Goal: Transaction & Acquisition: Purchase product/service

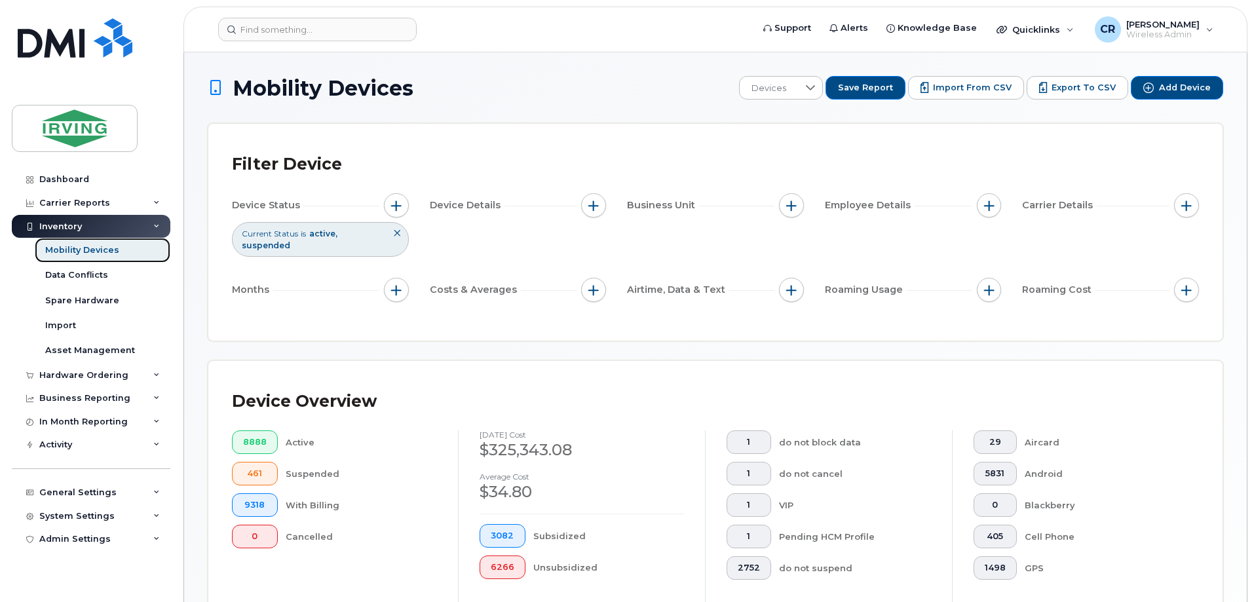
click at [67, 250] on div "Mobility Devices" at bounding box center [82, 250] width 74 height 12
click at [90, 255] on div "Mobility Devices" at bounding box center [82, 250] width 74 height 12
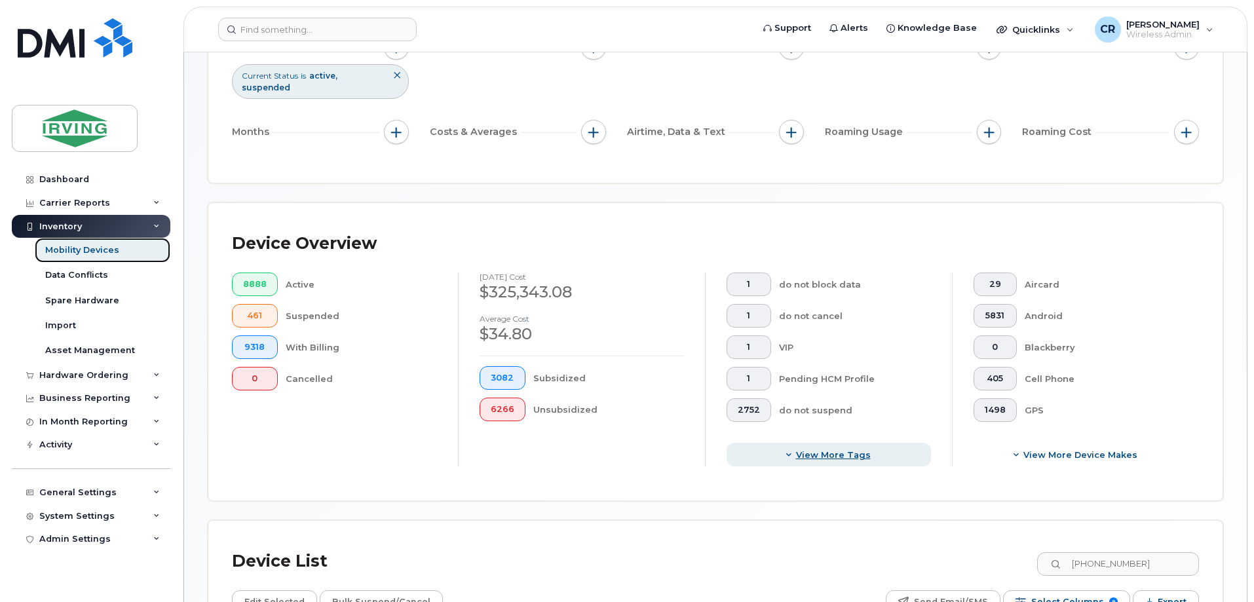
scroll to position [262, 0]
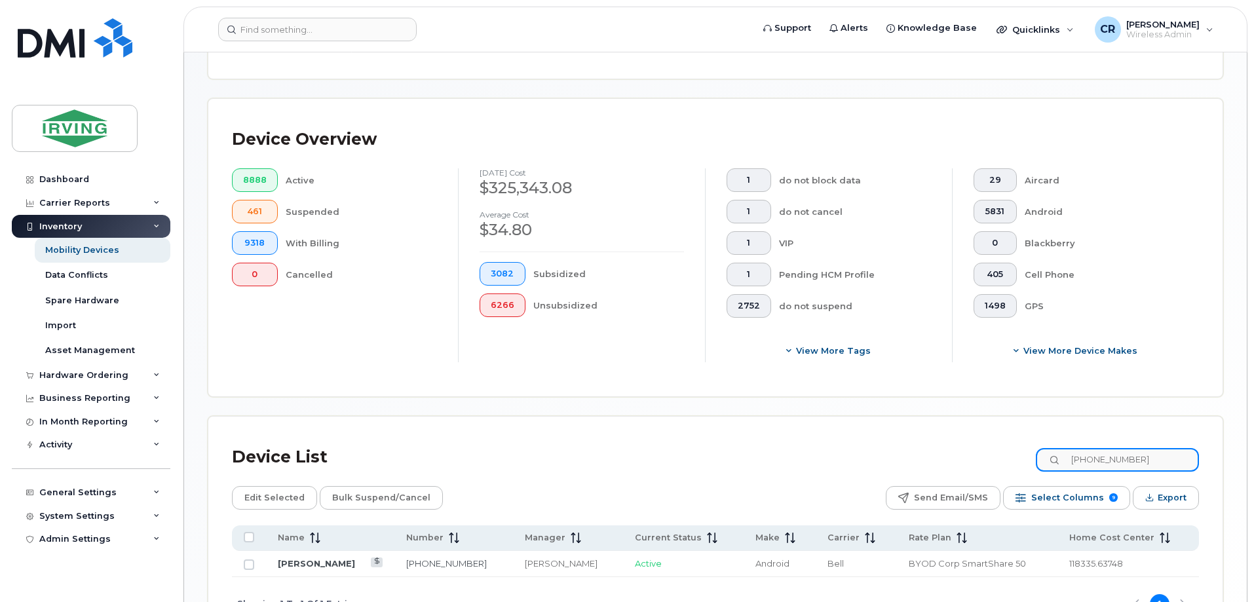
drag, startPoint x: 1174, startPoint y: 445, endPoint x: 908, endPoint y: 439, distance: 265.3
click at [908, 440] on div "Device List 905-717-6571" at bounding box center [715, 457] width 967 height 34
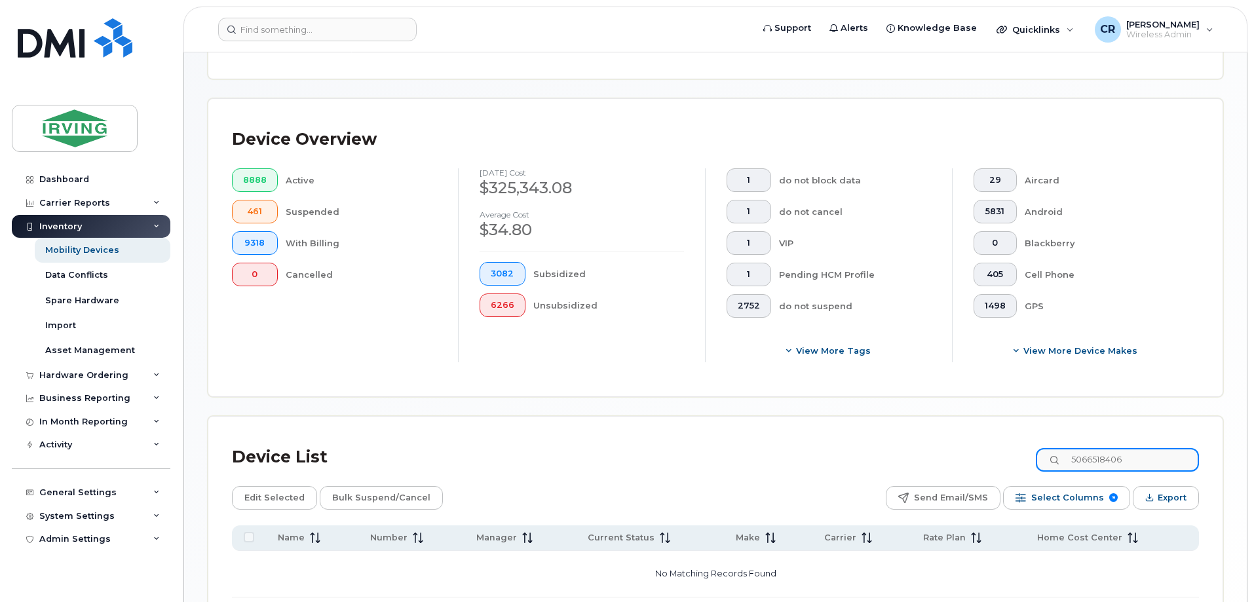
type input "5066518406"
click at [1037, 456] on div "Device List 5066518406" at bounding box center [715, 457] width 967 height 34
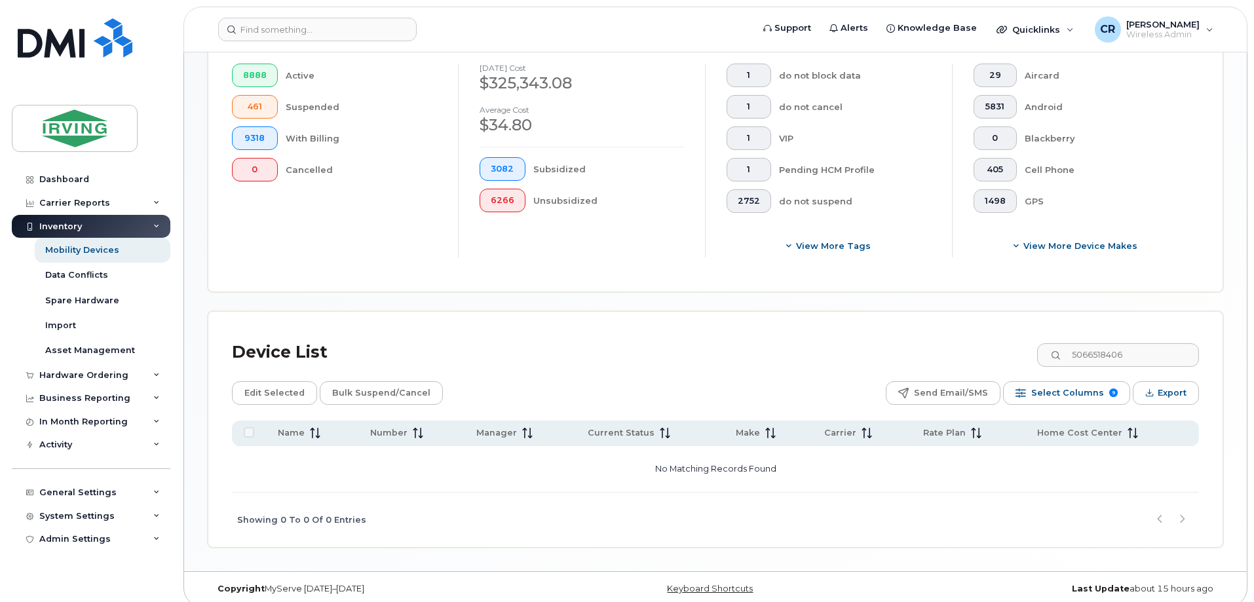
scroll to position [170, 0]
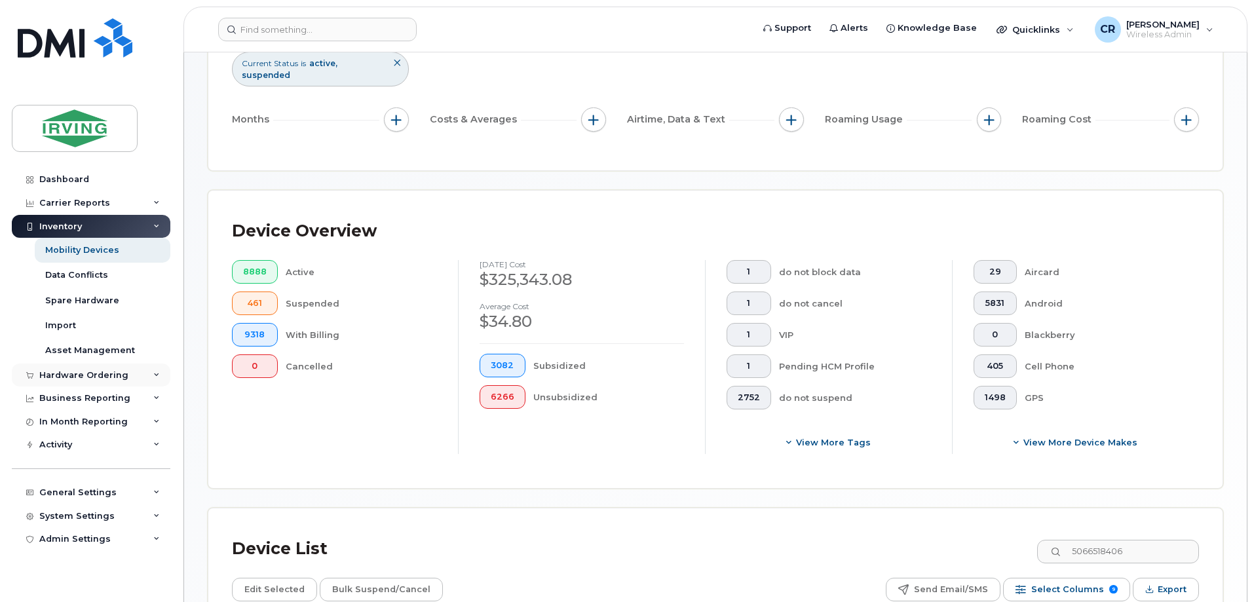
click at [62, 377] on div "Hardware Ordering" at bounding box center [83, 375] width 89 height 10
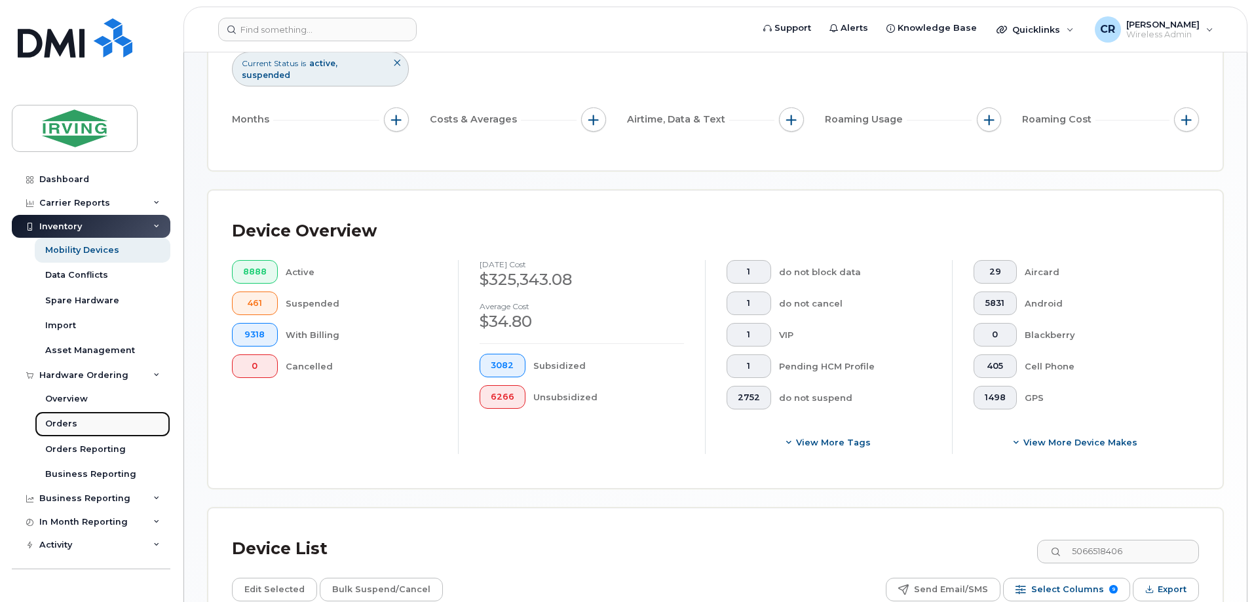
click at [60, 423] on div "Orders" at bounding box center [61, 424] width 32 height 12
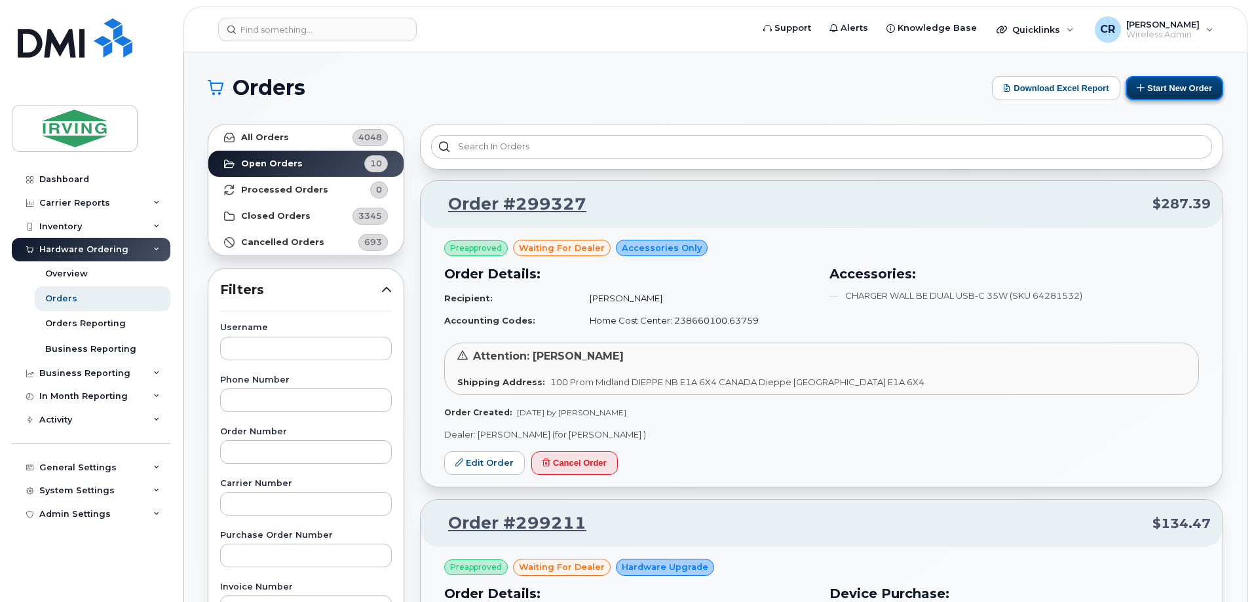
click at [1186, 89] on button "Start New Order" at bounding box center [1174, 88] width 98 height 24
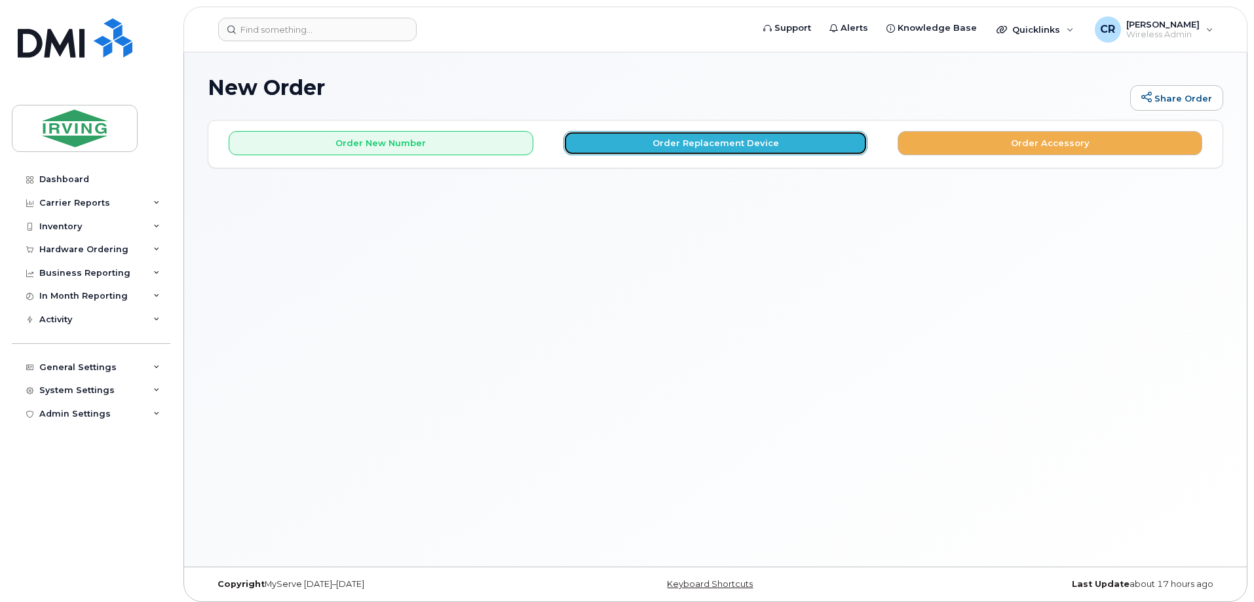
click at [699, 147] on button "Order Replacement Device" at bounding box center [715, 143] width 305 height 24
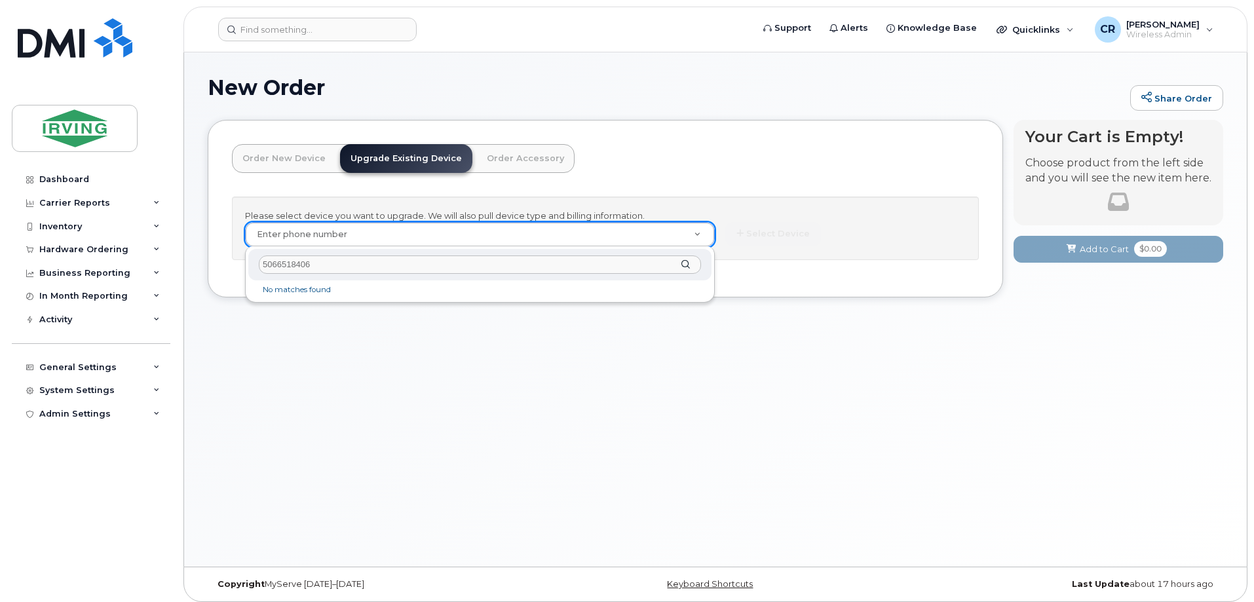
type input "5066518406"
click at [55, 230] on div "Inventory" at bounding box center [60, 226] width 43 height 10
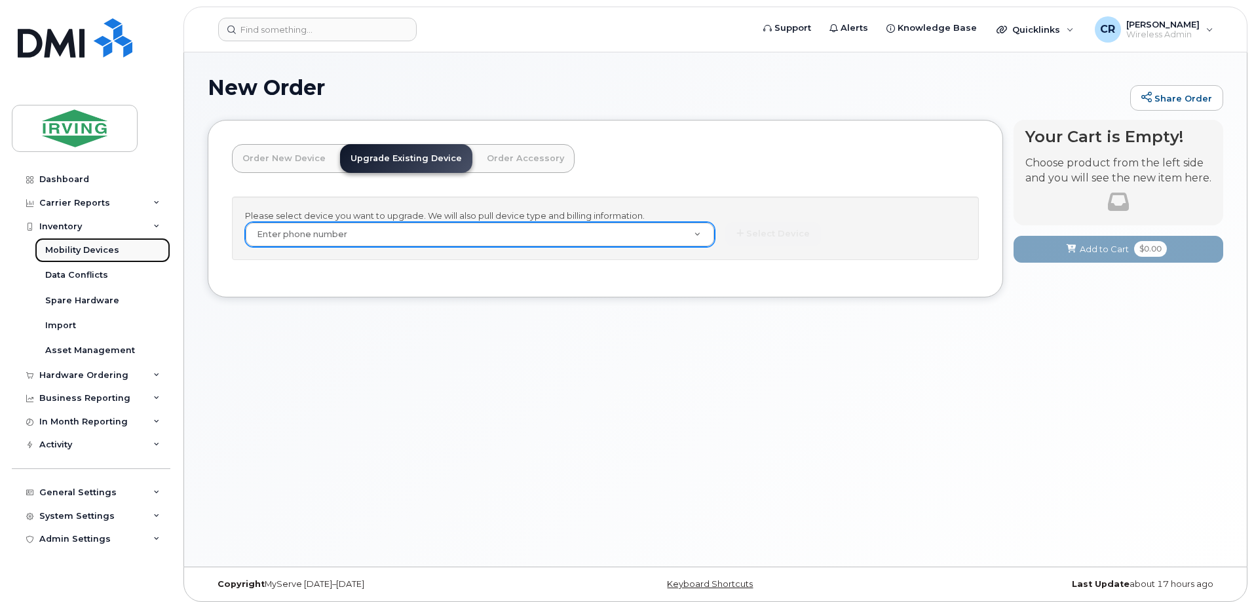
click at [73, 251] on div "Mobility Devices" at bounding box center [82, 250] width 74 height 12
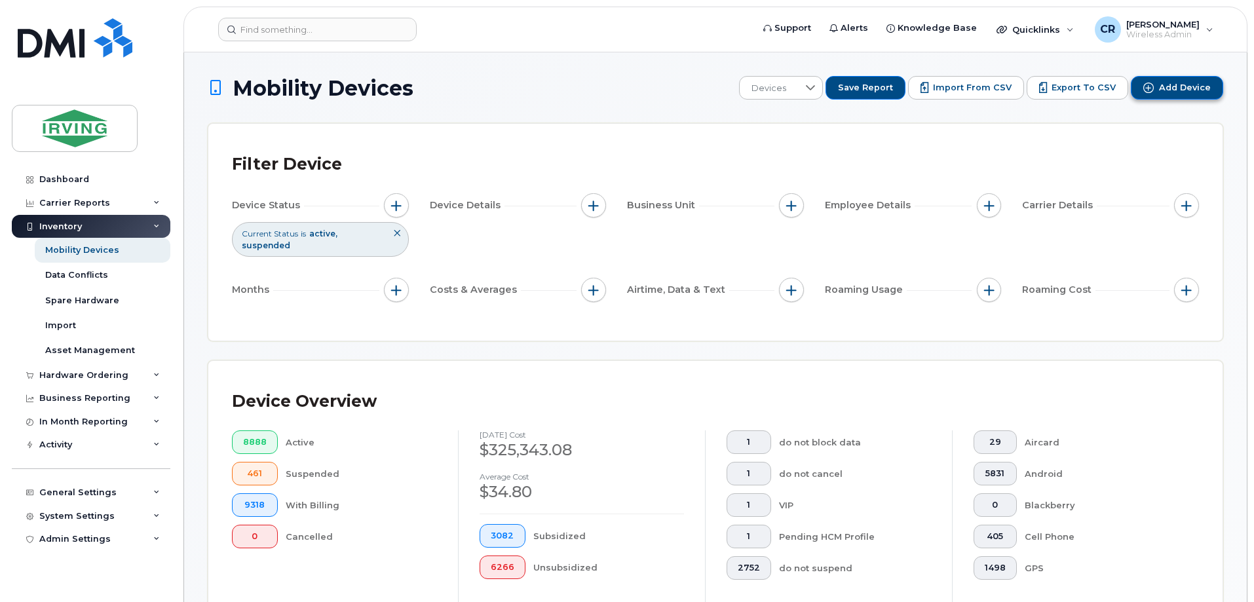
click at [1177, 82] on span "Add Device" at bounding box center [1185, 88] width 52 height 12
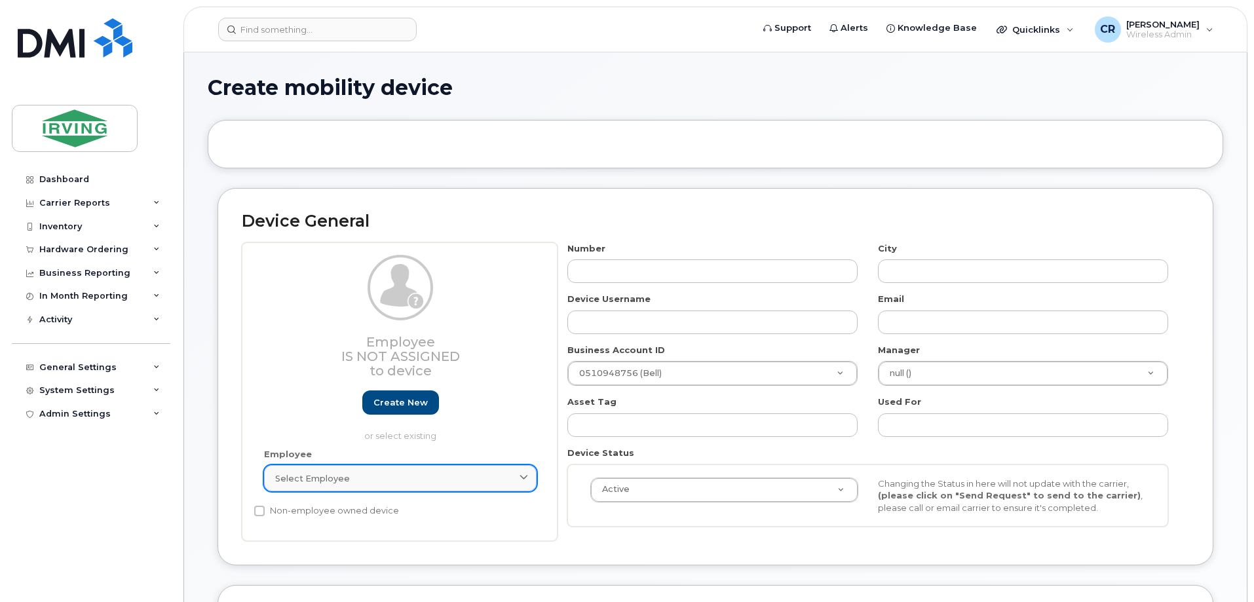
click at [346, 476] on div "Select employee" at bounding box center [400, 478] width 250 height 12
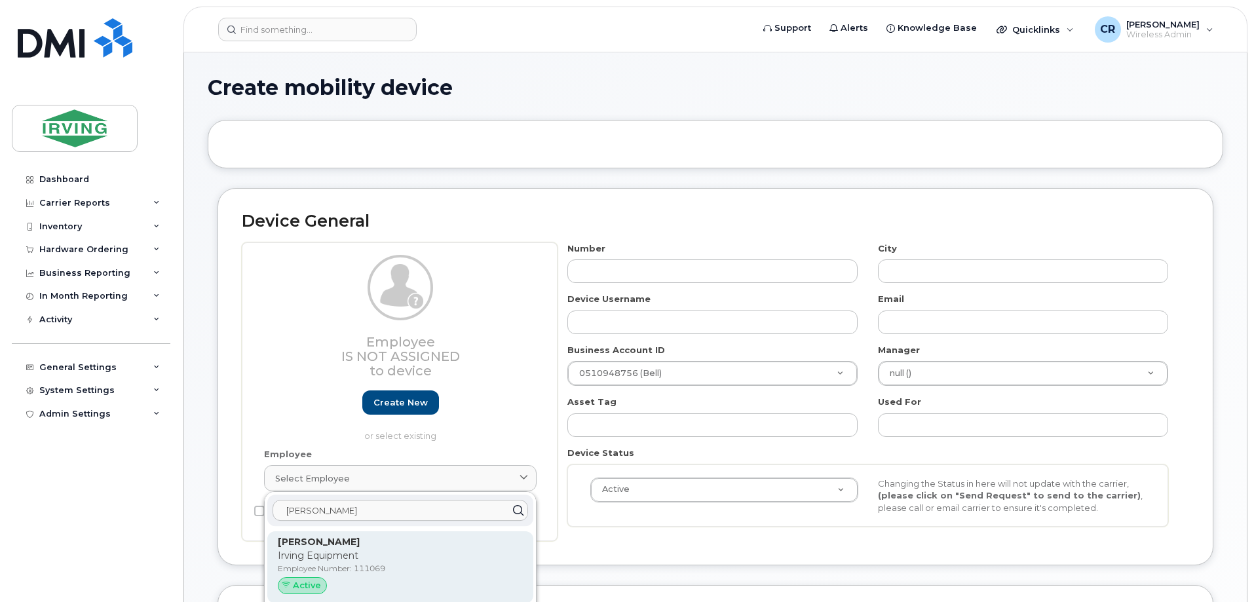
type input "[PERSON_NAME]"
click at [307, 557] on p "Irving Equipment" at bounding box center [400, 556] width 245 height 14
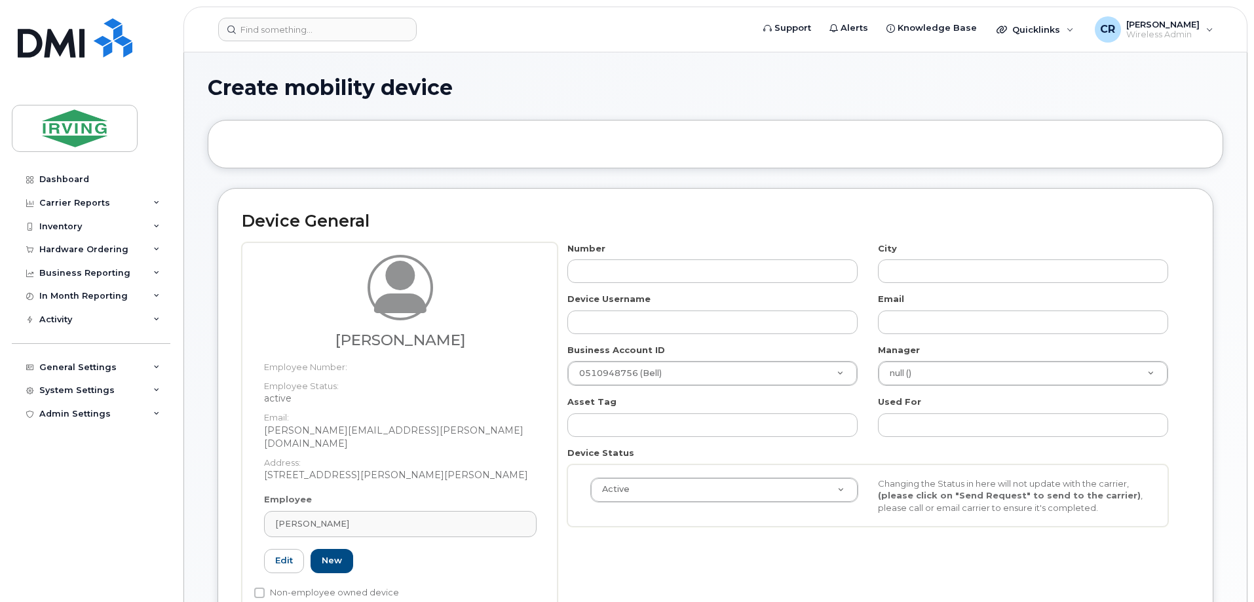
type input "111069"
type input "[PERSON_NAME]"
type input "[PERSON_NAME][EMAIL_ADDRESS][PERSON_NAME][DOMAIN_NAME]"
type input "4313831"
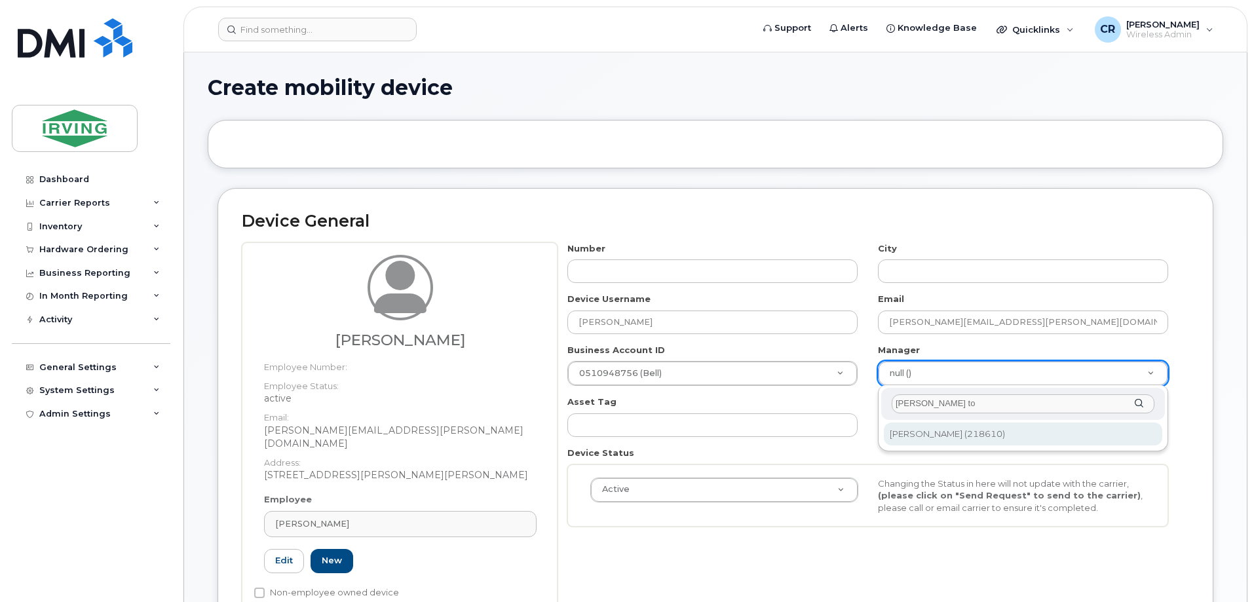
type input "justin to"
type input "1662359"
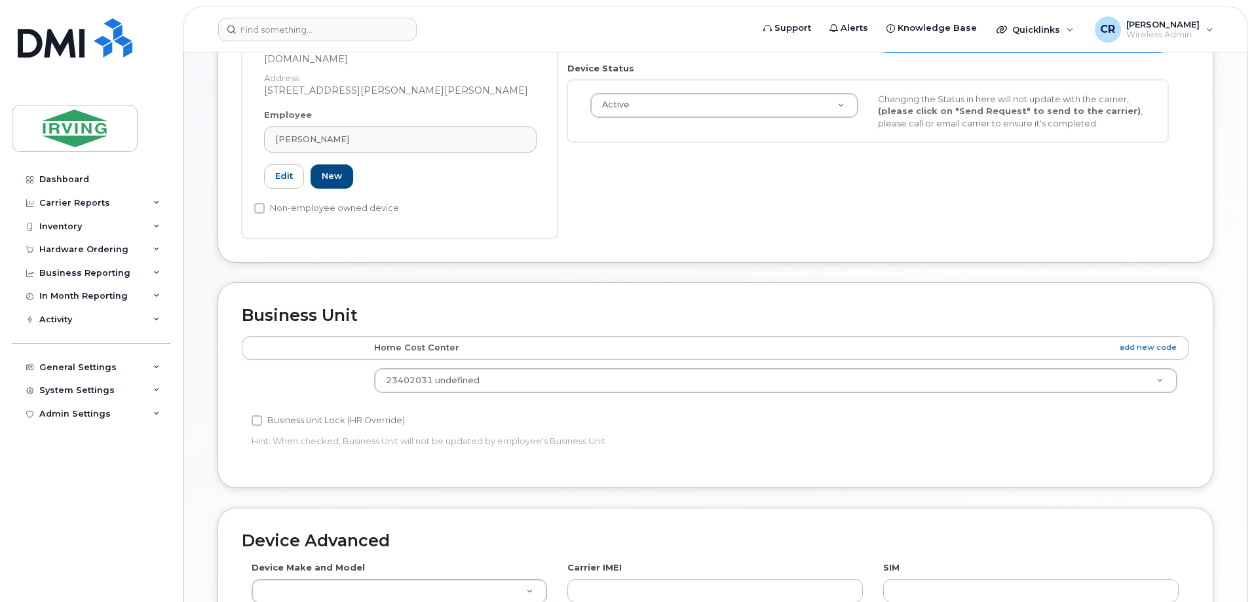
scroll to position [393, 0]
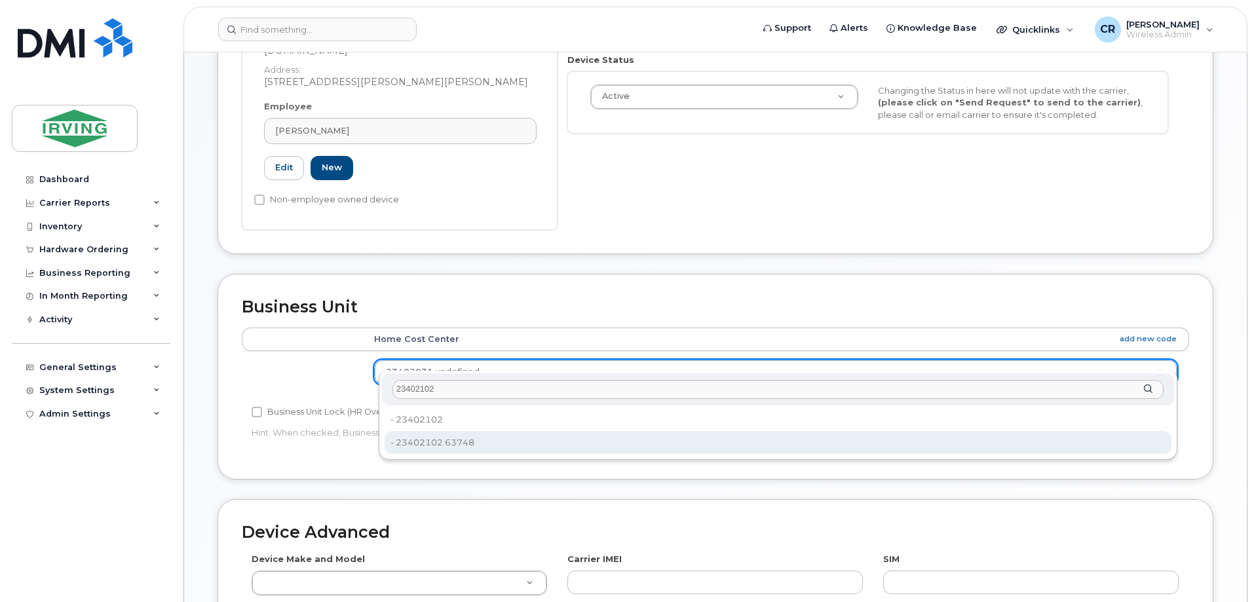
type input "23402102"
type input "4316598"
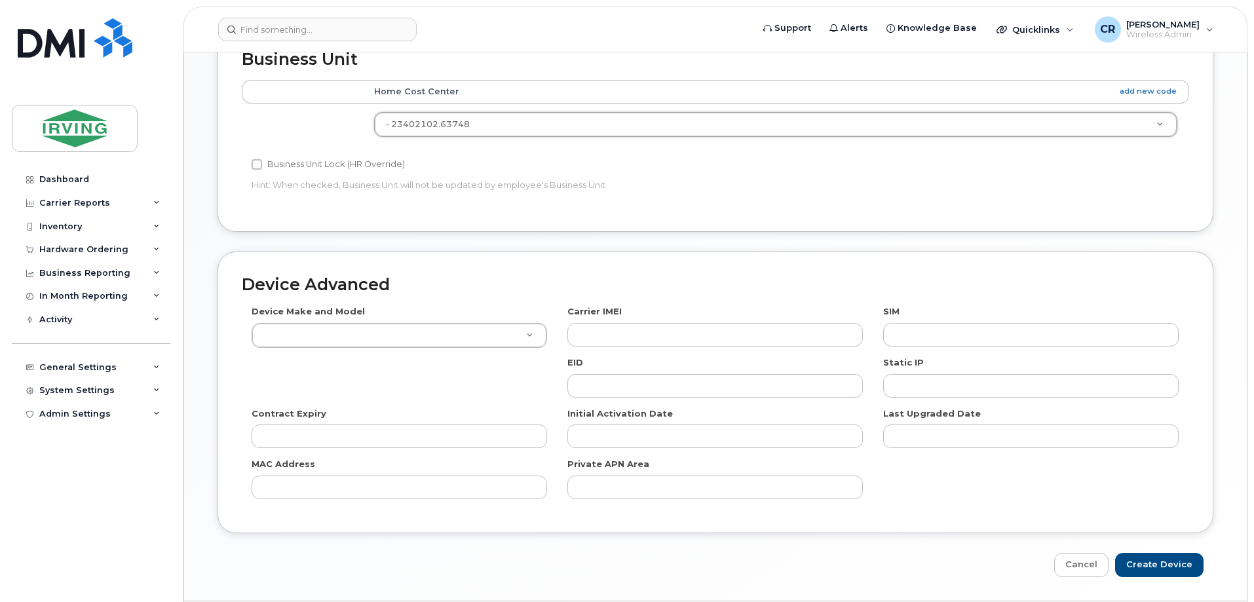
scroll to position [655, 0]
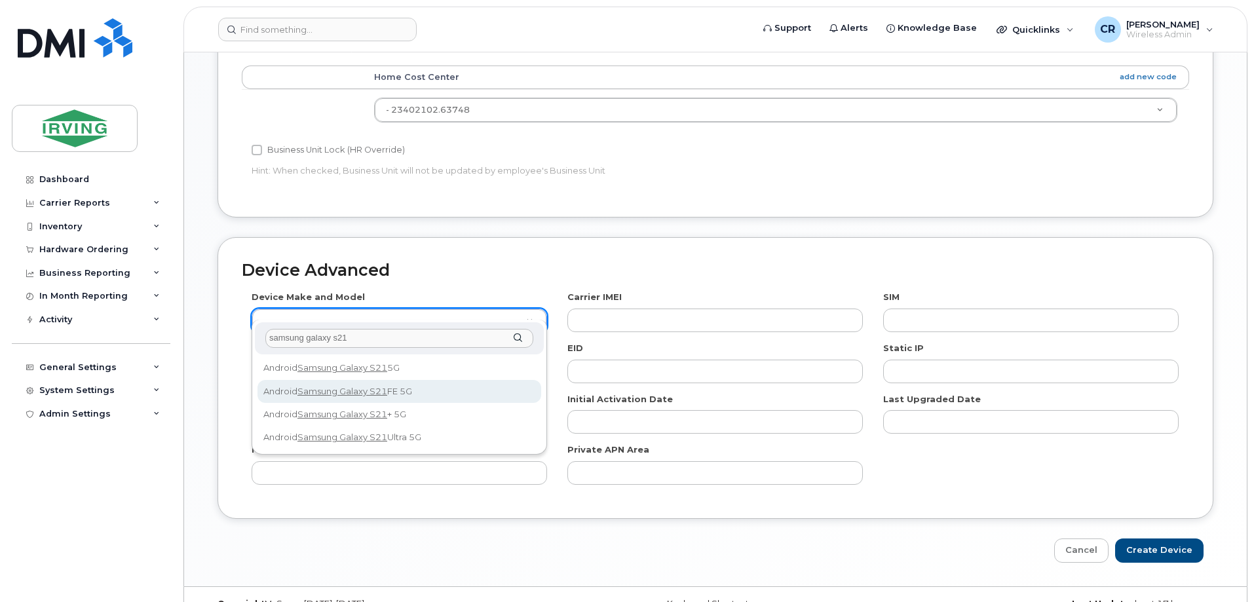
type input "samsung galaxy s21"
select select "2676"
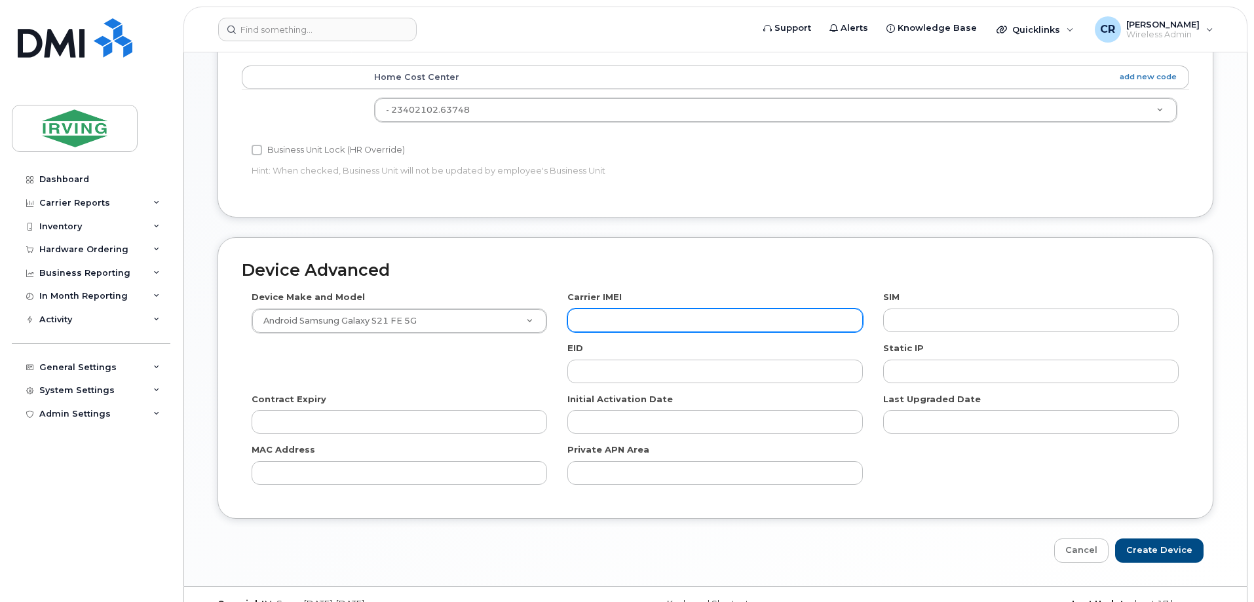
click at [637, 309] on input "text" at bounding box center [714, 320] width 295 height 24
paste input "359938610641811"
type input "359938610641811"
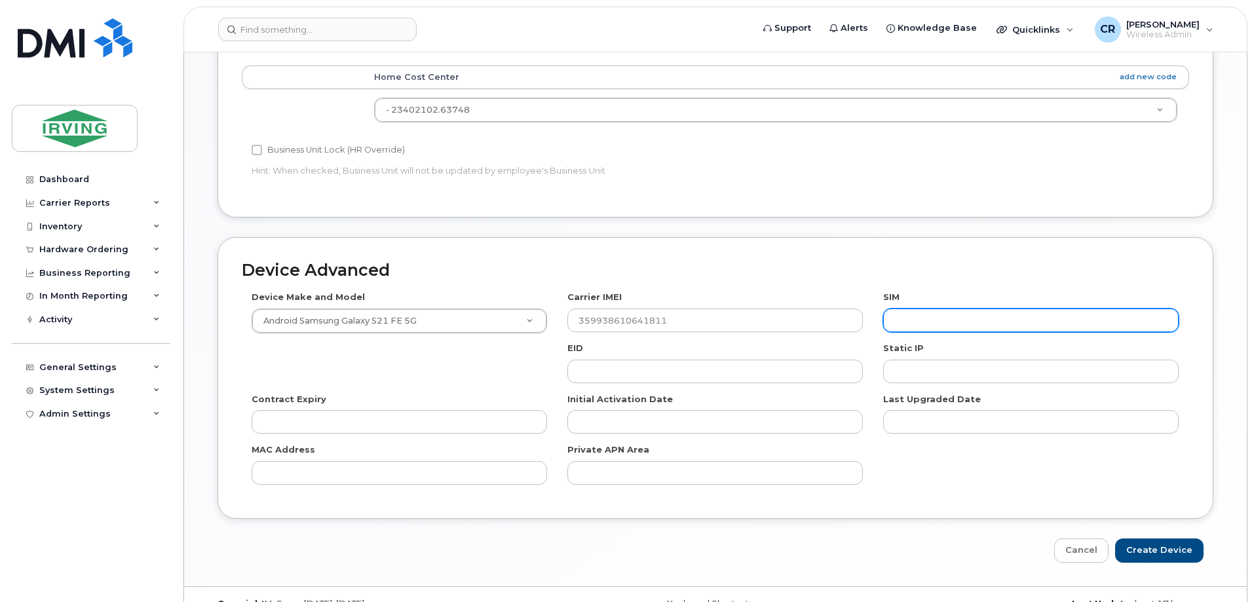
click at [959, 308] on input "text" at bounding box center [1030, 320] width 295 height 24
paste input "89302610207712406112"
type input "89302610207712406112"
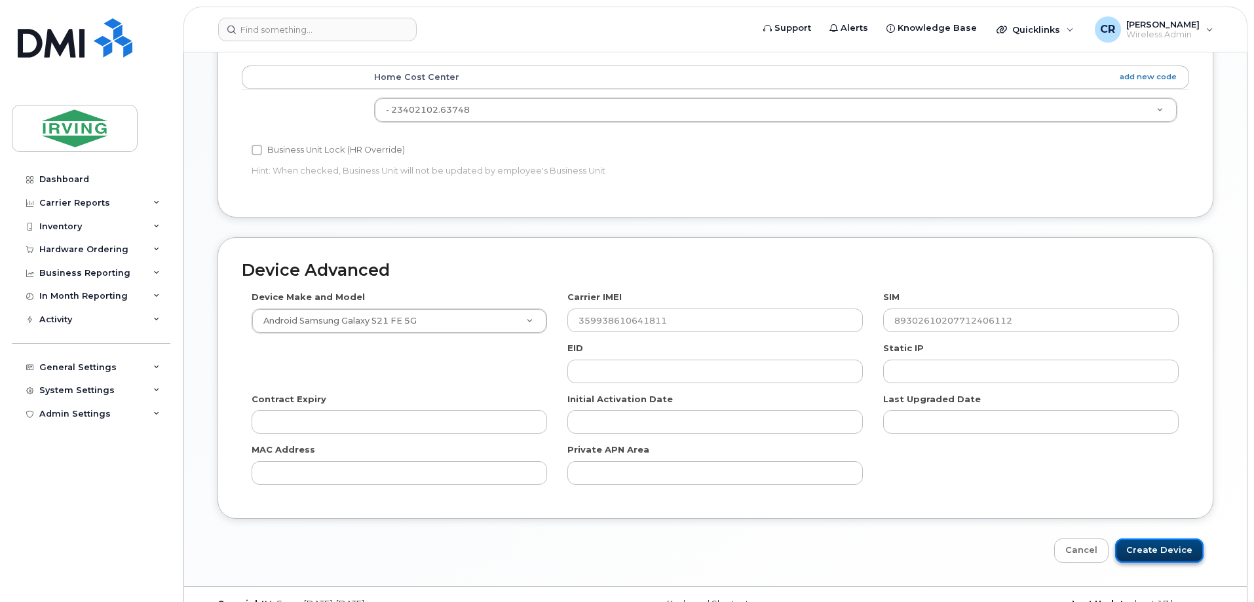
click at [1172, 538] on input "Create Device" at bounding box center [1159, 550] width 88 height 24
type input "Saving..."
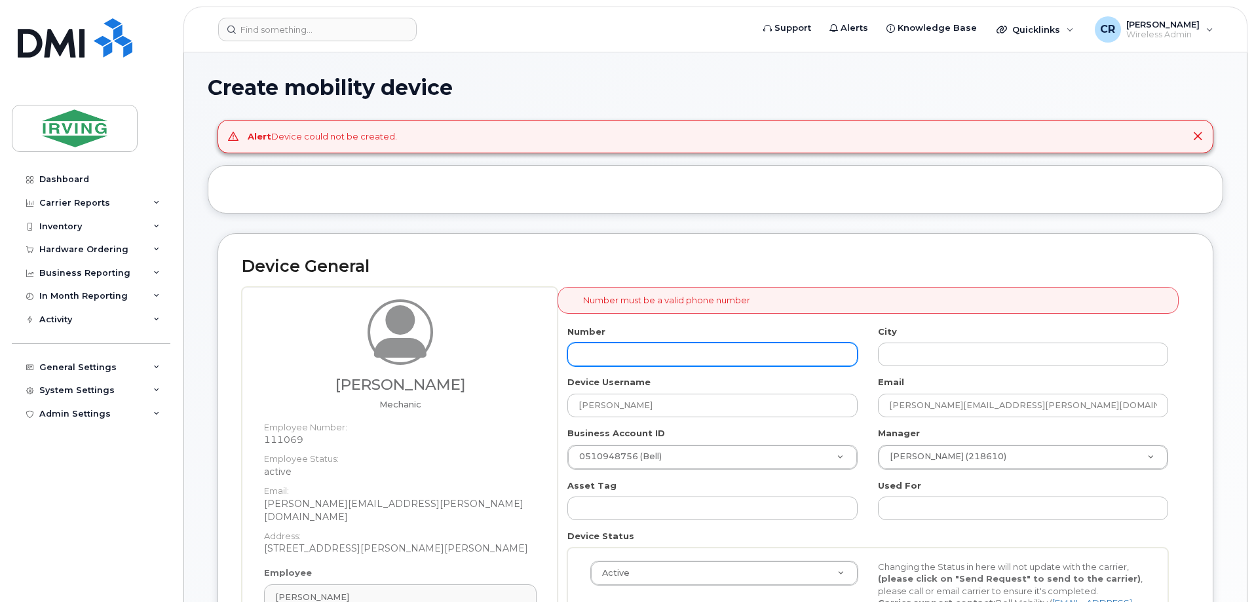
click at [662, 350] on input "text" at bounding box center [712, 355] width 290 height 24
type input "506"
type input "?"
type input "5066518406"
type input "Saint John"
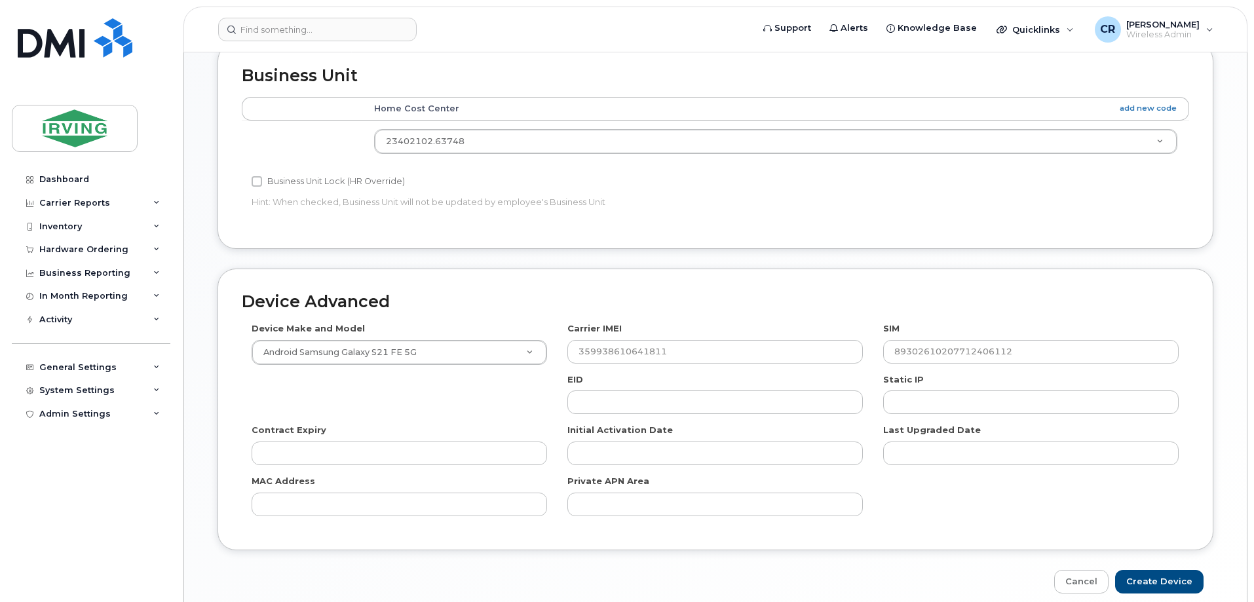
scroll to position [741, 0]
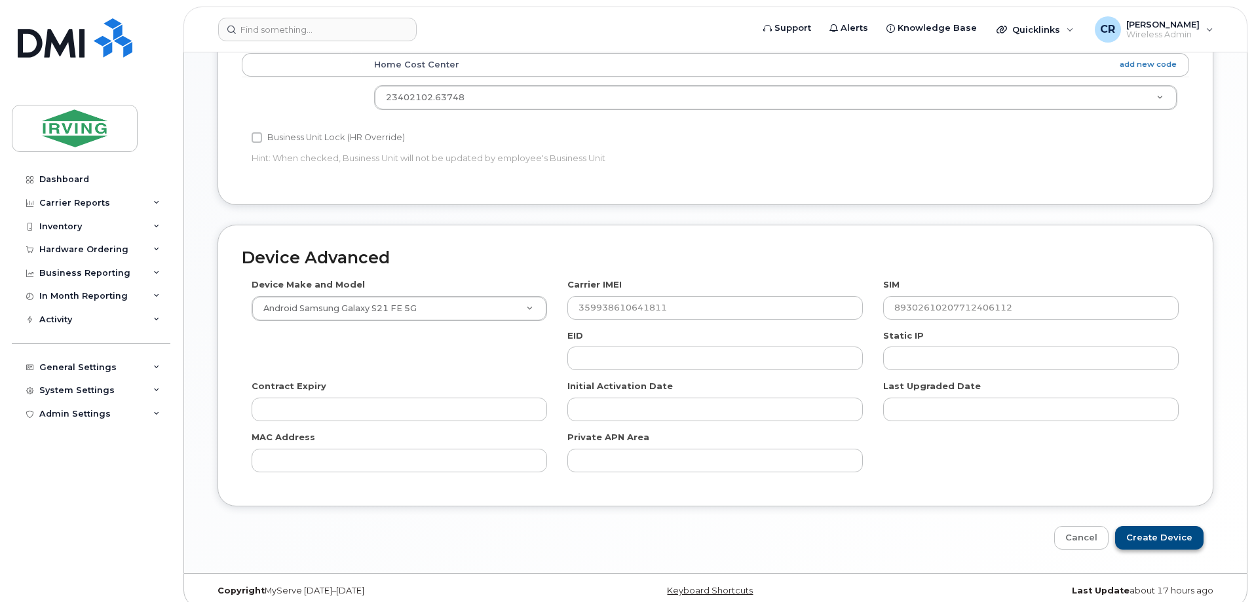
type input "5066518406"
drag, startPoint x: 1149, startPoint y: 529, endPoint x: 994, endPoint y: 513, distance: 156.0
click at [1150, 529] on input "Create Device" at bounding box center [1159, 538] width 88 height 24
type input "Saving..."
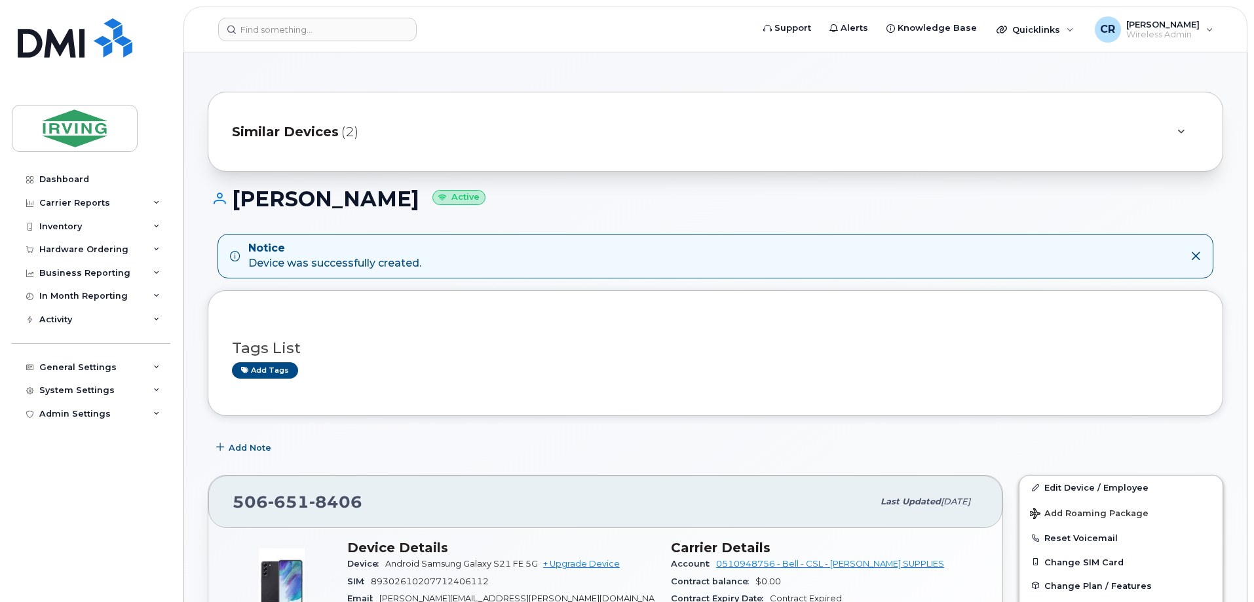
click at [335, 128] on span "Similar Devices" at bounding box center [285, 131] width 107 height 19
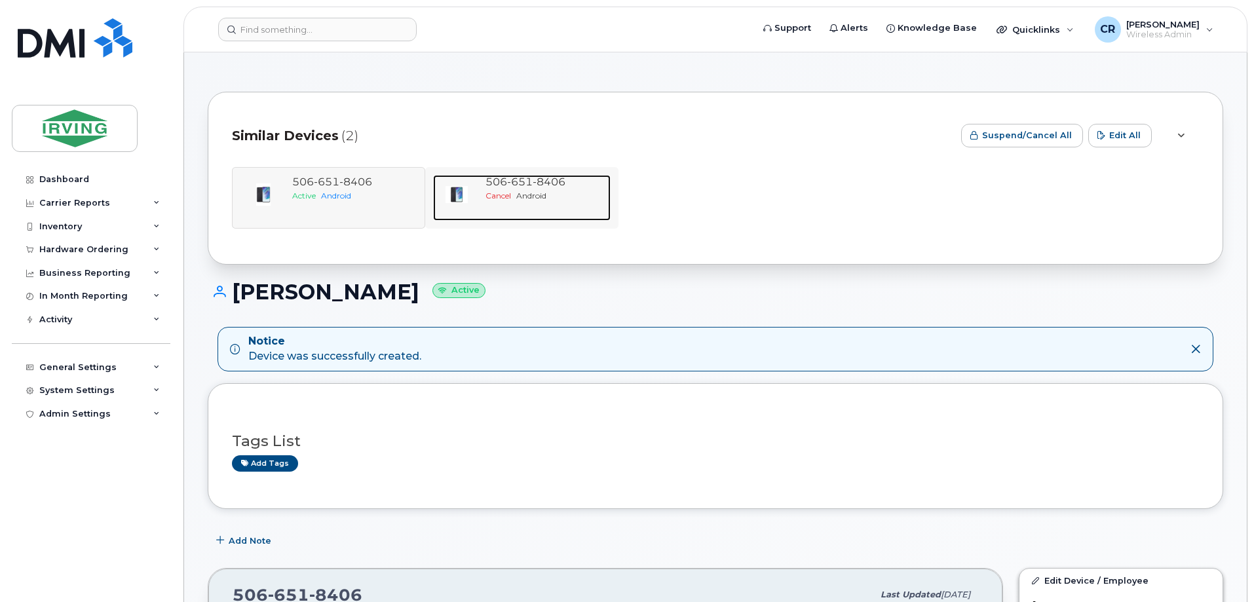
click at [558, 177] on span "8406" at bounding box center [548, 182] width 33 height 12
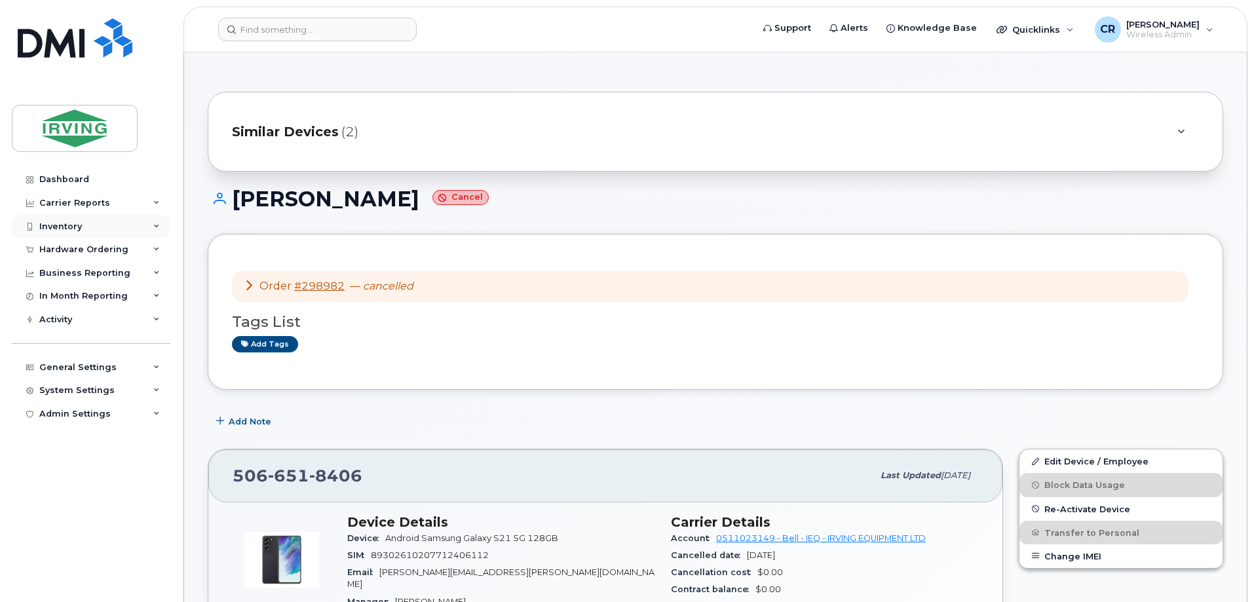
click at [58, 223] on div "Inventory" at bounding box center [60, 226] width 43 height 10
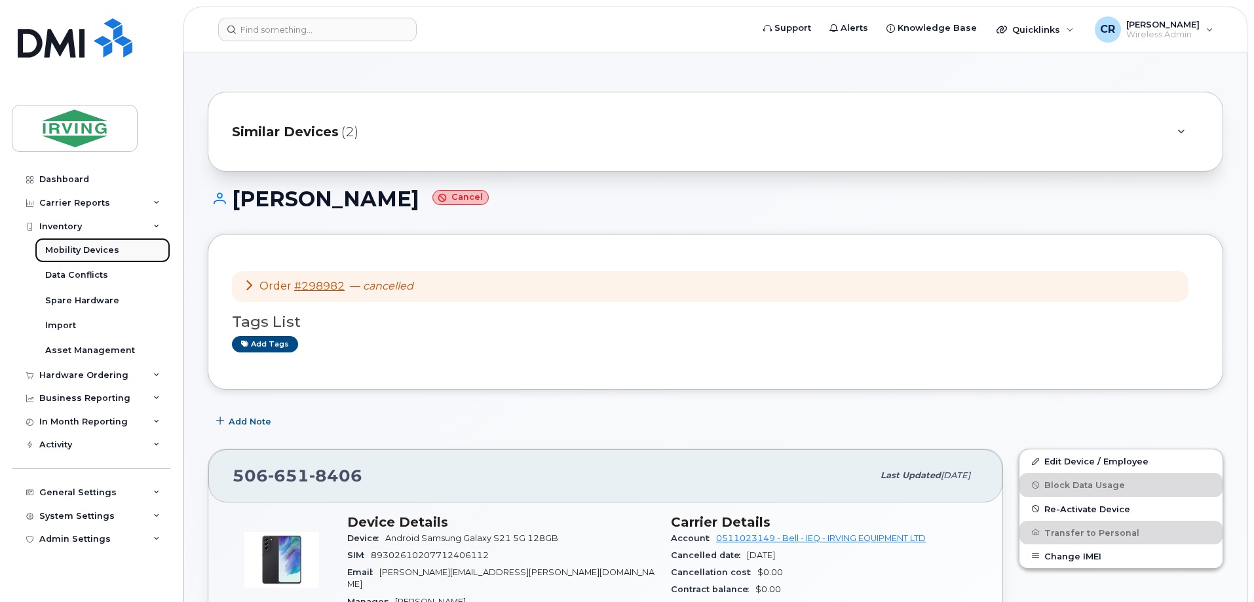
click at [71, 248] on div "Mobility Devices" at bounding box center [82, 250] width 74 height 12
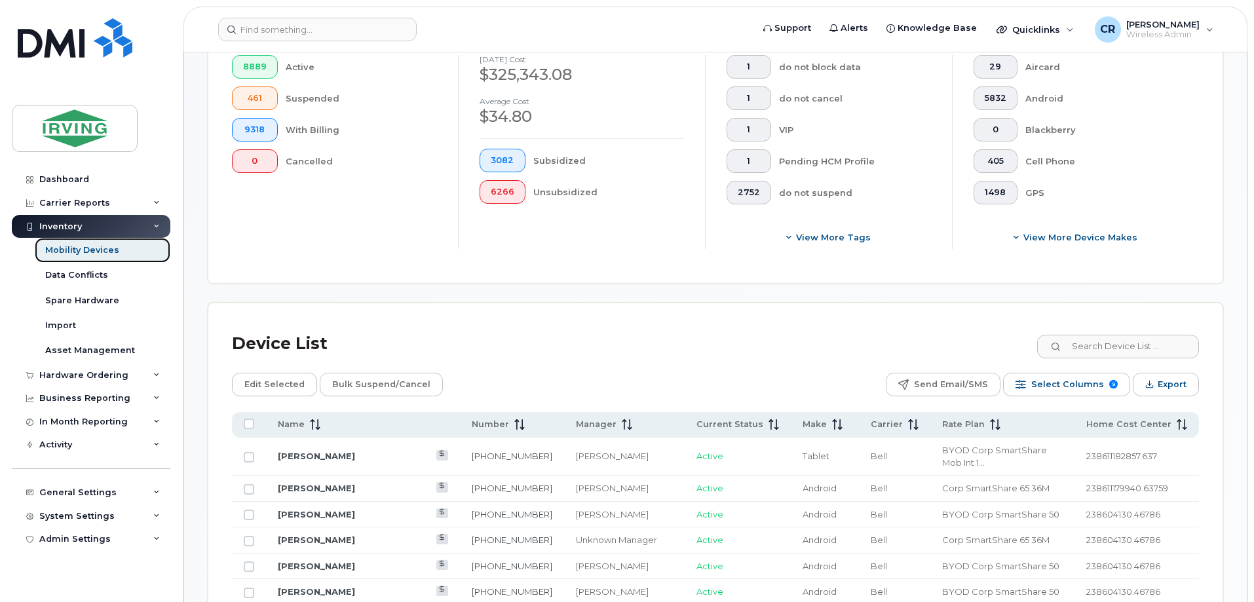
scroll to position [458, 0]
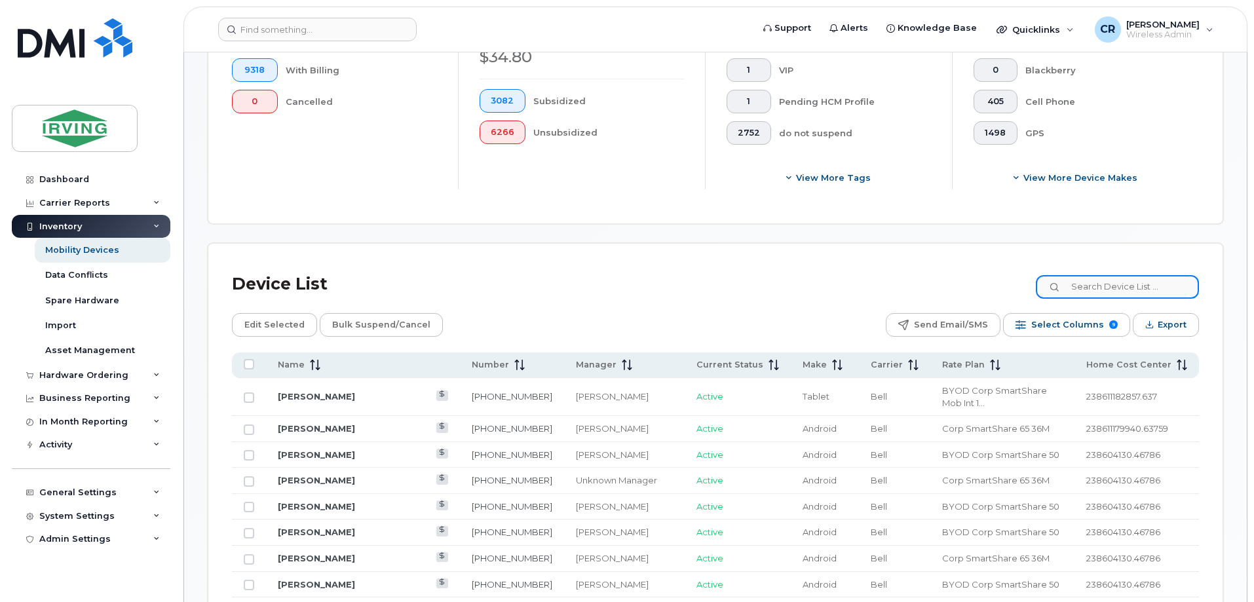
click at [1117, 275] on input at bounding box center [1116, 287] width 163 height 24
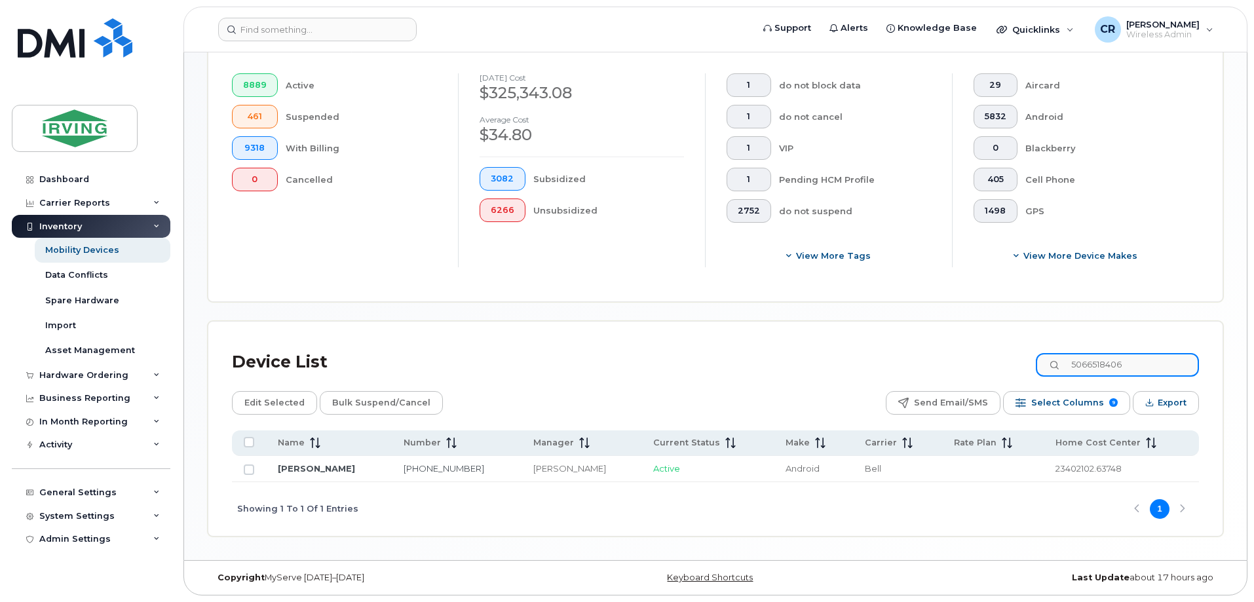
scroll to position [369, 0]
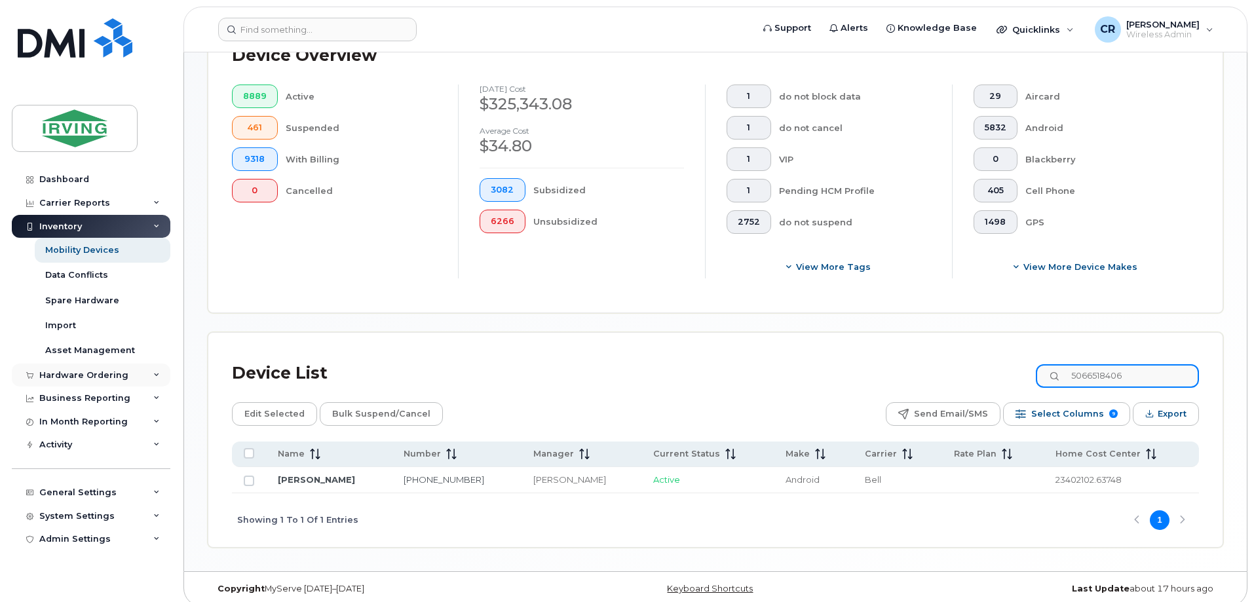
type input "5066518406"
click at [92, 371] on div "Hardware Ordering" at bounding box center [83, 375] width 89 height 10
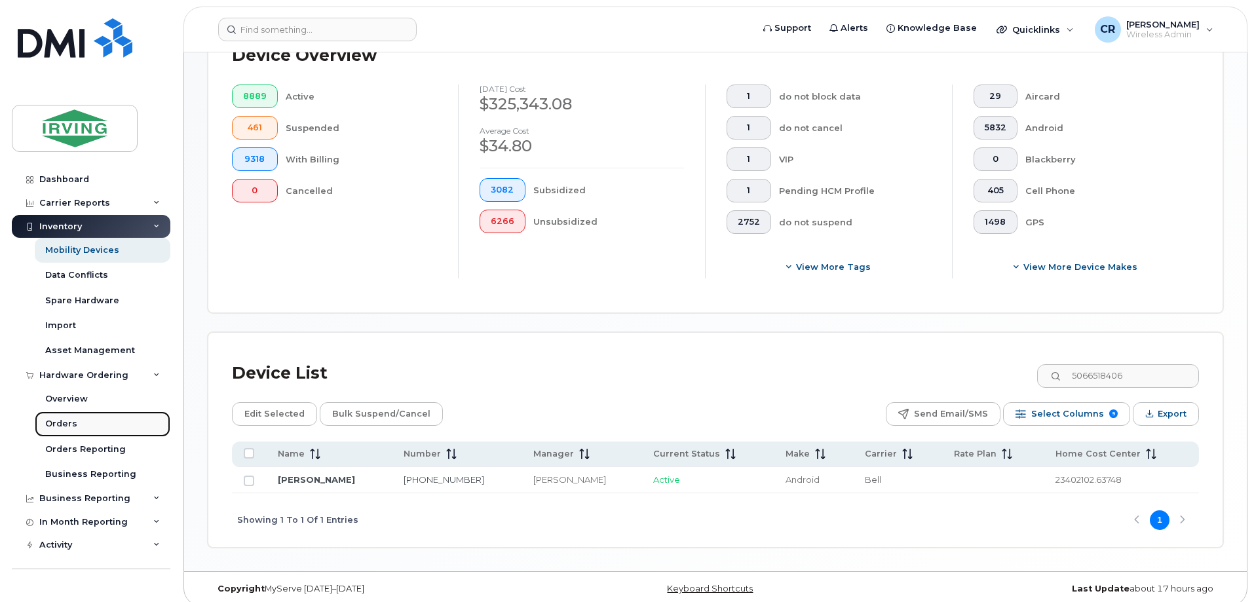
click at [62, 419] on div "Orders" at bounding box center [61, 424] width 32 height 12
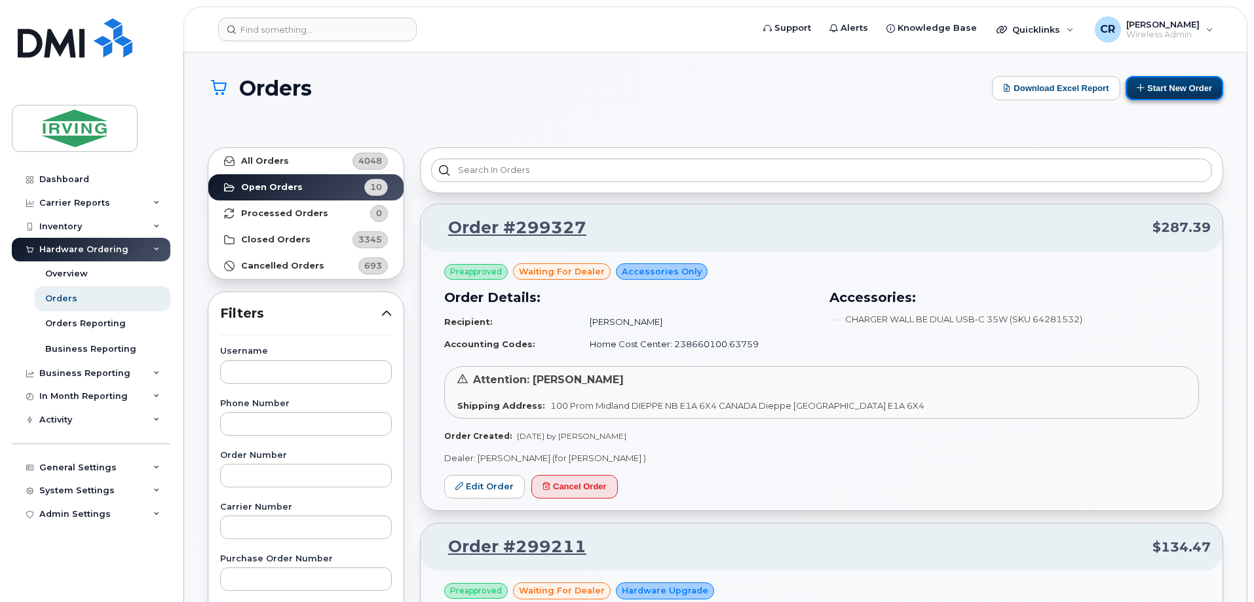
click at [1174, 87] on button "Start New Order" at bounding box center [1174, 88] width 98 height 24
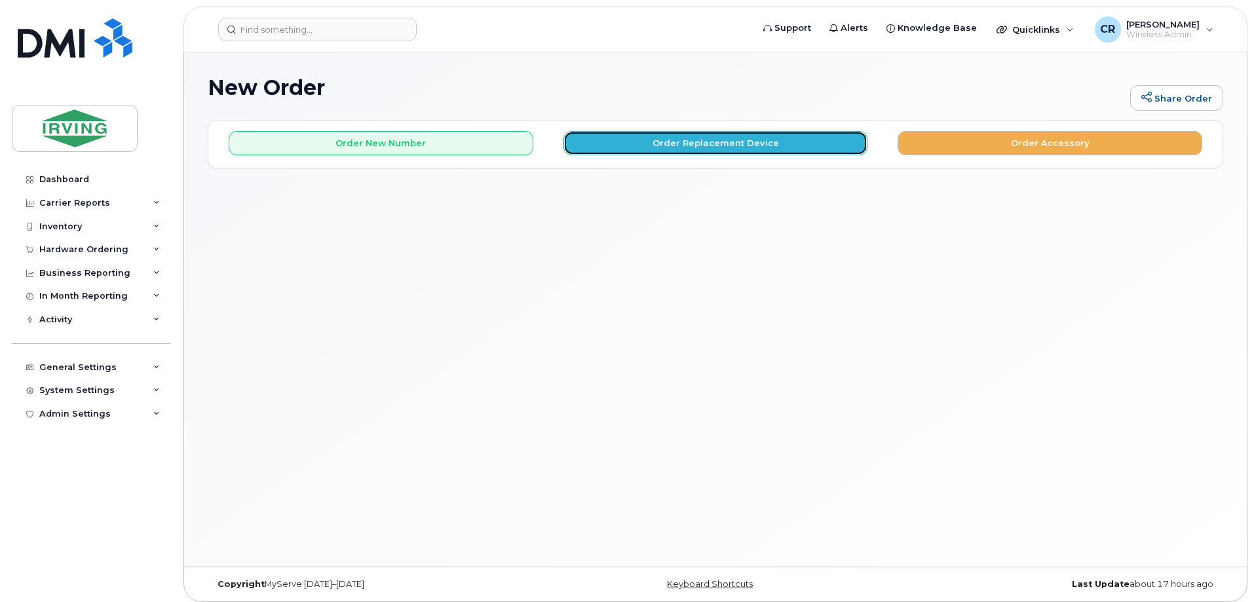
click at [679, 136] on button "Order Replacement Device" at bounding box center [715, 143] width 305 height 24
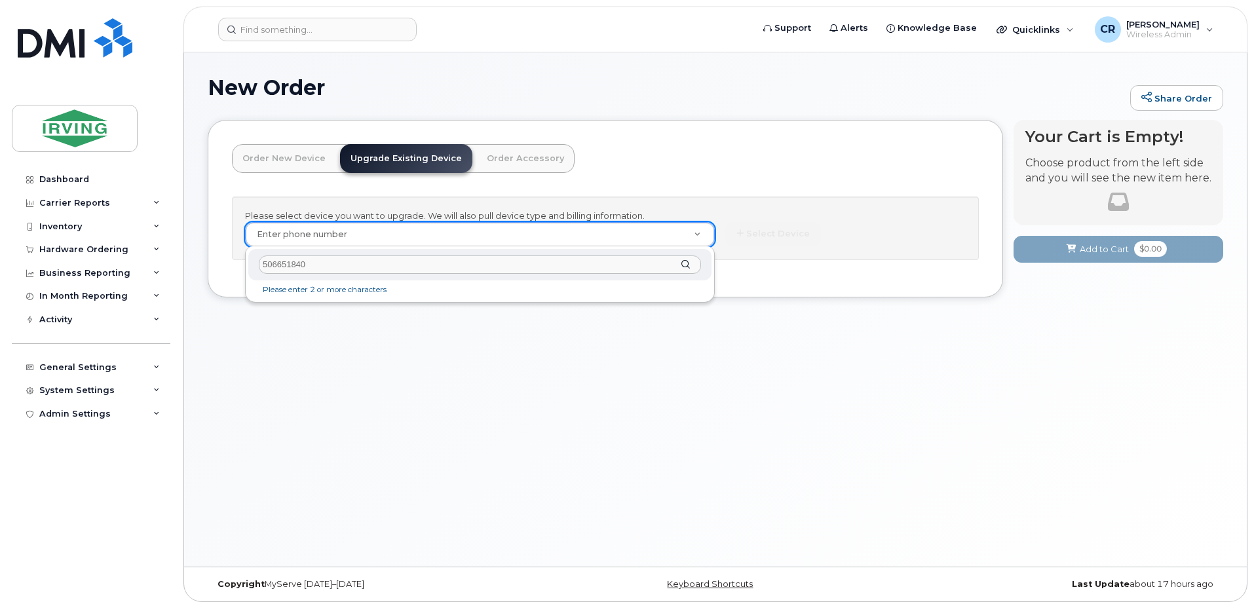
type input "5066518406"
click at [56, 233] on div "Inventory" at bounding box center [91, 227] width 158 height 24
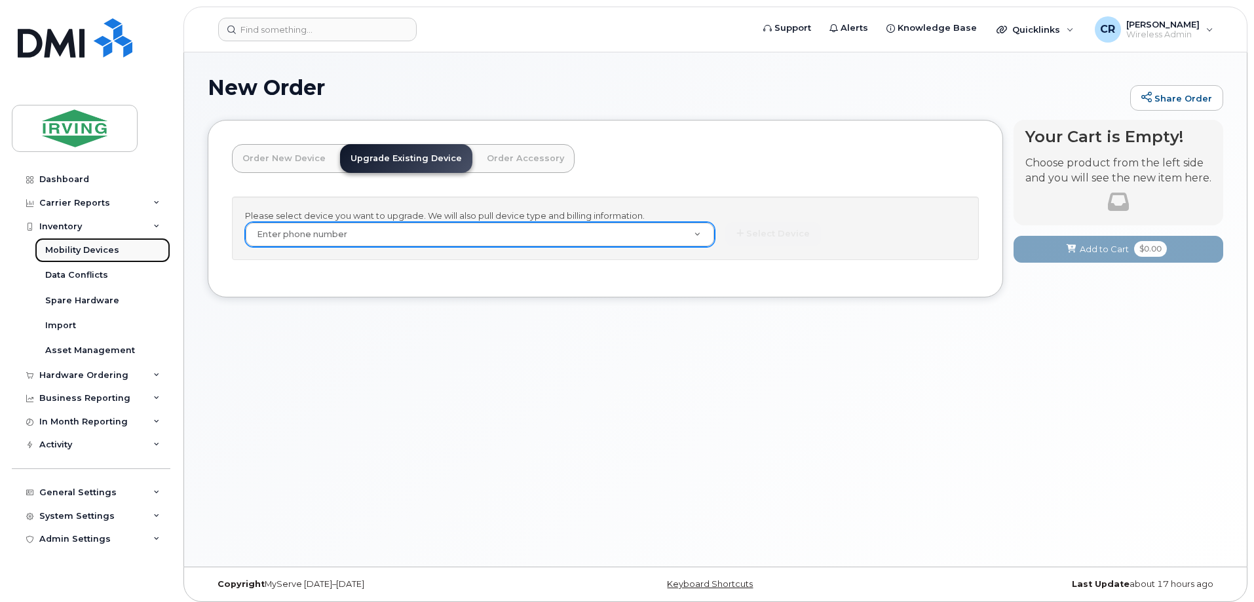
click at [69, 251] on div "Mobility Devices" at bounding box center [82, 250] width 74 height 12
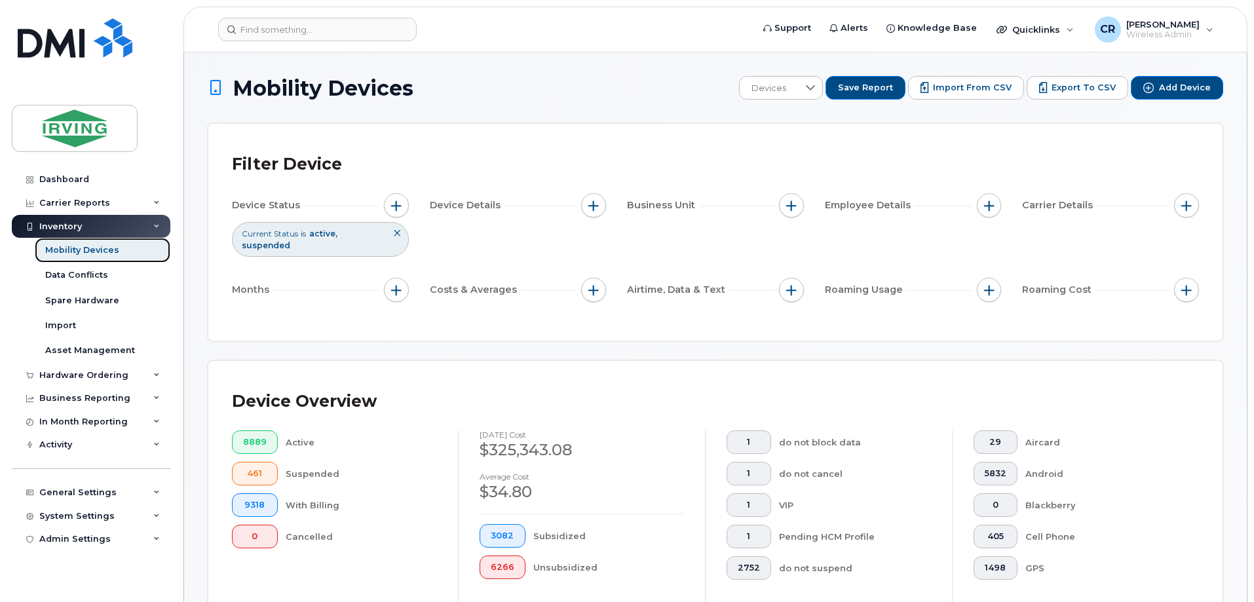
scroll to position [393, 0]
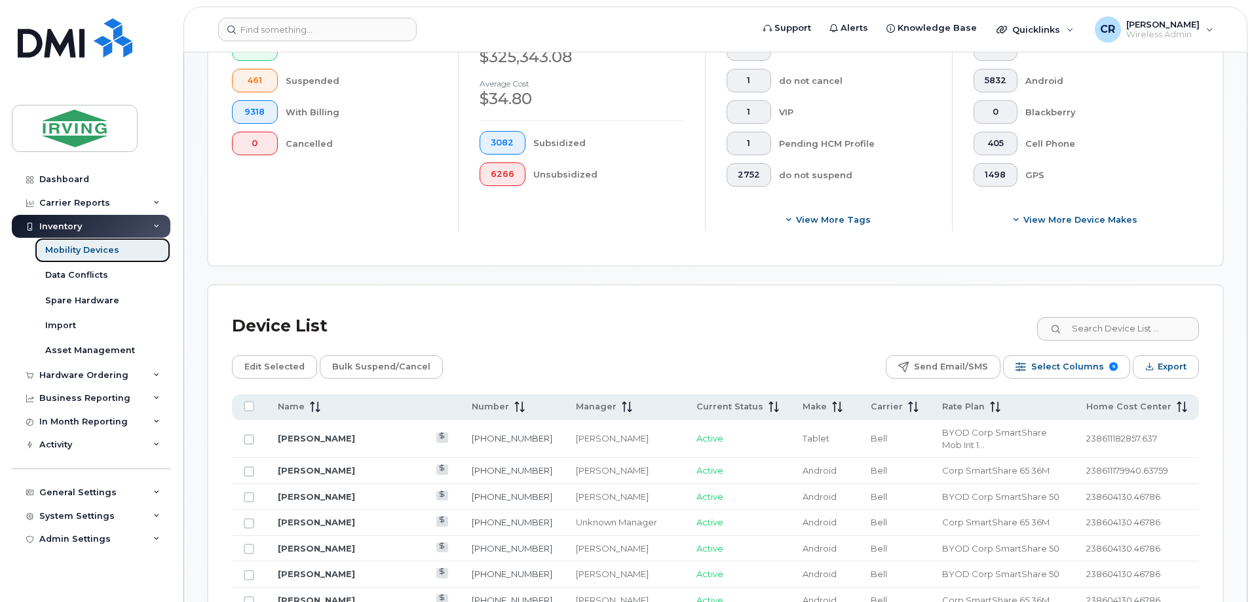
click at [86, 251] on div "Mobility Devices" at bounding box center [82, 250] width 74 height 12
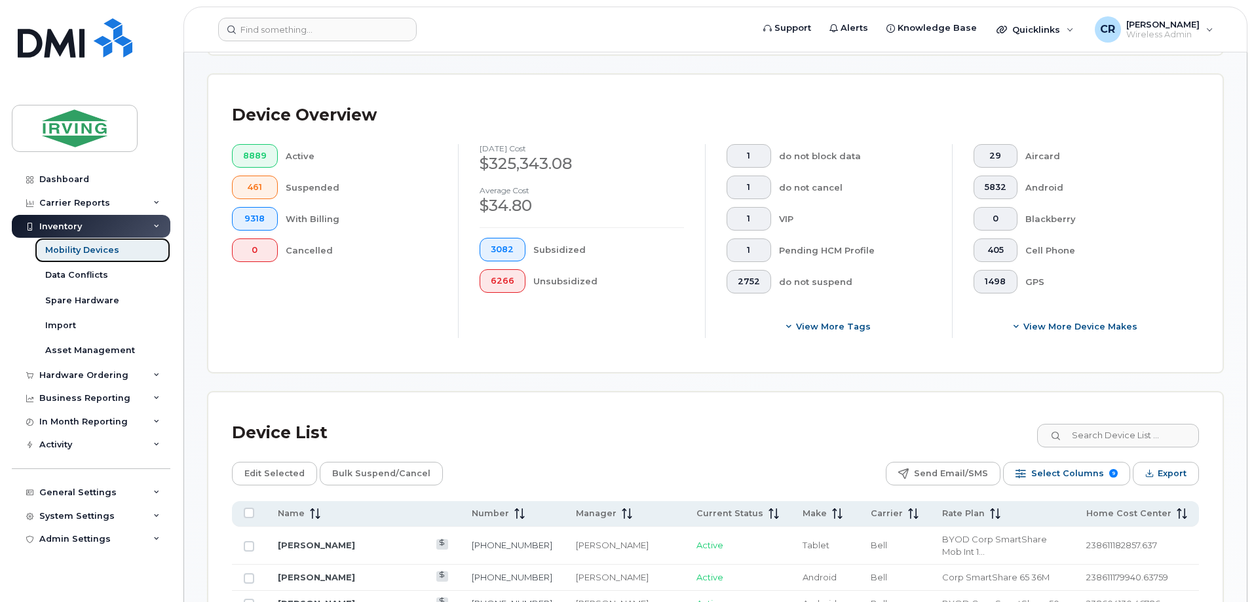
scroll to position [327, 0]
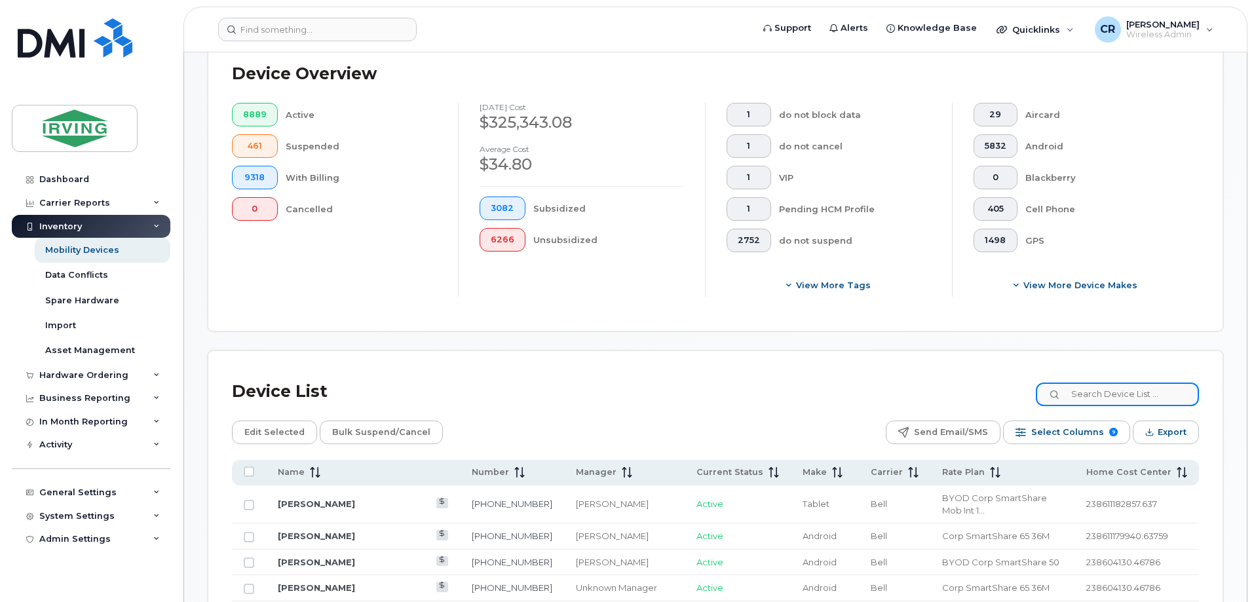
click at [1119, 382] on input at bounding box center [1116, 394] width 163 height 24
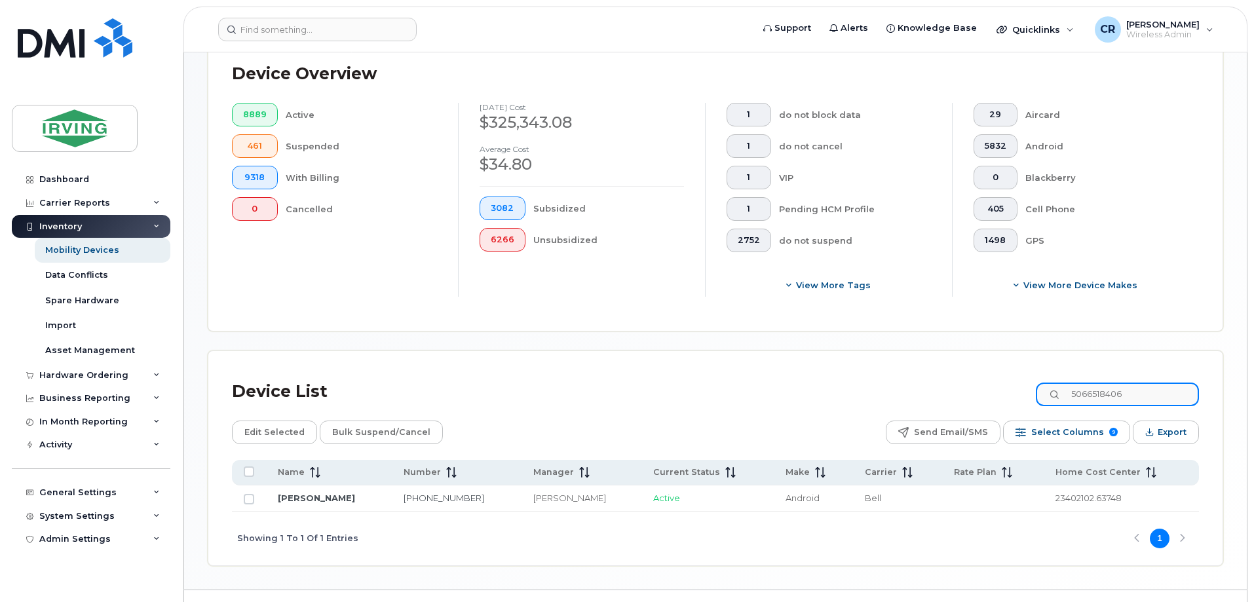
type input "5066518406"
click at [773, 485] on td "[PERSON_NAME]" at bounding box center [812, 498] width 79 height 26
click at [315, 493] on link "[PERSON_NAME]" at bounding box center [316, 498] width 77 height 10
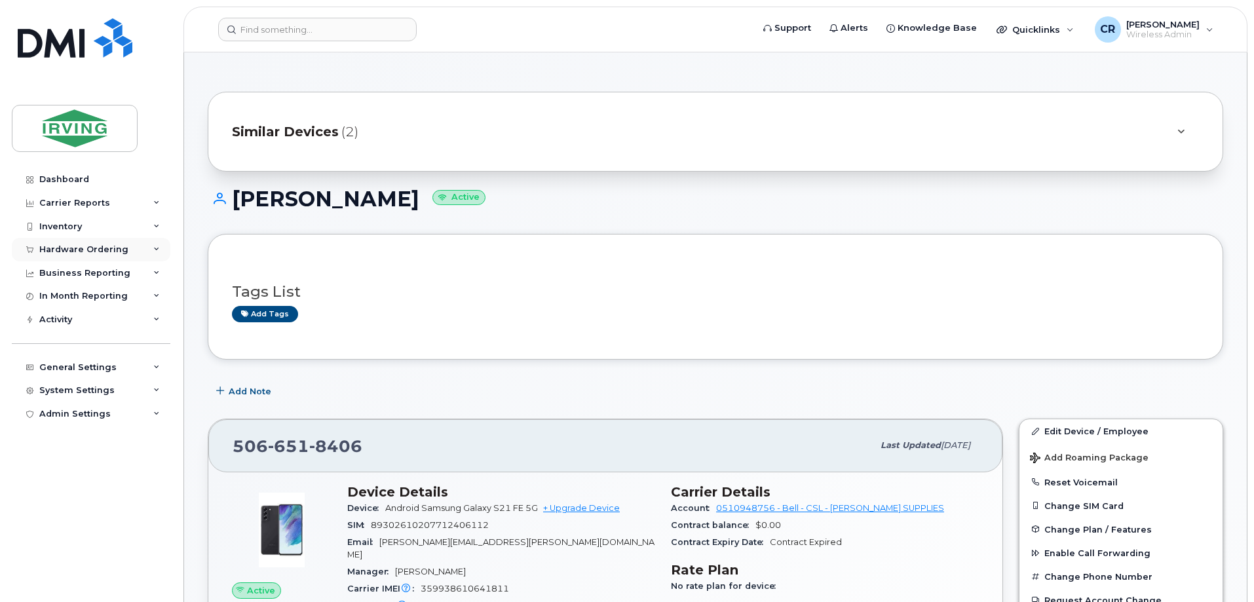
click at [62, 246] on div "Hardware Ordering" at bounding box center [83, 249] width 89 height 10
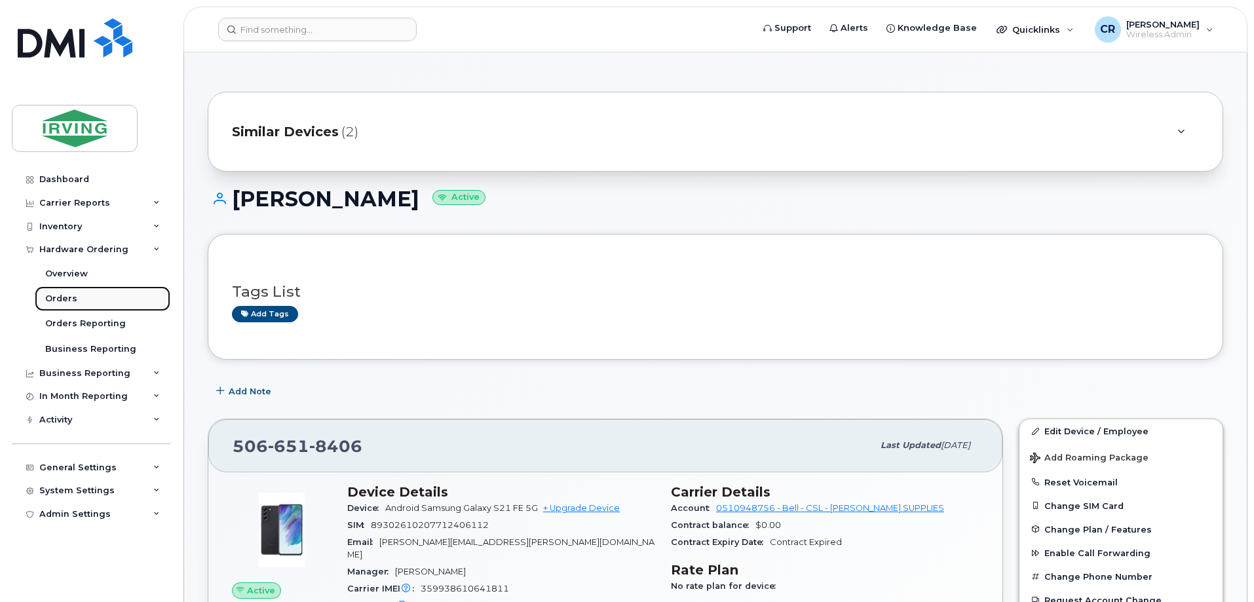
click at [64, 295] on div "Orders" at bounding box center [61, 299] width 32 height 12
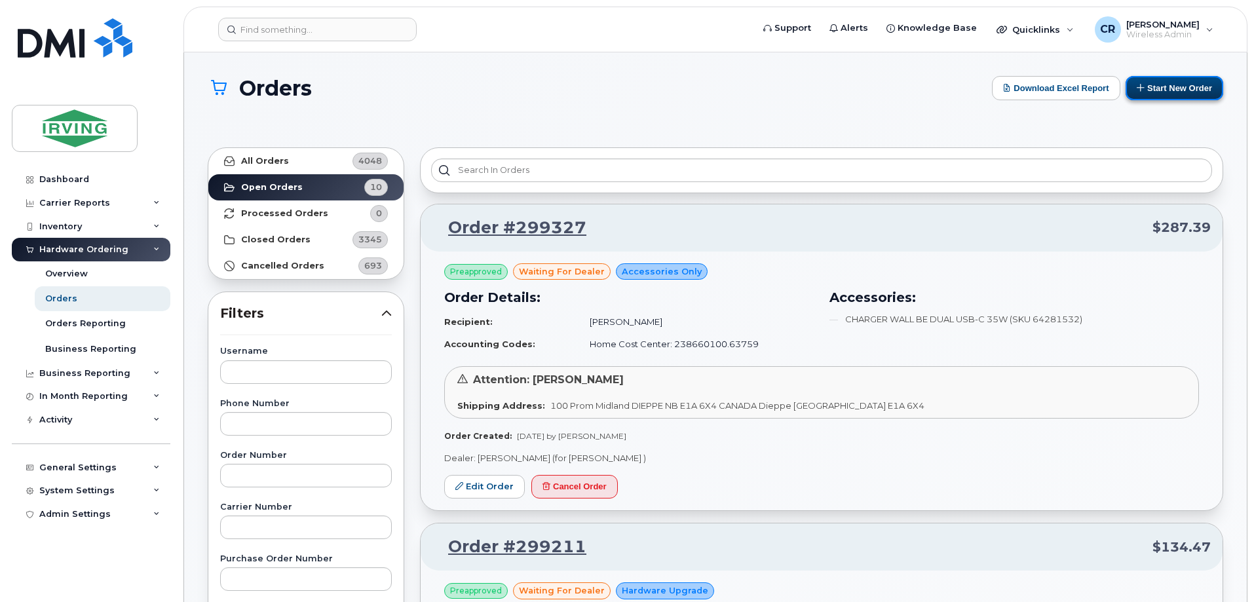
click at [1160, 90] on button "Start New Order" at bounding box center [1174, 88] width 98 height 24
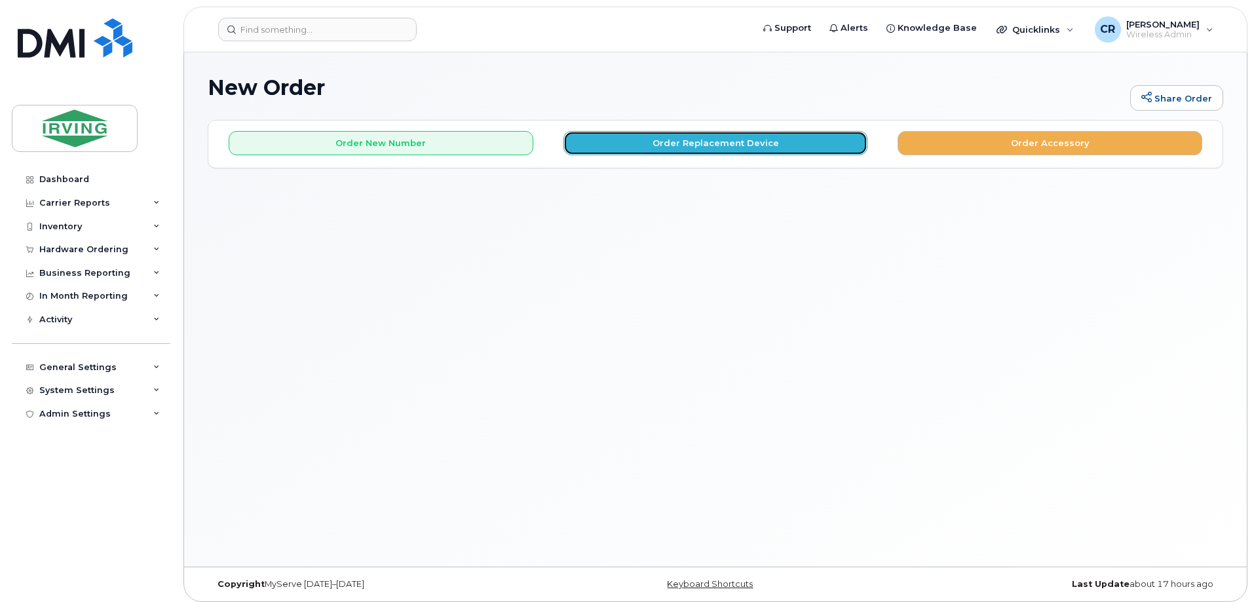
click at [729, 143] on button "Order Replacement Device" at bounding box center [715, 143] width 305 height 24
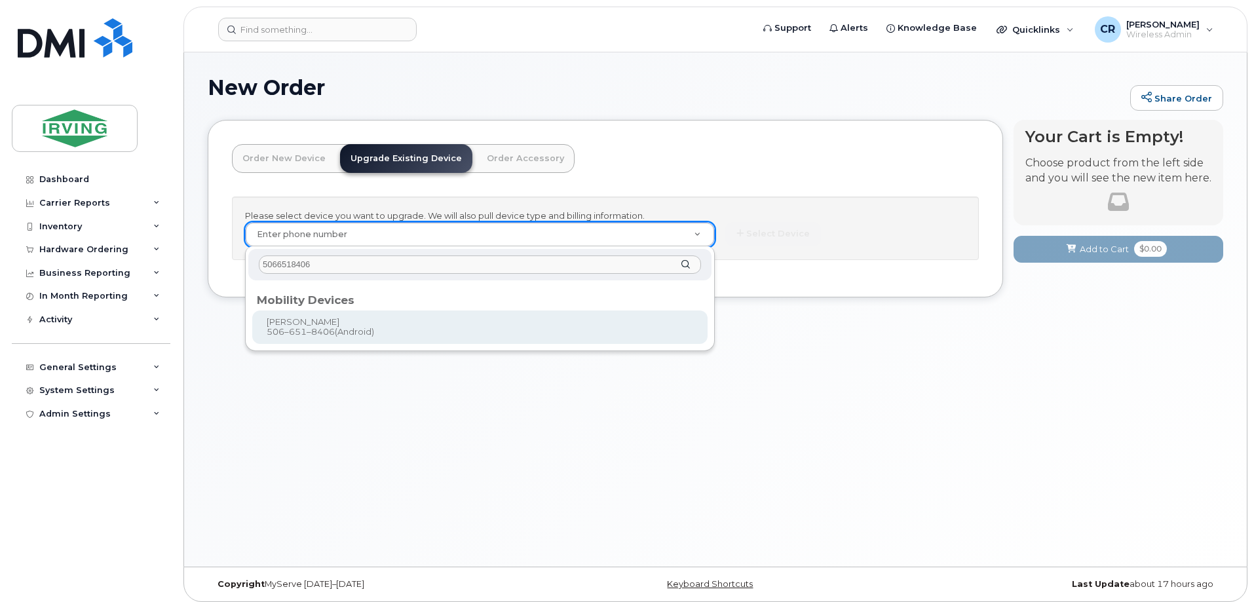
type input "5066518406"
type input "1244232"
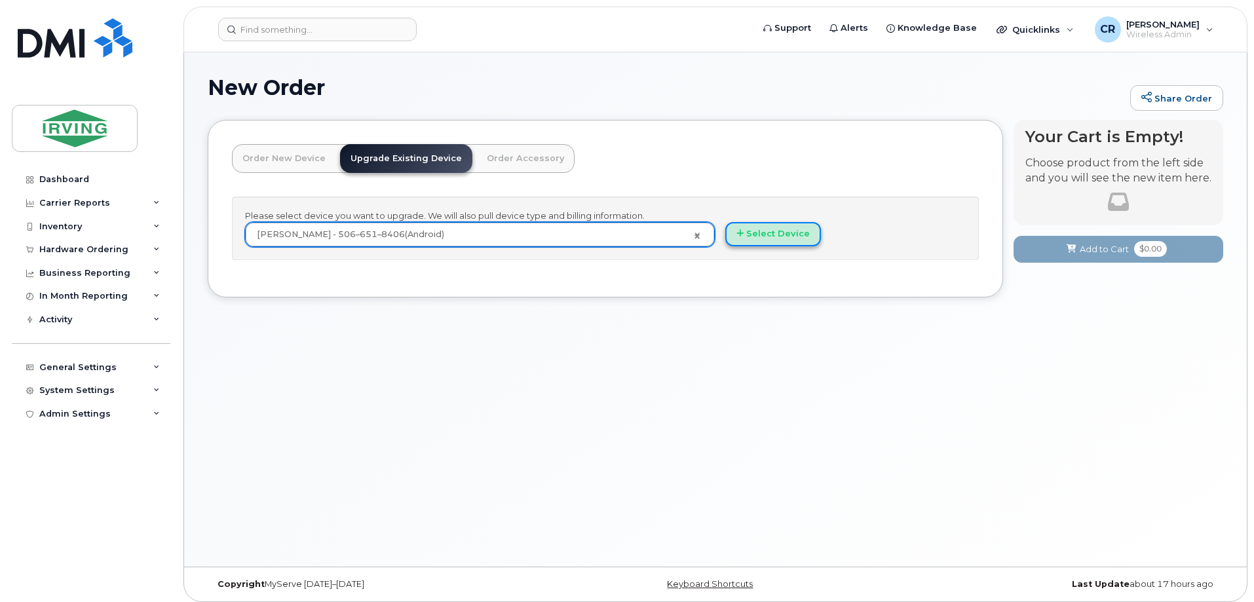
click at [781, 232] on button "Select Device" at bounding box center [773, 234] width 96 height 24
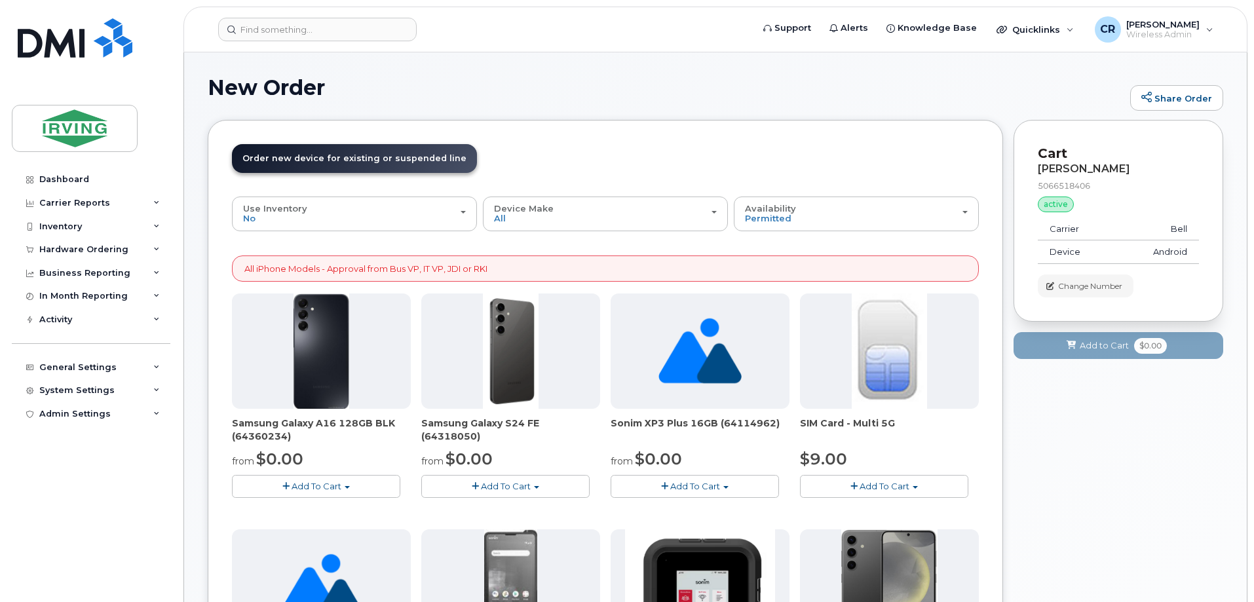
click at [508, 496] on button "Add To Cart" at bounding box center [505, 486] width 168 height 23
click at [512, 510] on link "$0.00 - 3 year term - voice & data plan (128GB)" at bounding box center [537, 510] width 227 height 16
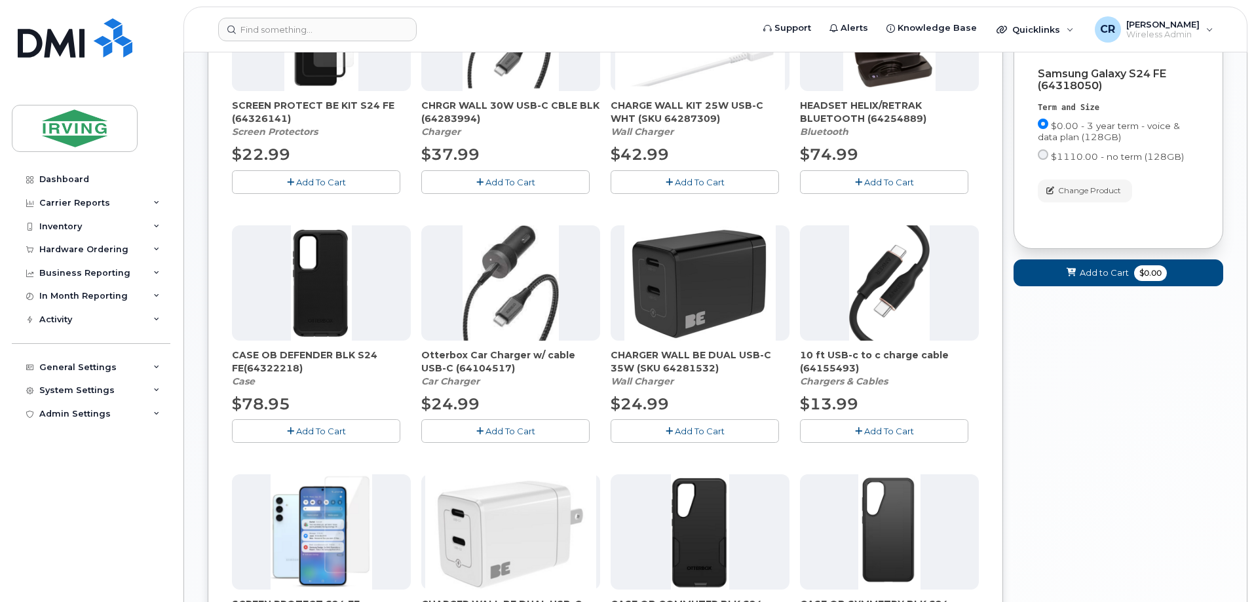
scroll to position [327, 0]
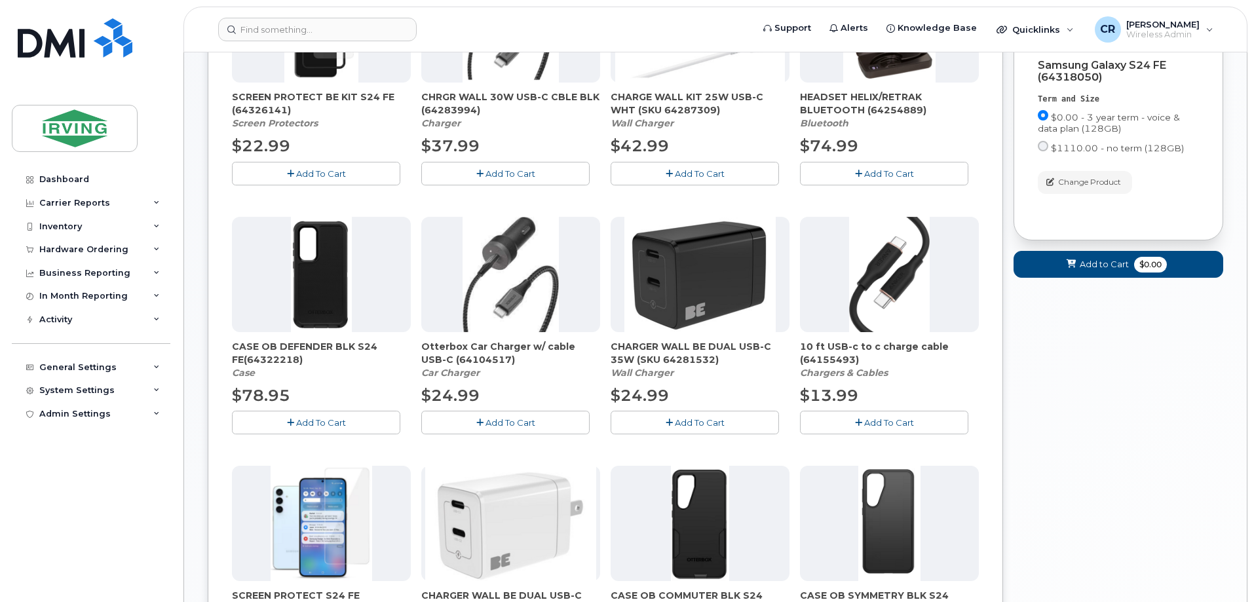
click at [314, 418] on span "Add To Cart" at bounding box center [321, 422] width 50 height 10
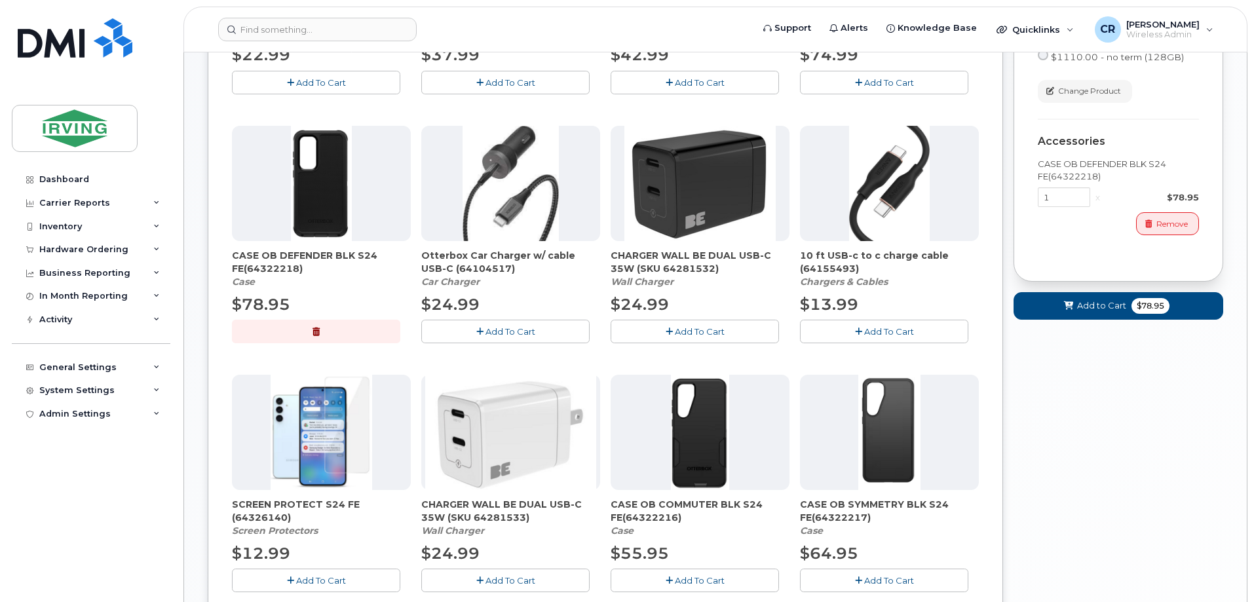
scroll to position [589, 0]
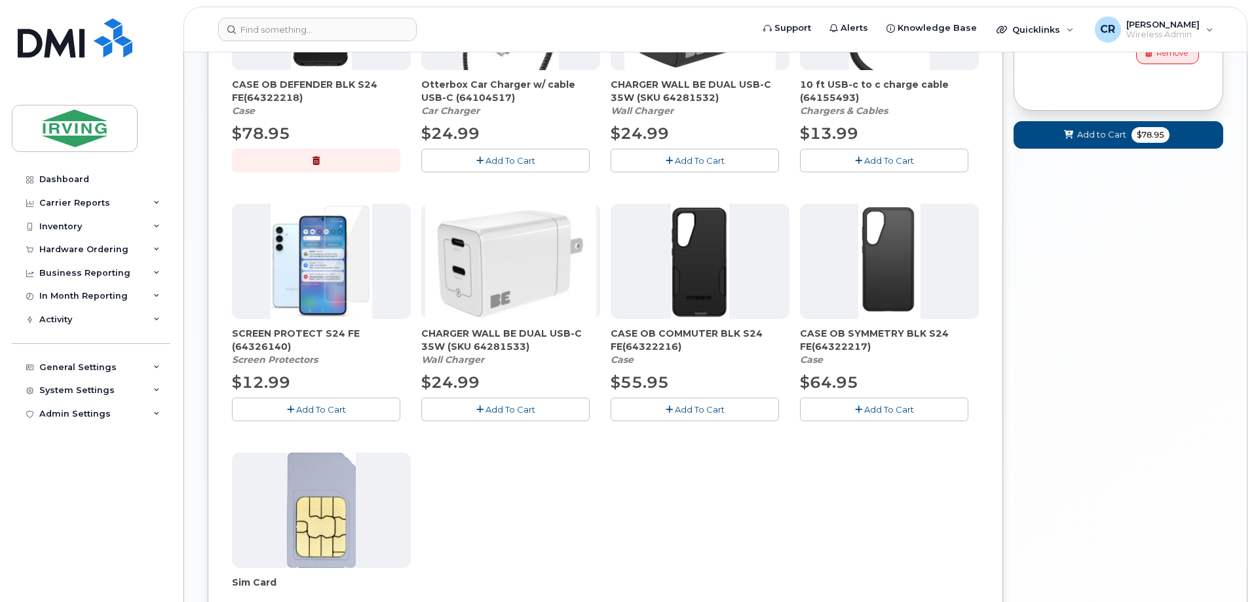
click at [322, 407] on span "Add To Cart" at bounding box center [321, 409] width 50 height 10
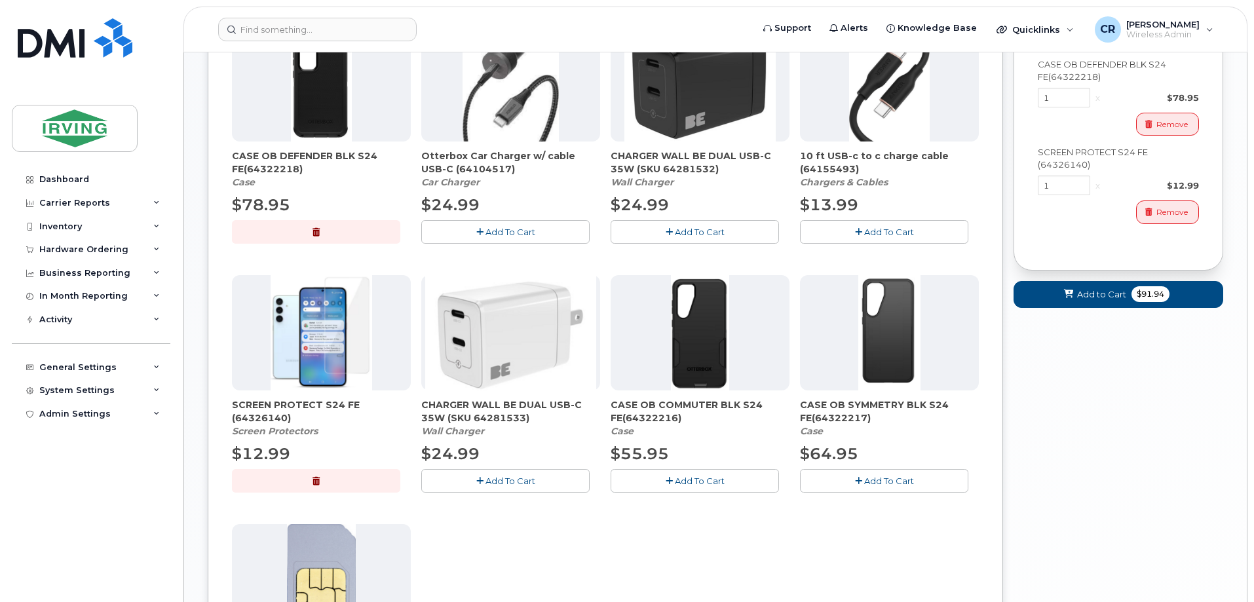
scroll to position [393, 0]
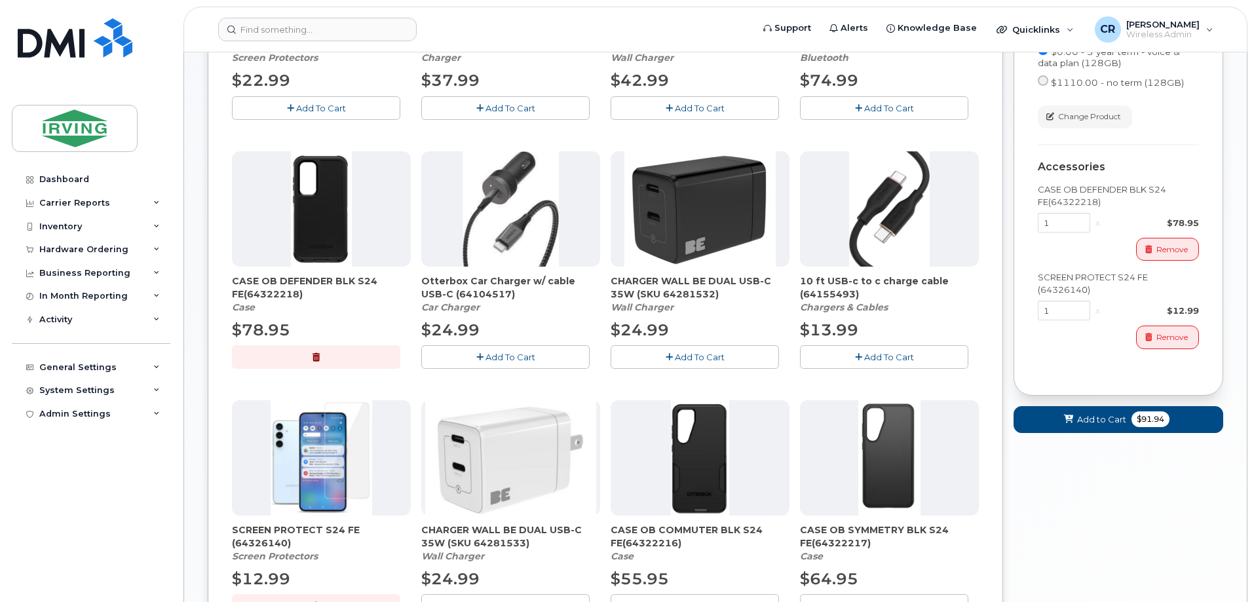
click at [664, 357] on button "Add To Cart" at bounding box center [694, 356] width 168 height 23
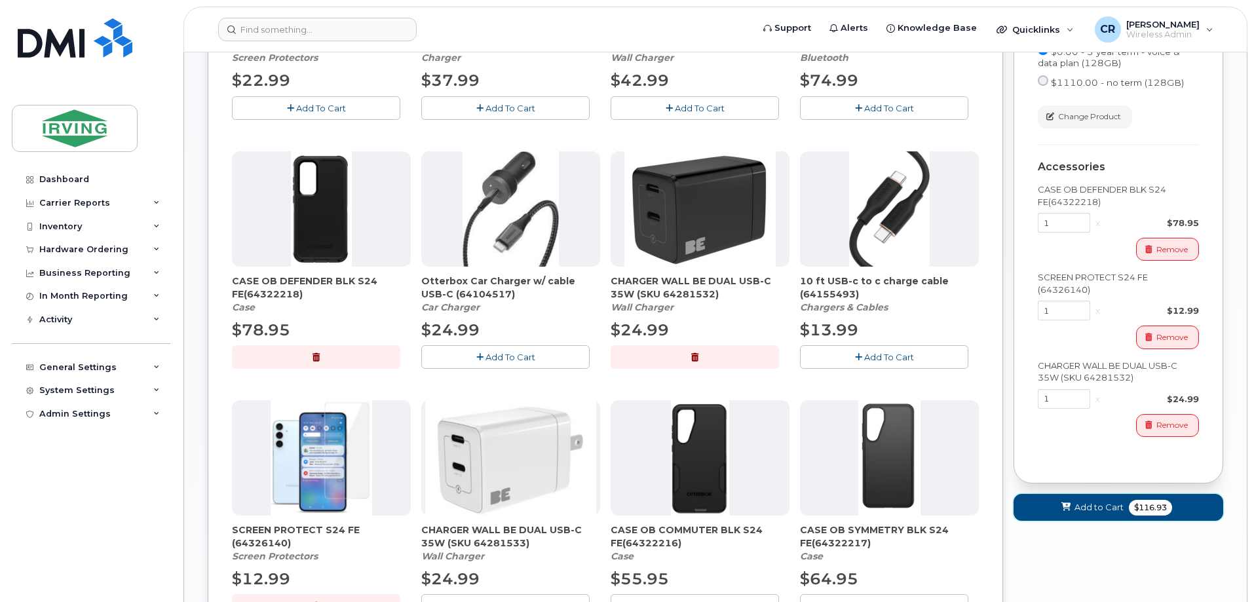
click at [1087, 505] on span "Add to Cart" at bounding box center [1098, 507] width 49 height 12
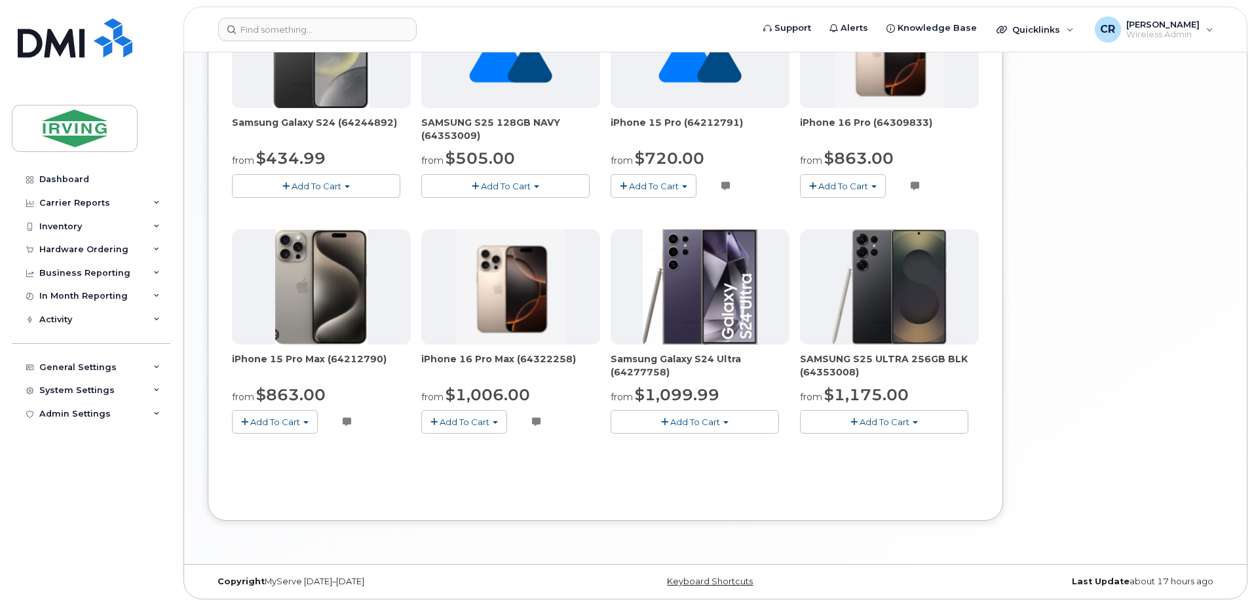
scroll to position [318, 0]
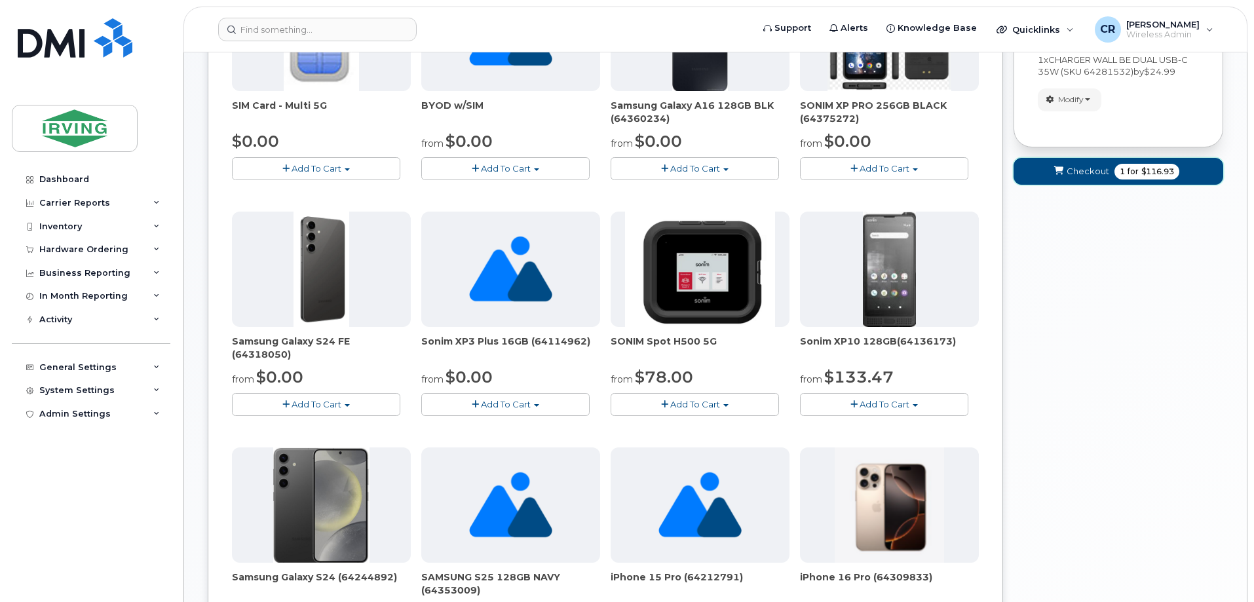
click at [1126, 180] on button "Checkout 1 for $116.93" at bounding box center [1118, 171] width 210 height 27
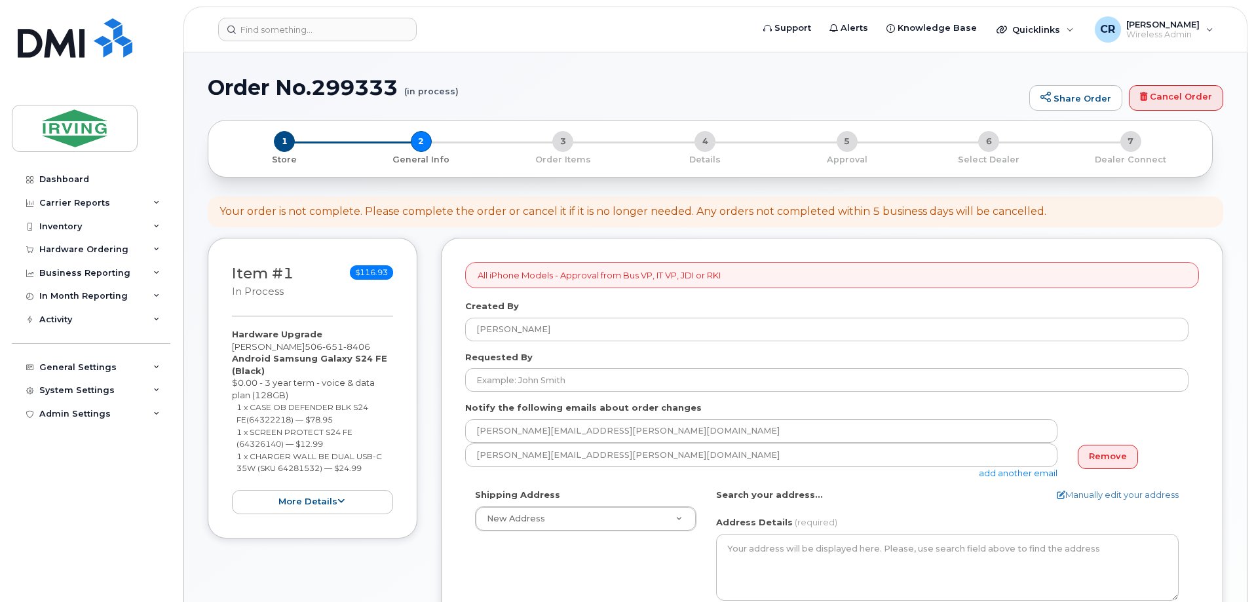
select select
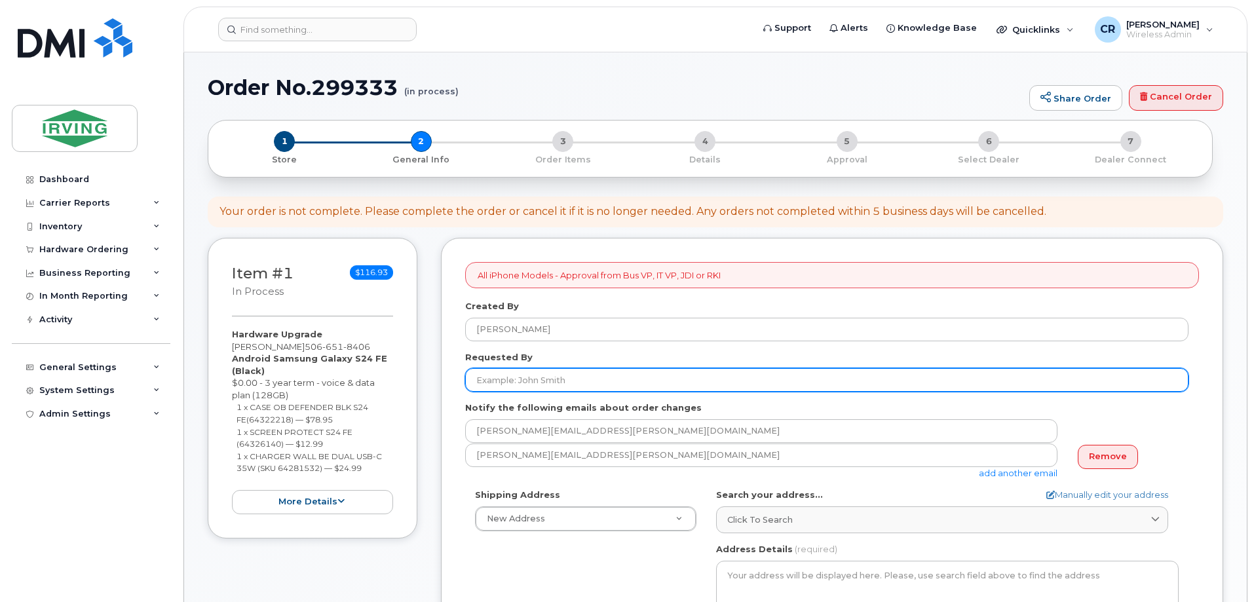
click at [567, 381] on input "Requested By" at bounding box center [826, 380] width 723 height 24
type input "[PERSON_NAME]"
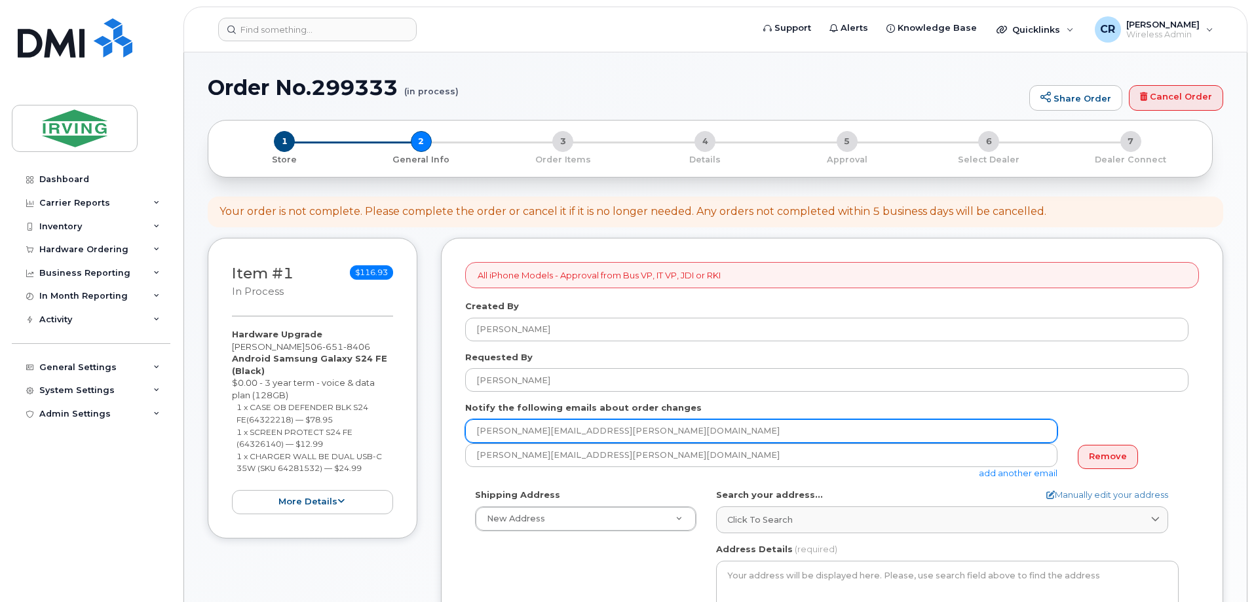
drag, startPoint x: 707, startPoint y: 434, endPoint x: 272, endPoint y: 415, distance: 435.3
type input "[EMAIL_ADDRESS][DOMAIN_NAME]"
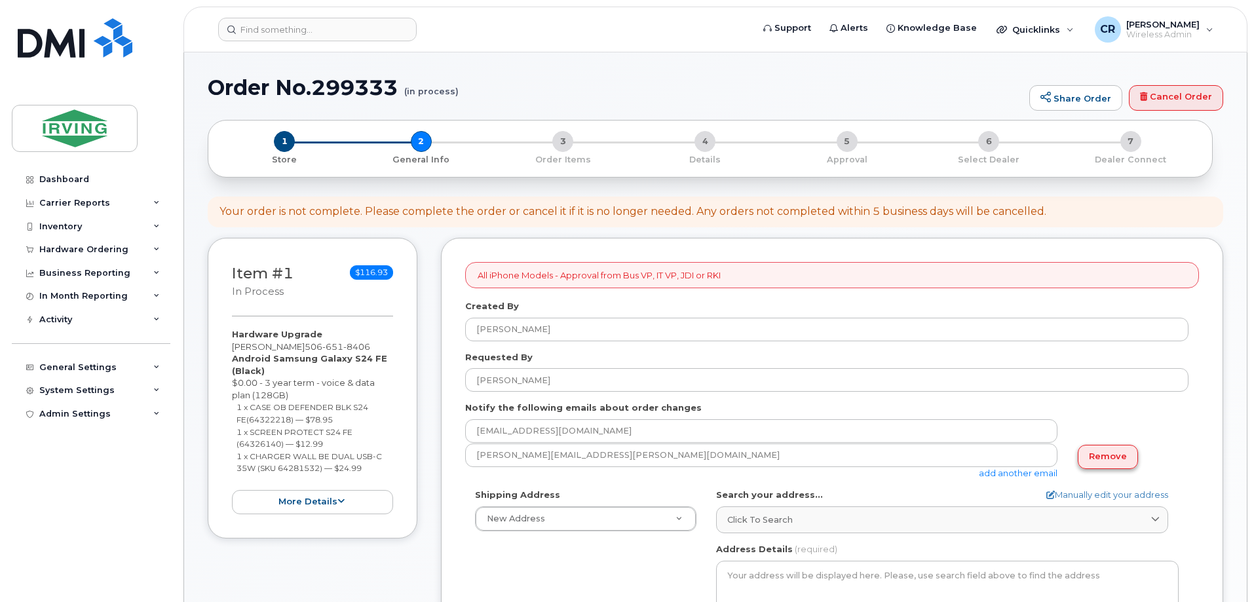
click at [1113, 455] on link "Remove" at bounding box center [1107, 457] width 60 height 24
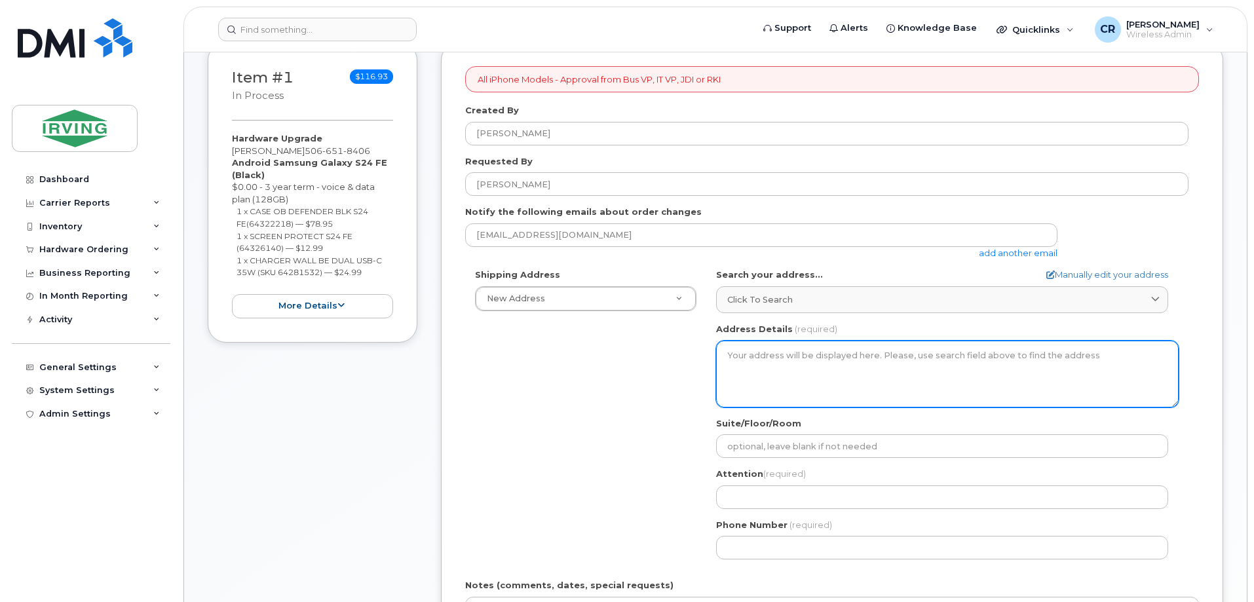
scroll to position [196, 0]
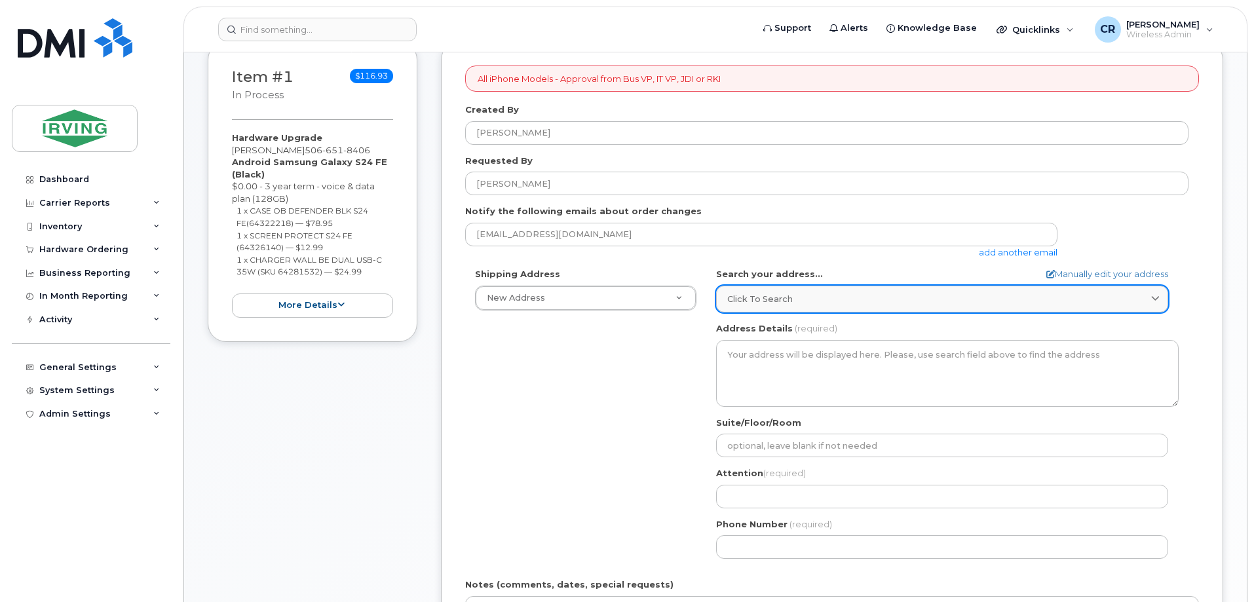
click at [766, 299] on span "Click to search" at bounding box center [759, 299] width 65 height 12
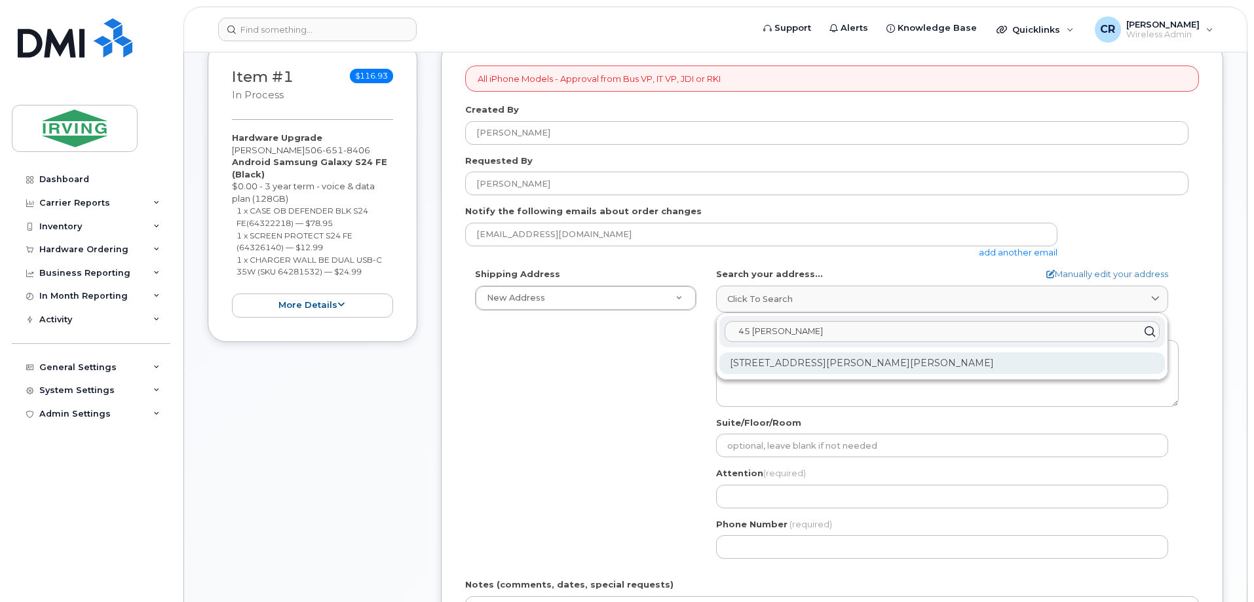
type input "45 [PERSON_NAME]"
click at [836, 362] on div "[STREET_ADDRESS][PERSON_NAME][PERSON_NAME]" at bounding box center [941, 363] width 445 height 22
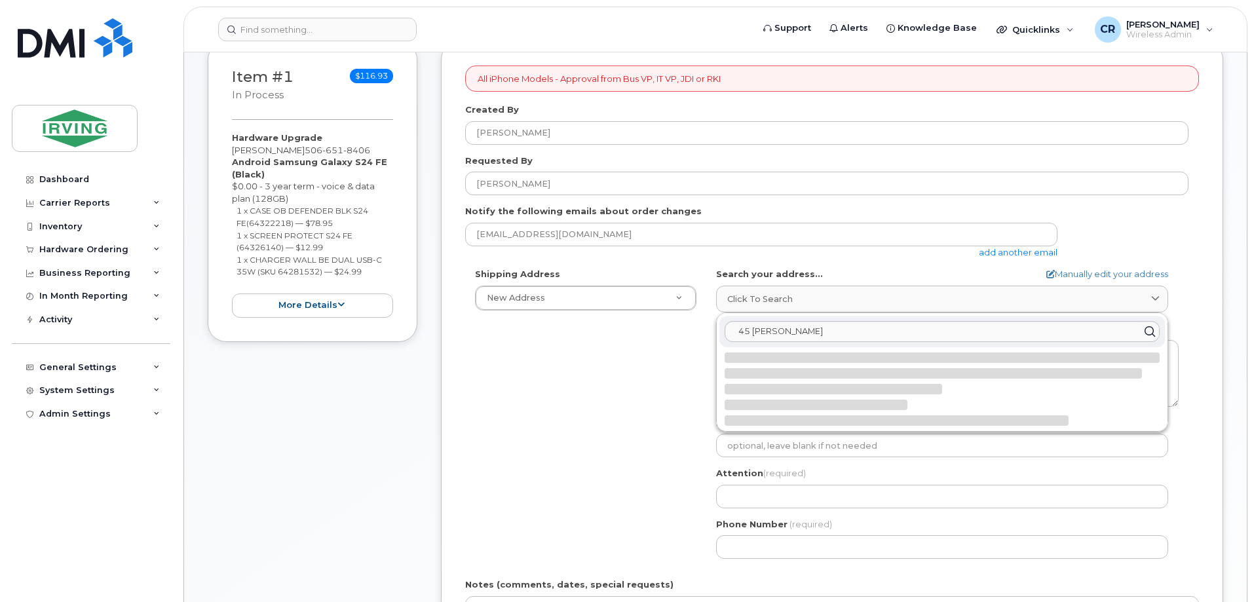
select select
type textarea "[STREET_ADDRESS][PERSON_NAME][PERSON_NAME]"
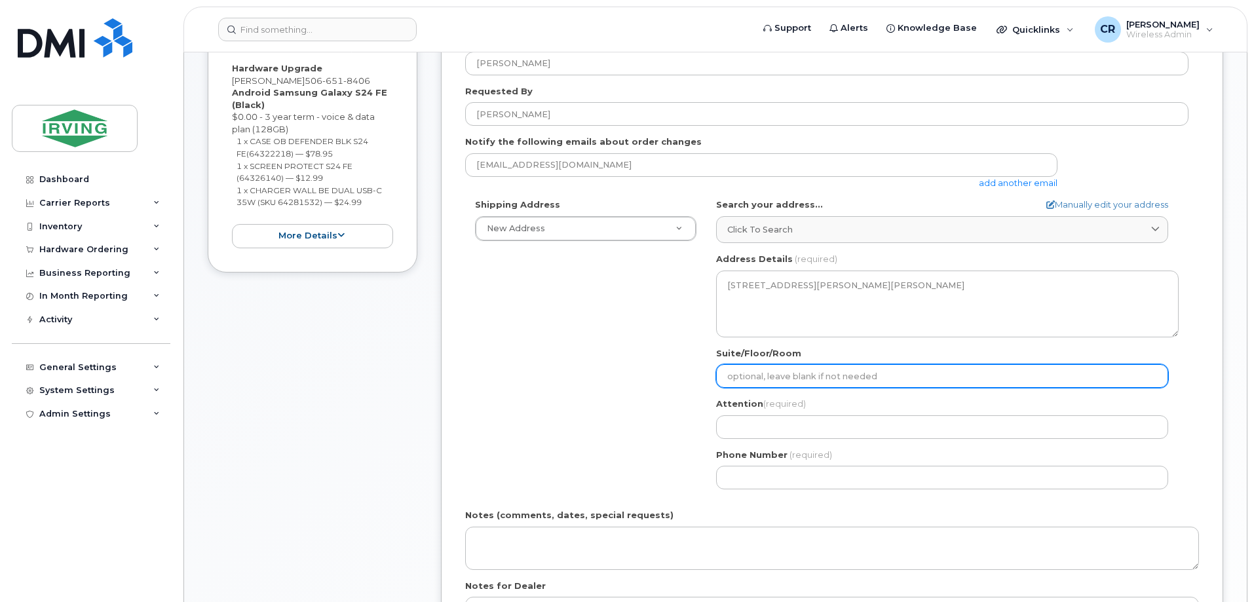
scroll to position [393, 0]
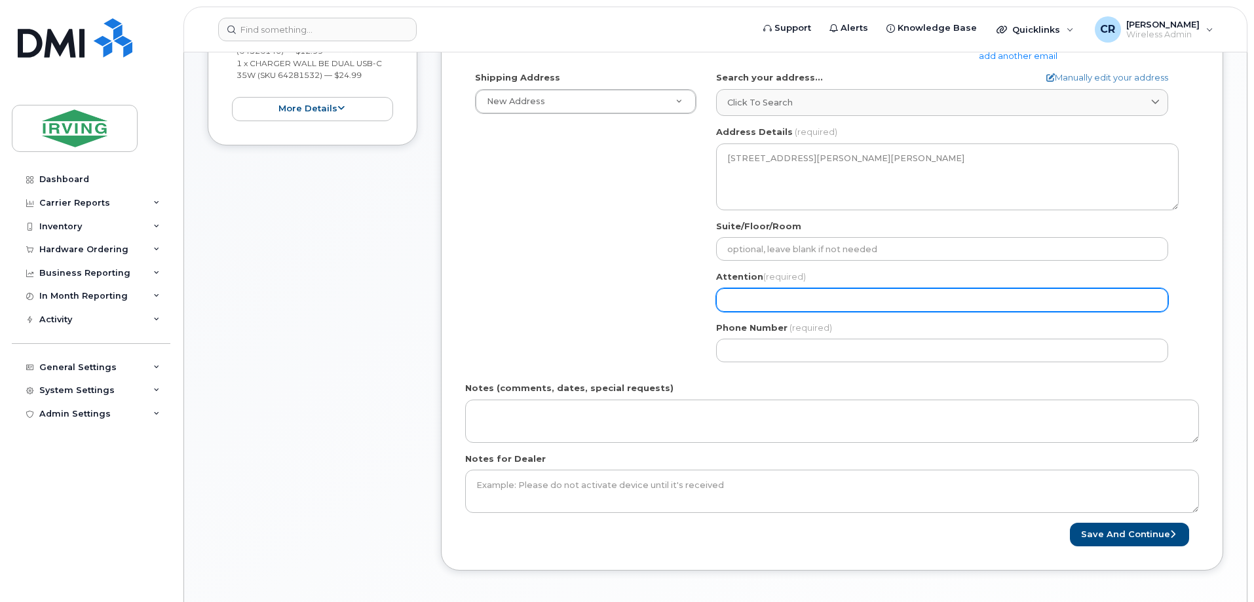
click at [775, 305] on input "Attention (required)" at bounding box center [942, 300] width 452 height 24
select select
type input "J"
select select
type input "Jo"
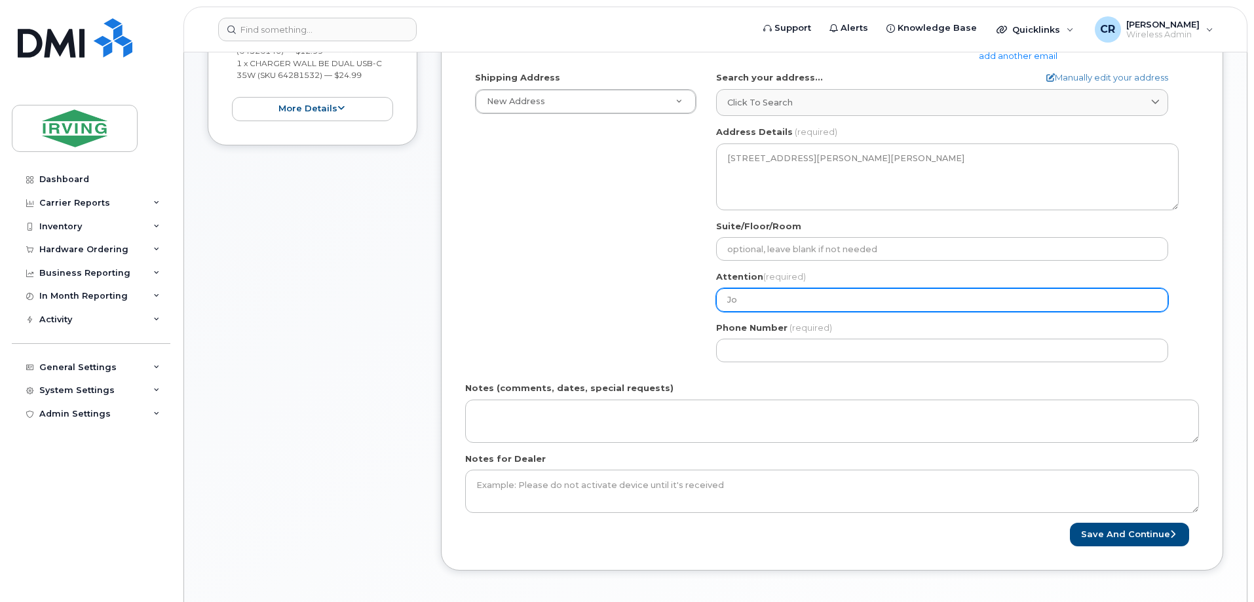
select select
type input "Joh"
select select
type input "[PERSON_NAME], IEQ"
select select
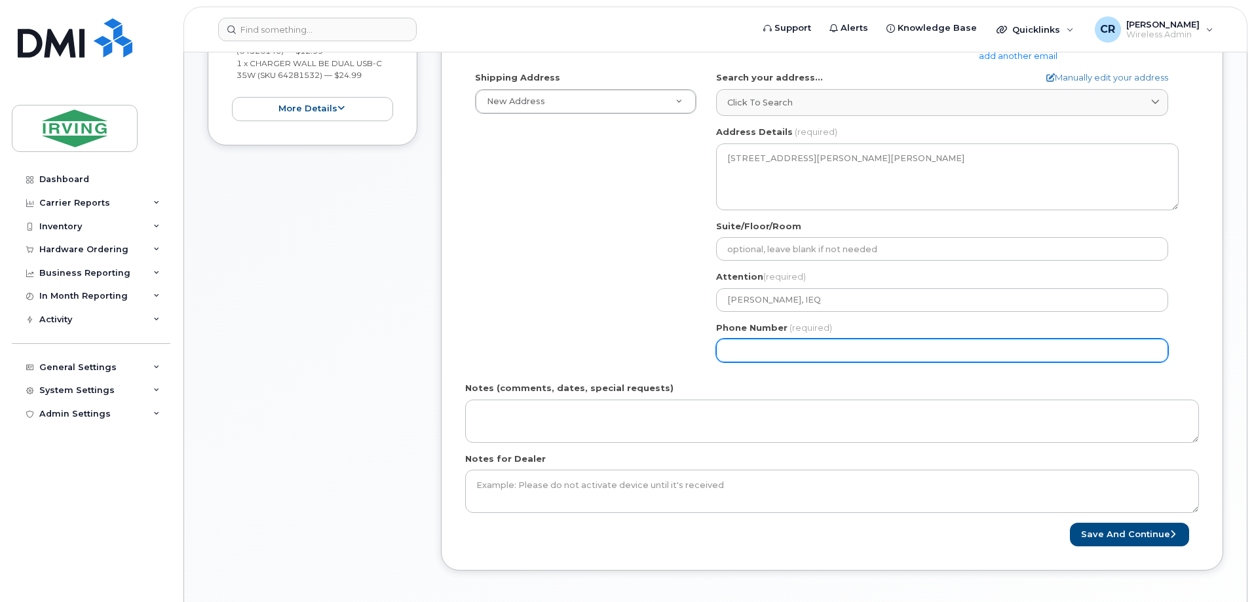
click at [791, 360] on input "Phone Number" at bounding box center [942, 351] width 452 height 24
type input "506651840"
select select
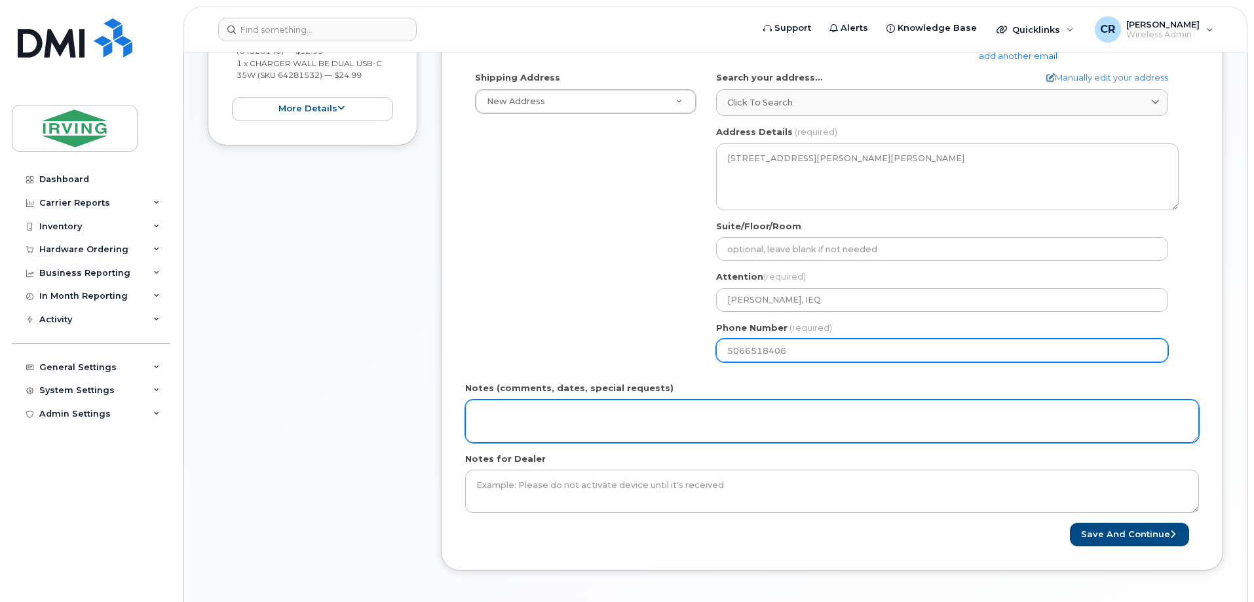
type input "5066518406"
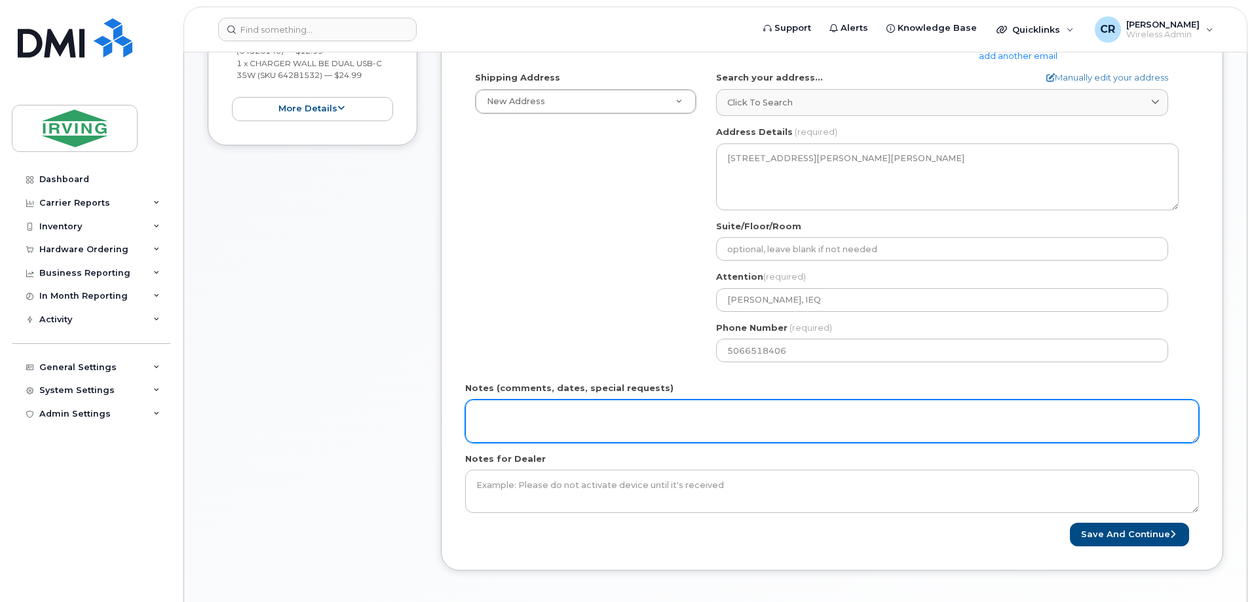
click at [593, 423] on textarea "Notes (comments, dates, special requests)" at bounding box center [832, 421] width 734 height 43
click at [524, 413] on textarea "Order#:" at bounding box center [832, 421] width 734 height 43
type textarea "Order#: 5082732264 Invoice Irving Equipment"
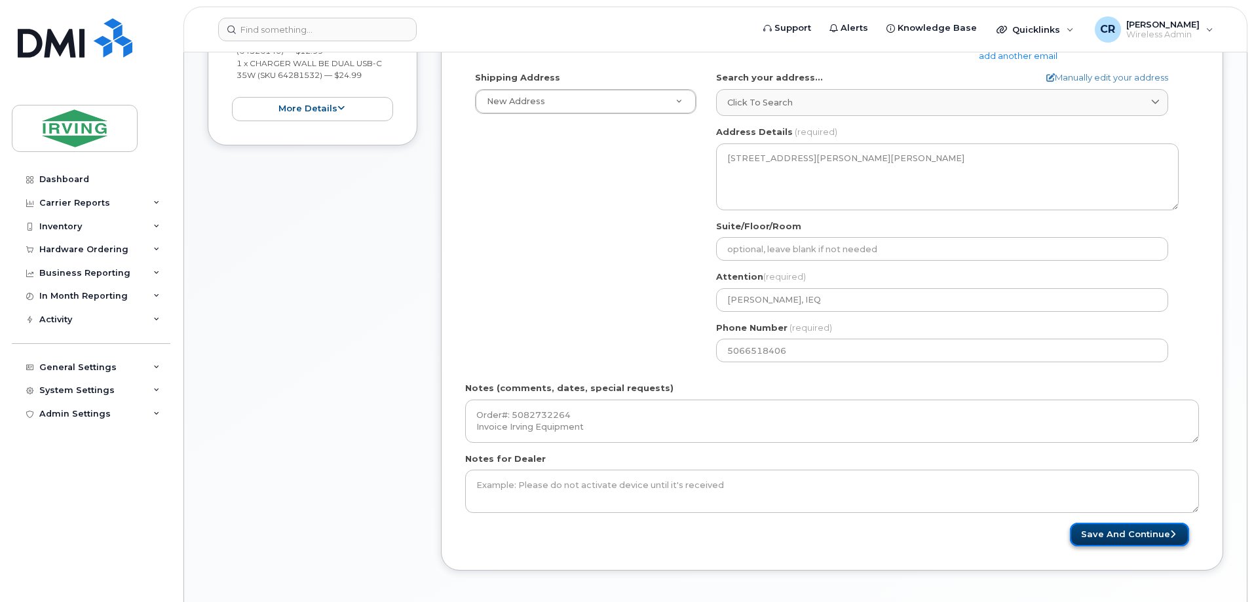
click at [1126, 531] on button "Save and Continue" at bounding box center [1129, 535] width 119 height 24
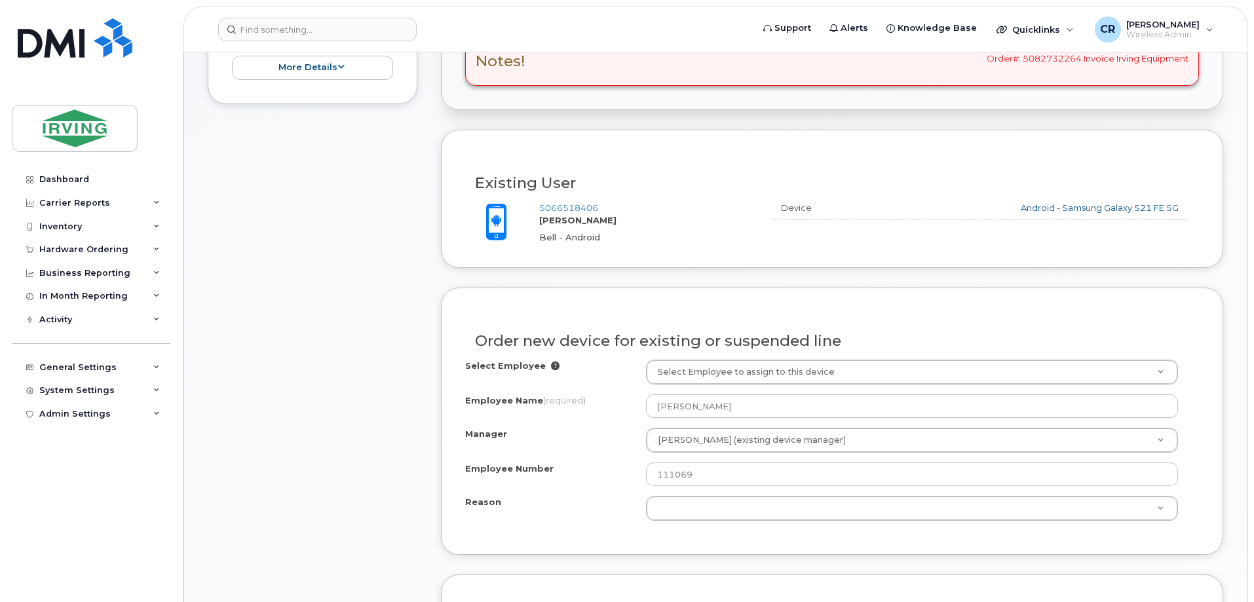
scroll to position [512, 0]
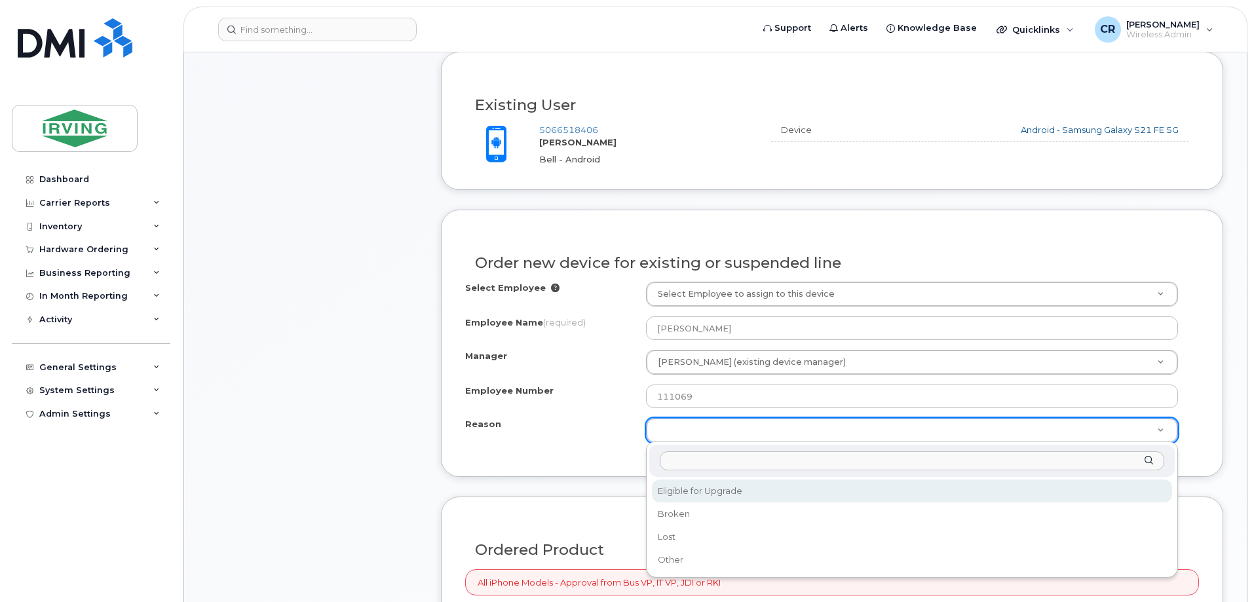
select select "eligible_for_upgrade"
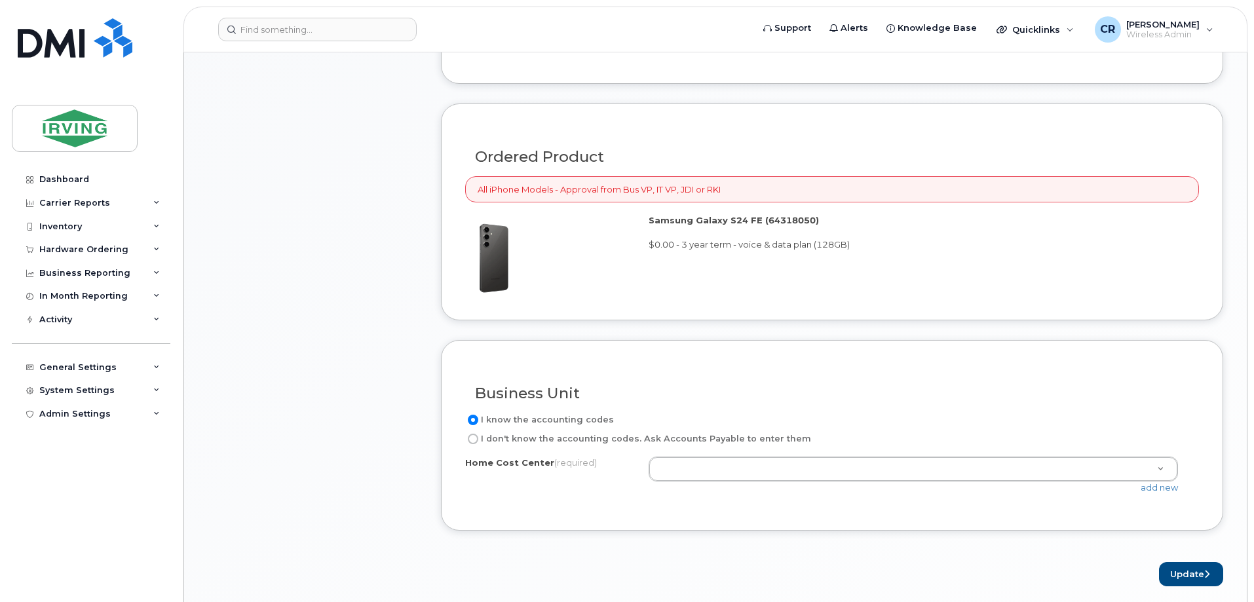
scroll to position [1102, 0]
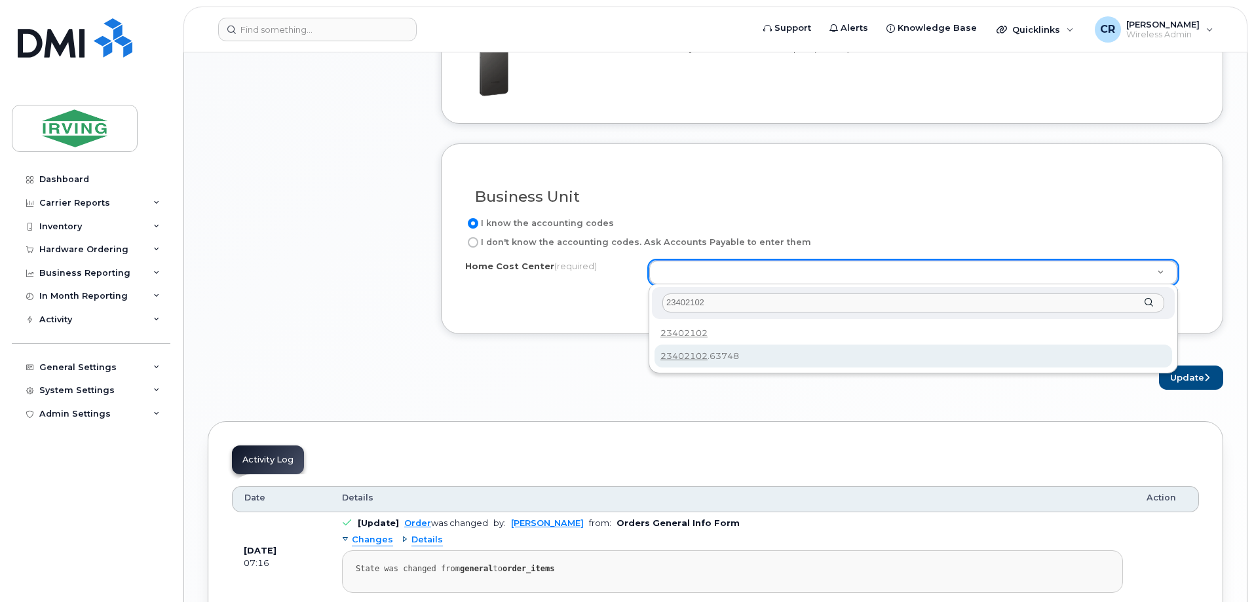
type input "23402102"
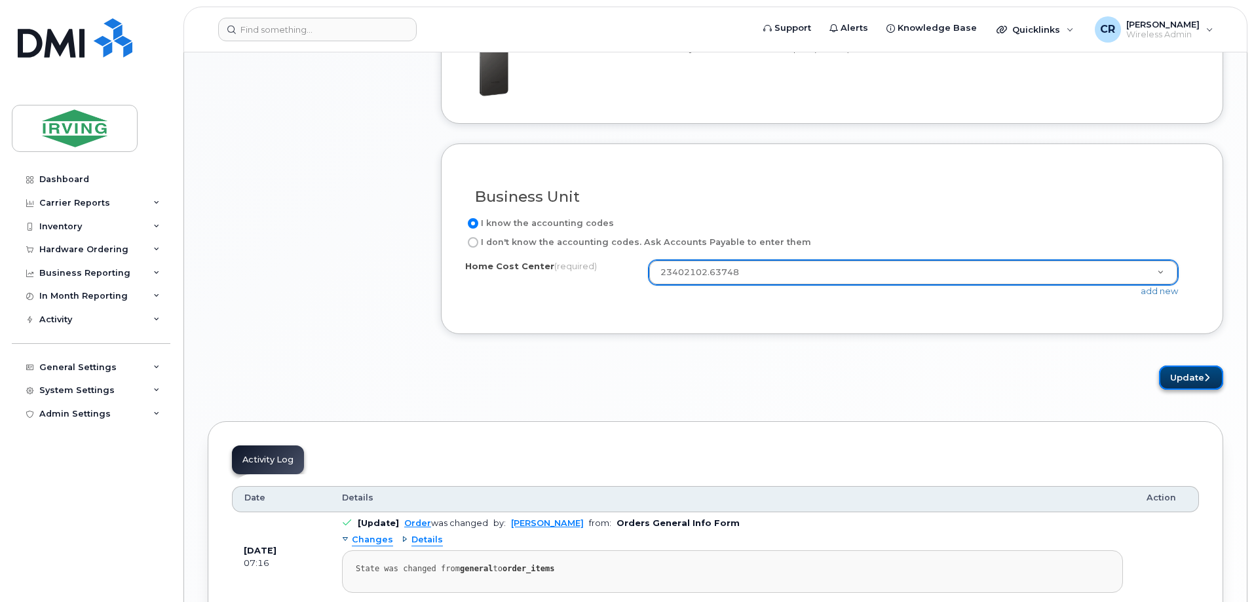
click at [1180, 384] on button "Update" at bounding box center [1191, 377] width 64 height 24
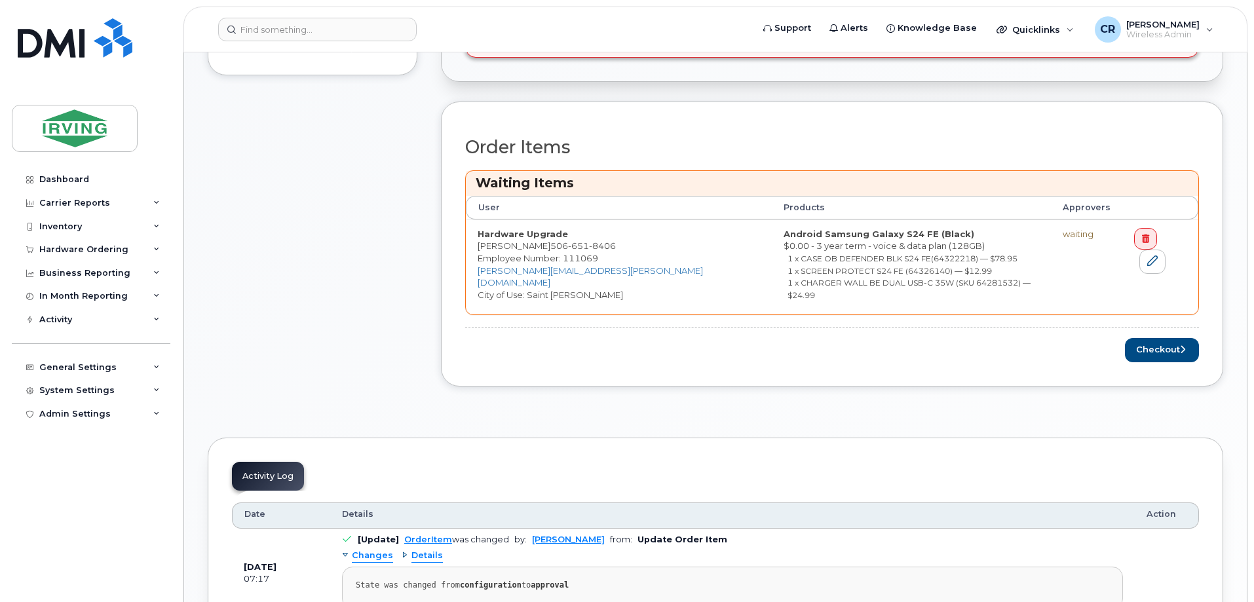
scroll to position [524, 0]
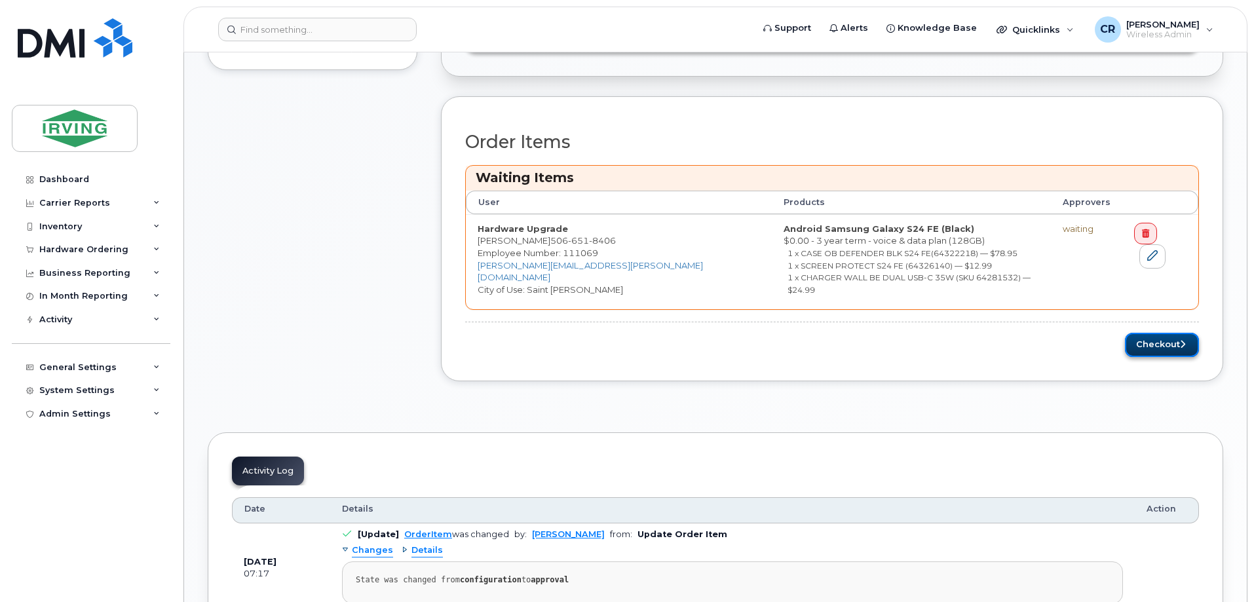
click at [1145, 338] on button "Checkout" at bounding box center [1162, 345] width 74 height 24
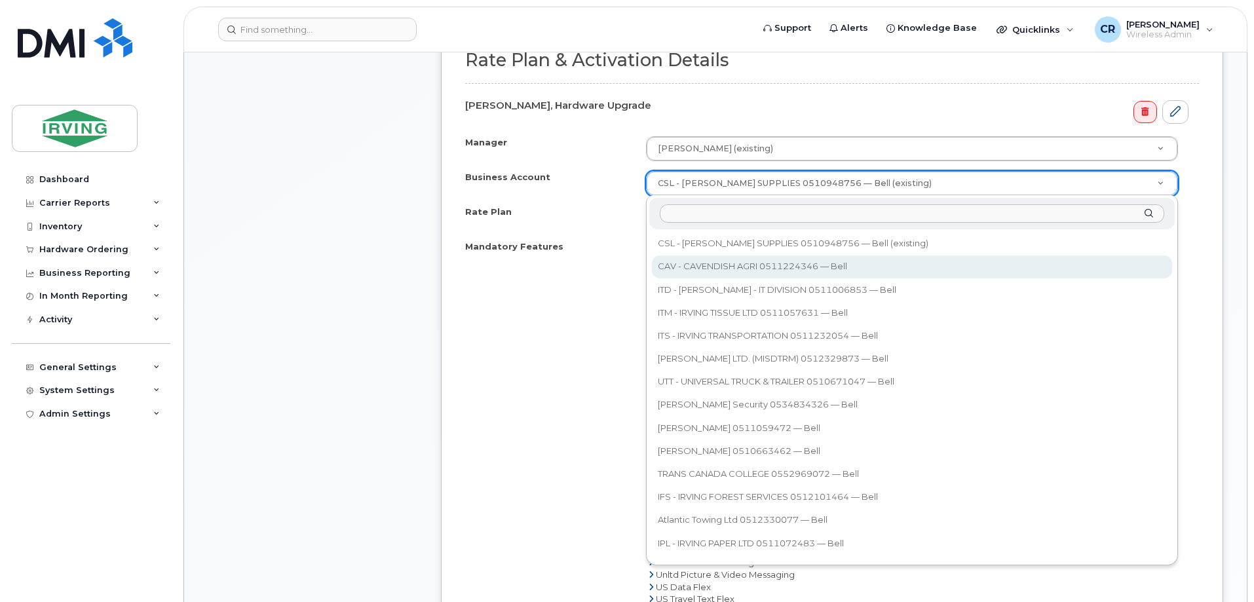
scroll to position [196, 0]
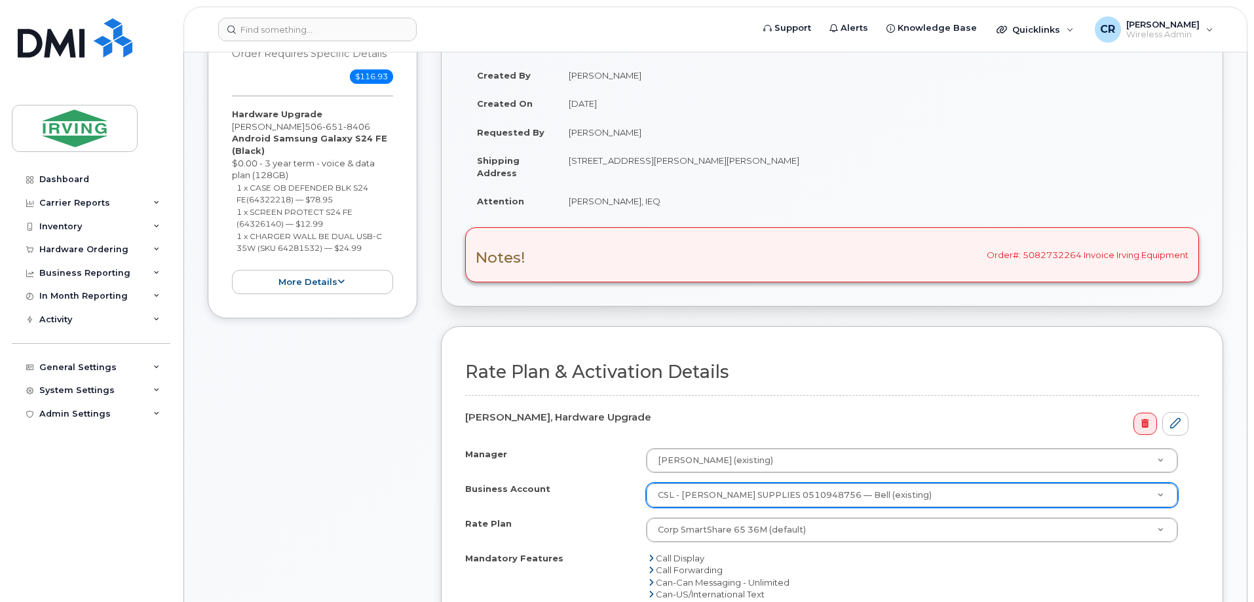
click at [62, 229] on div "Inventory" at bounding box center [60, 226] width 43 height 10
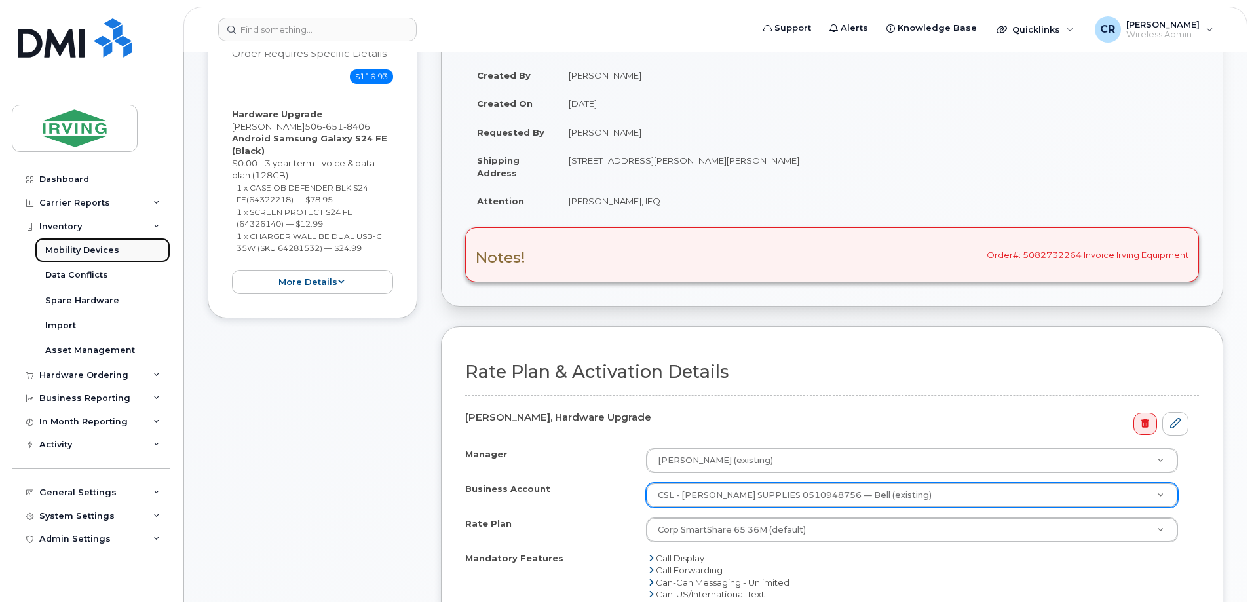
click at [92, 249] on div "Mobility Devices" at bounding box center [82, 250] width 74 height 12
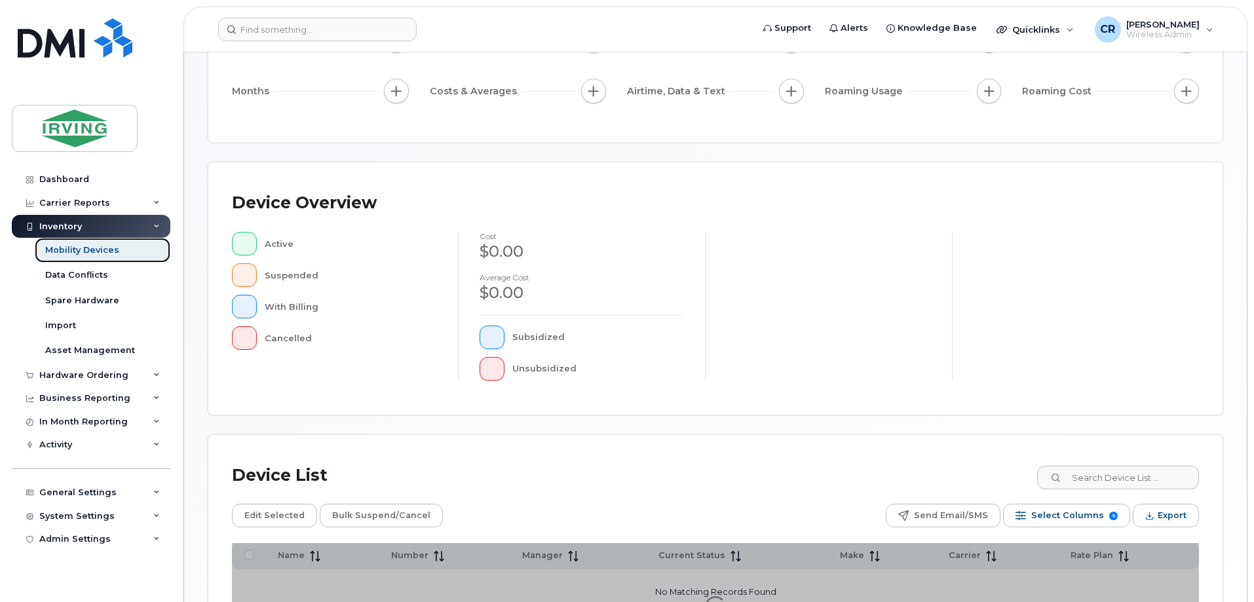
scroll to position [299, 0]
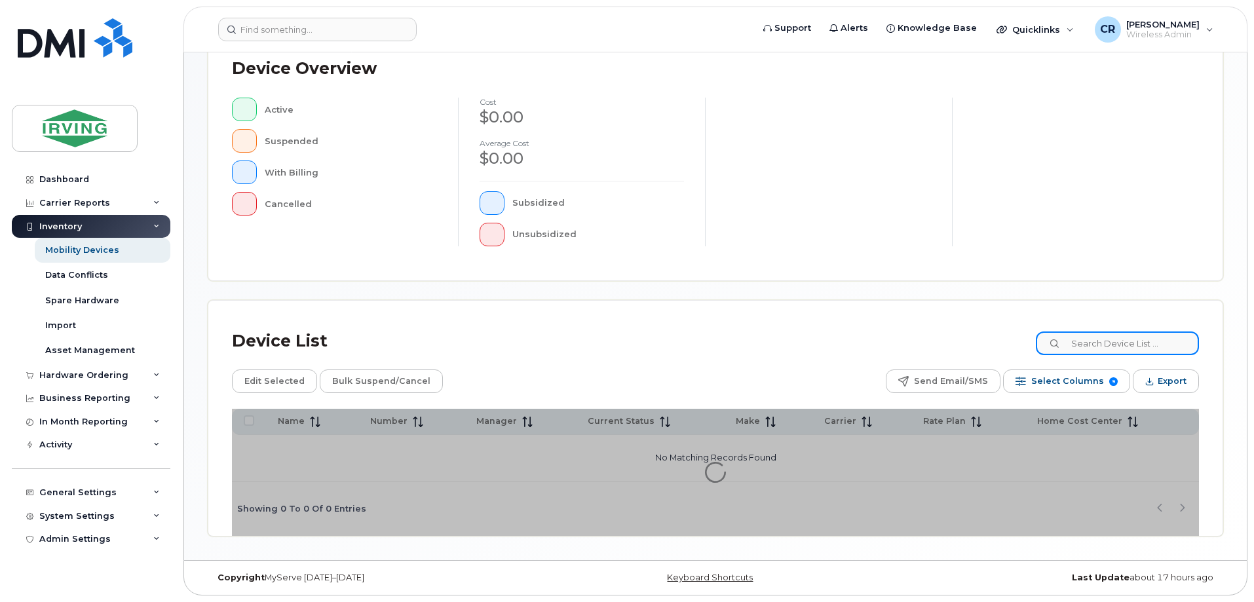
click at [1101, 337] on input at bounding box center [1116, 343] width 163 height 24
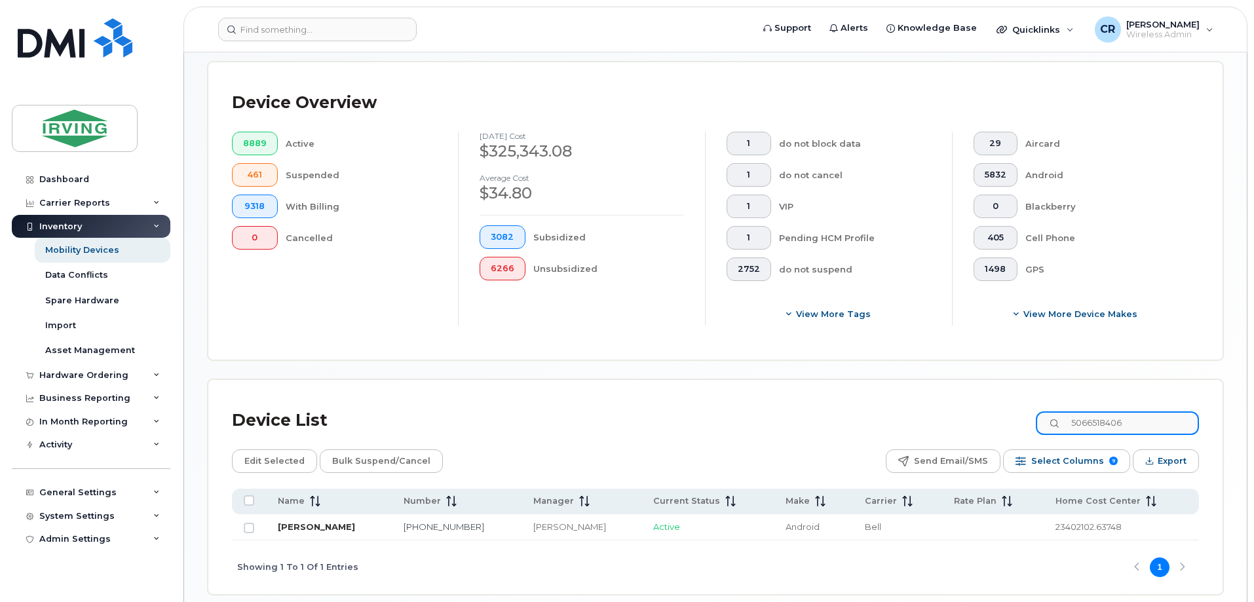
type input "5066518406"
click at [338, 521] on link "[PERSON_NAME]" at bounding box center [316, 526] width 77 height 10
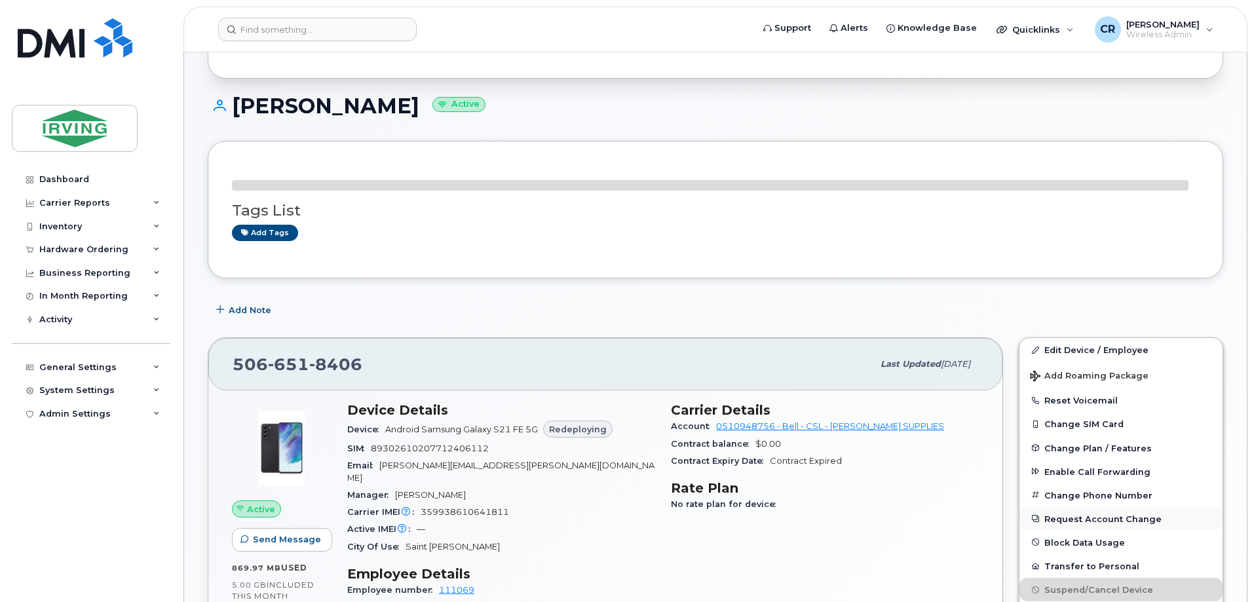
scroll to position [262, 0]
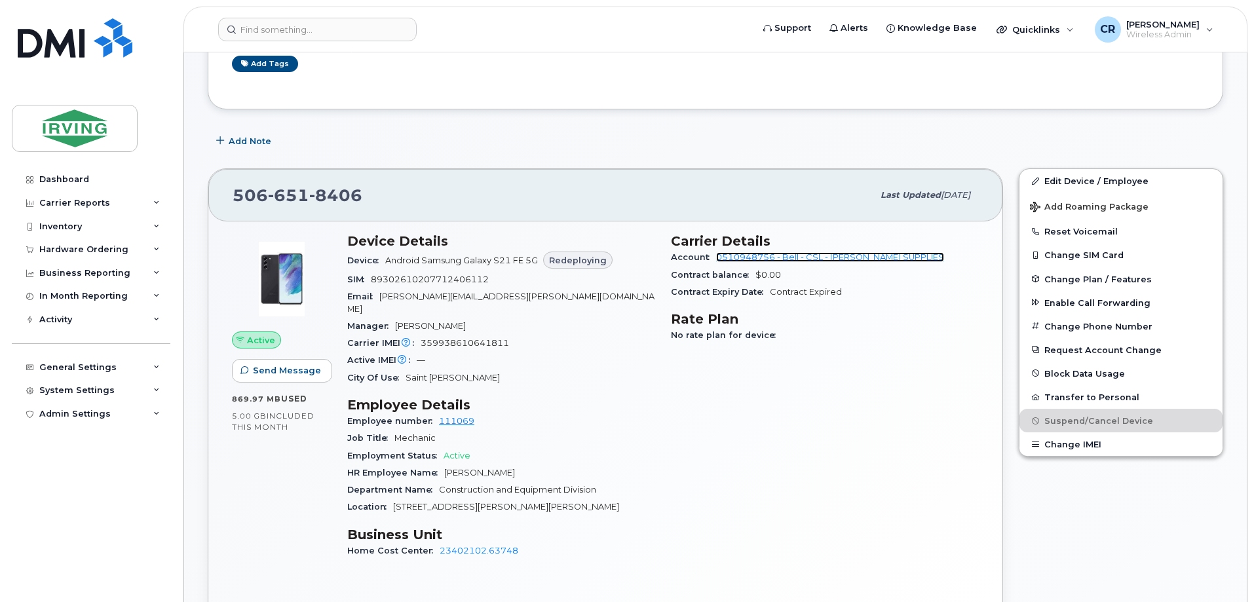
click at [863, 260] on link "0510948756 - Bell - CSL - [PERSON_NAME] SUPPLIES" at bounding box center [830, 257] width 228 height 10
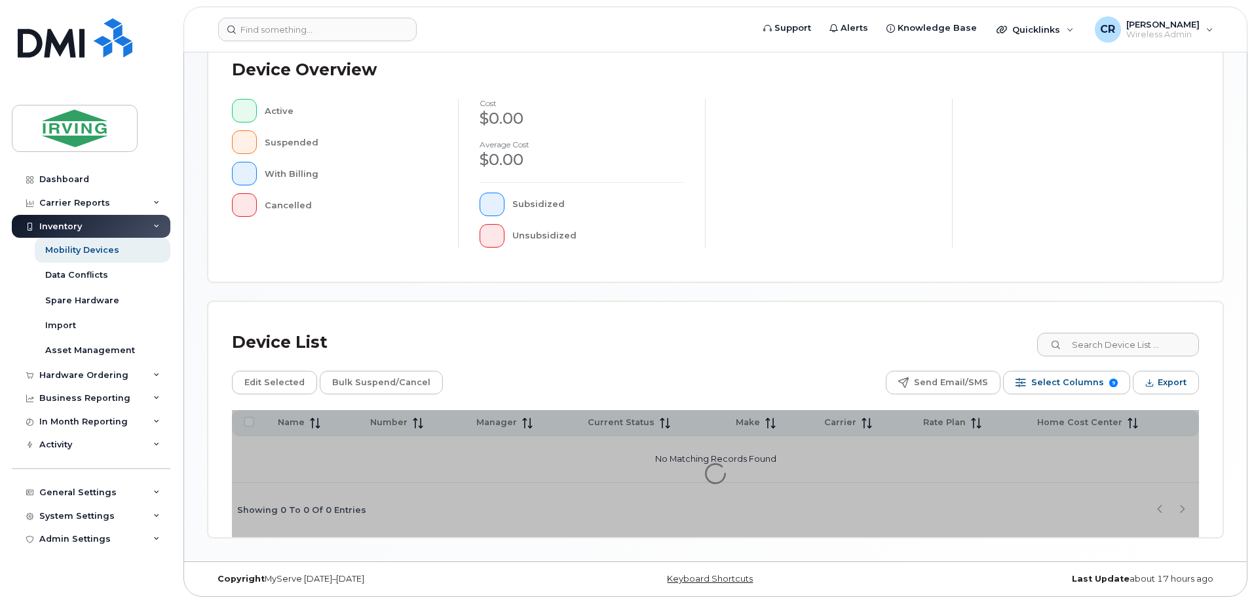
scroll to position [299, 0]
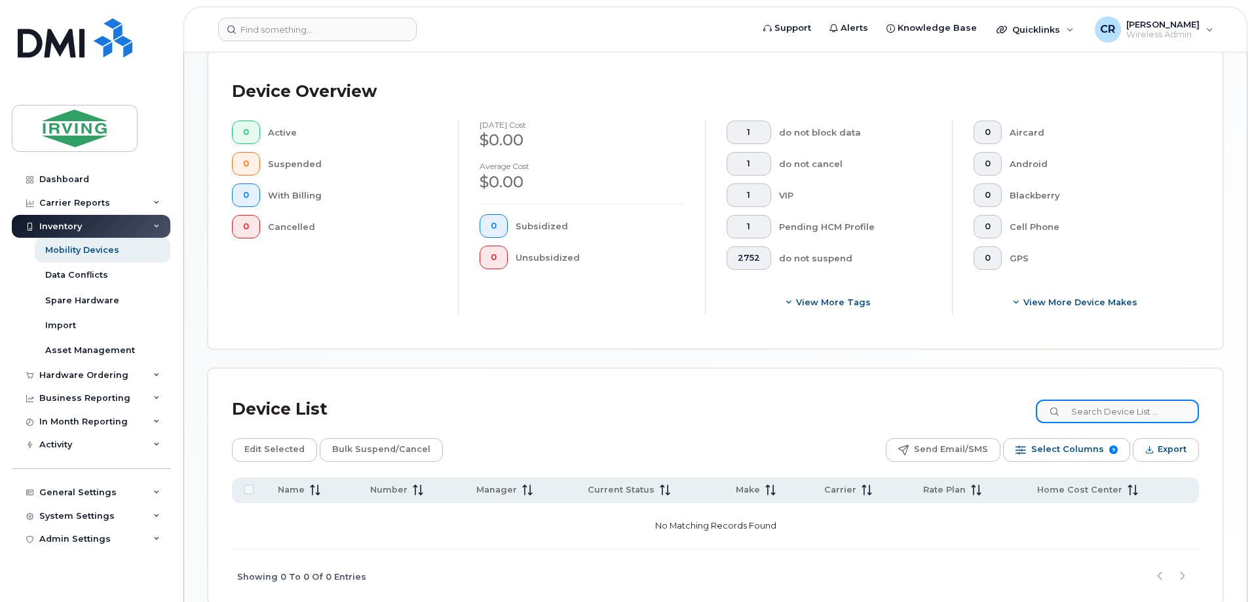
click at [1095, 414] on input at bounding box center [1116, 412] width 163 height 24
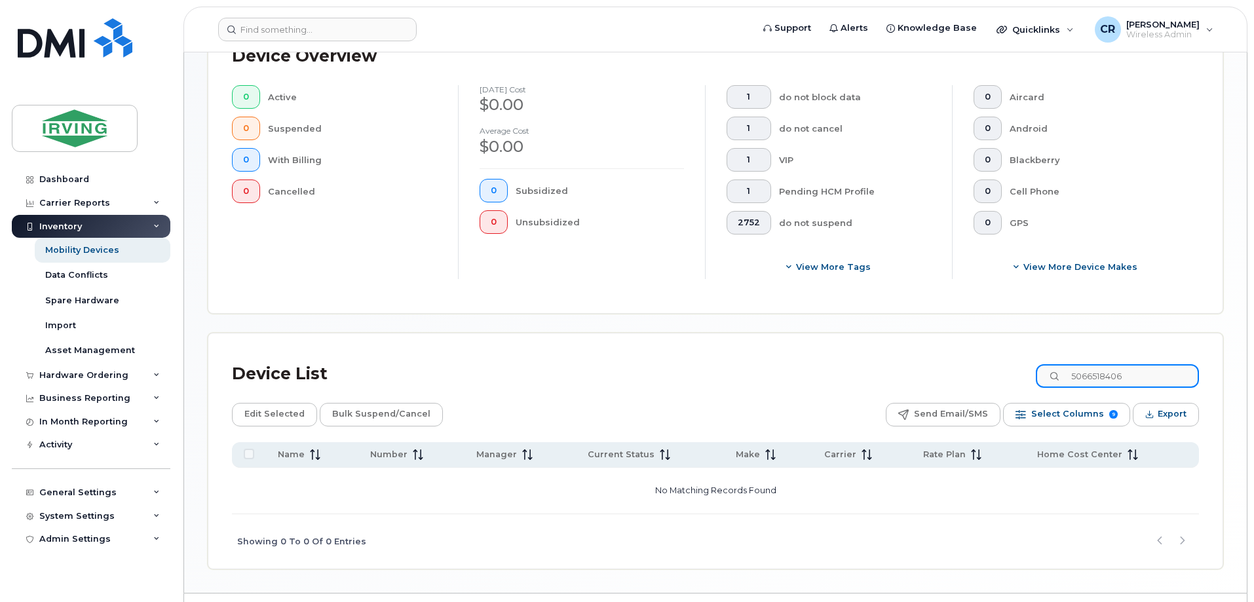
scroll to position [367, 0]
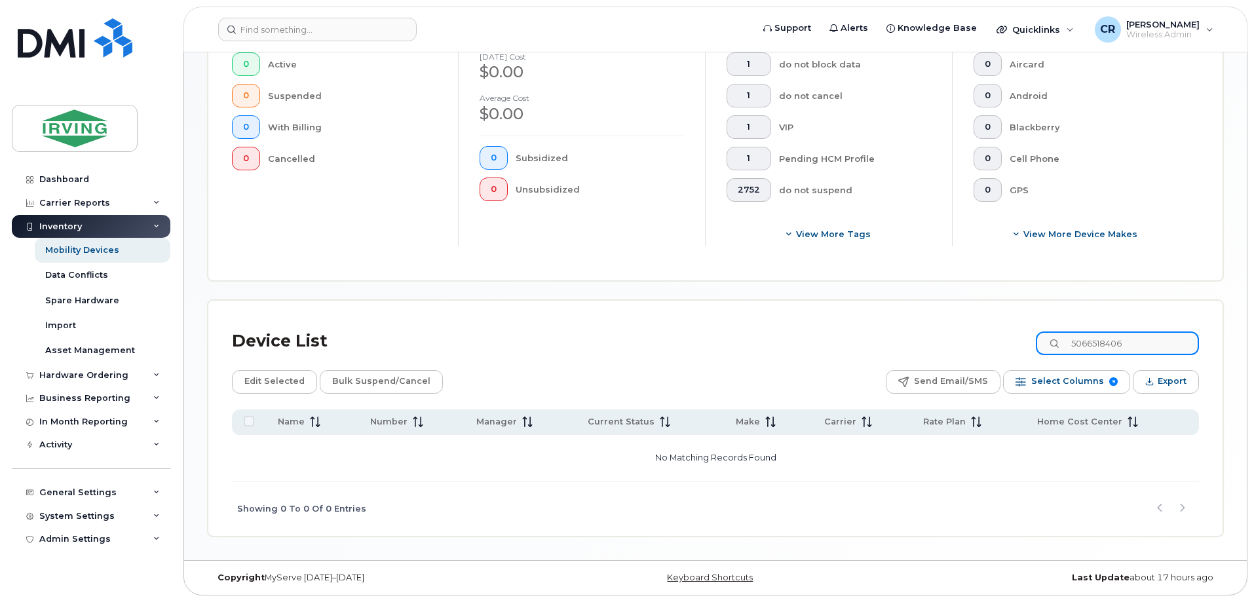
type input "5066518406"
click at [73, 249] on div "Mobility Devices" at bounding box center [82, 250] width 74 height 12
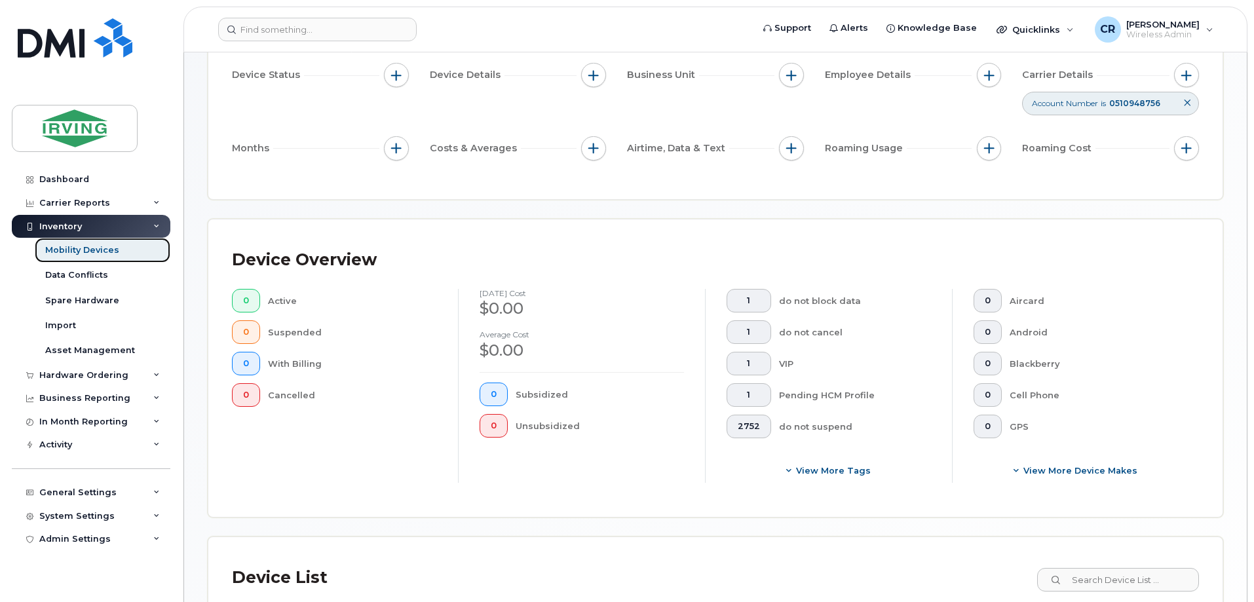
scroll to position [262, 0]
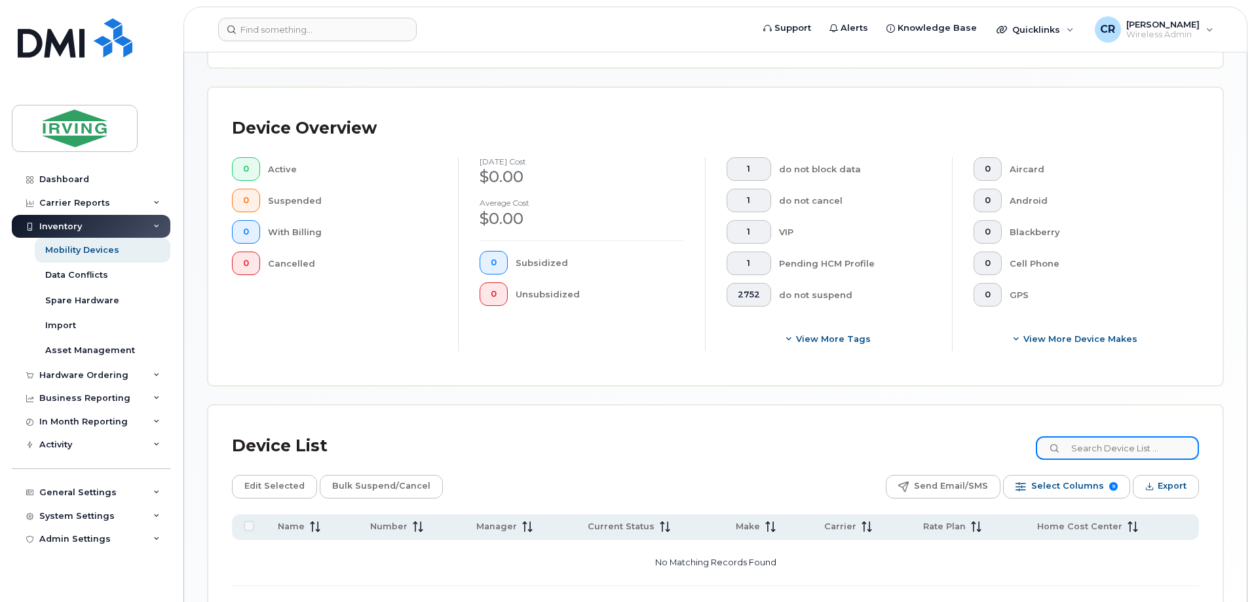
click at [1098, 443] on input at bounding box center [1116, 448] width 163 height 24
type input "5066518406"
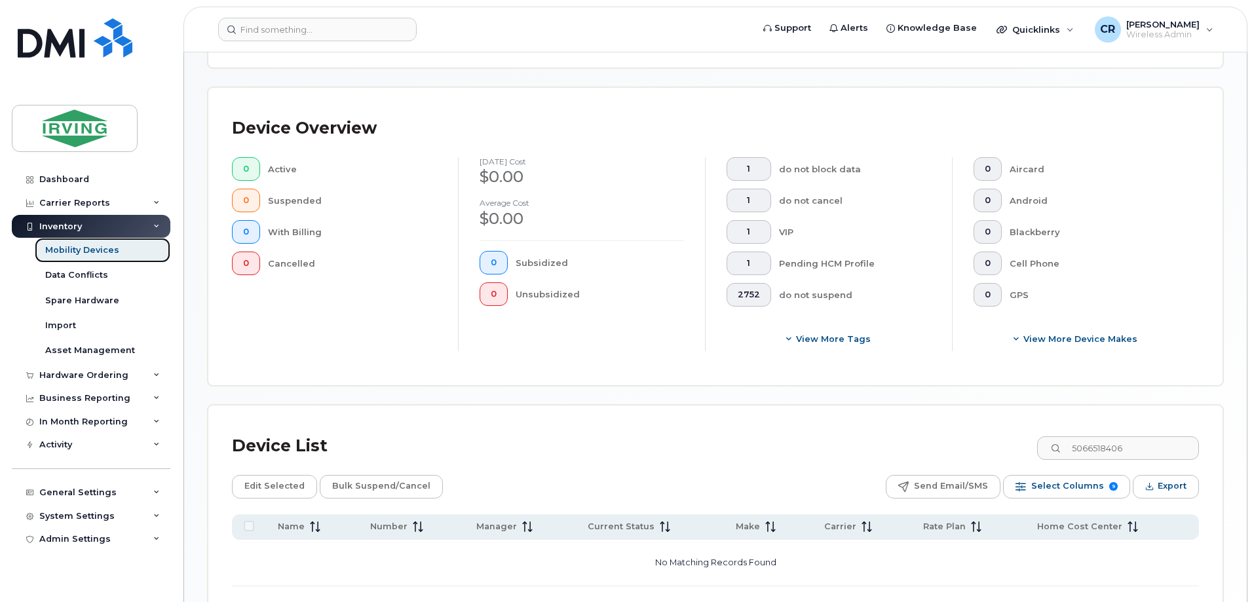
click at [89, 253] on div "Mobility Devices" at bounding box center [82, 250] width 74 height 12
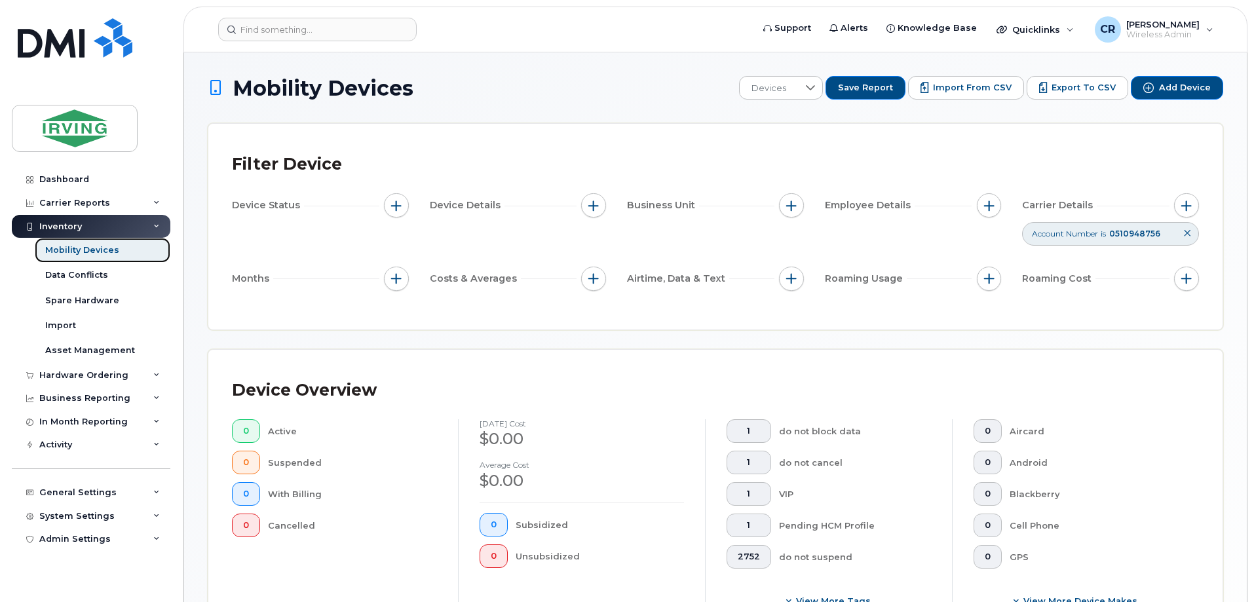
click at [111, 253] on div "Mobility Devices" at bounding box center [82, 250] width 74 height 12
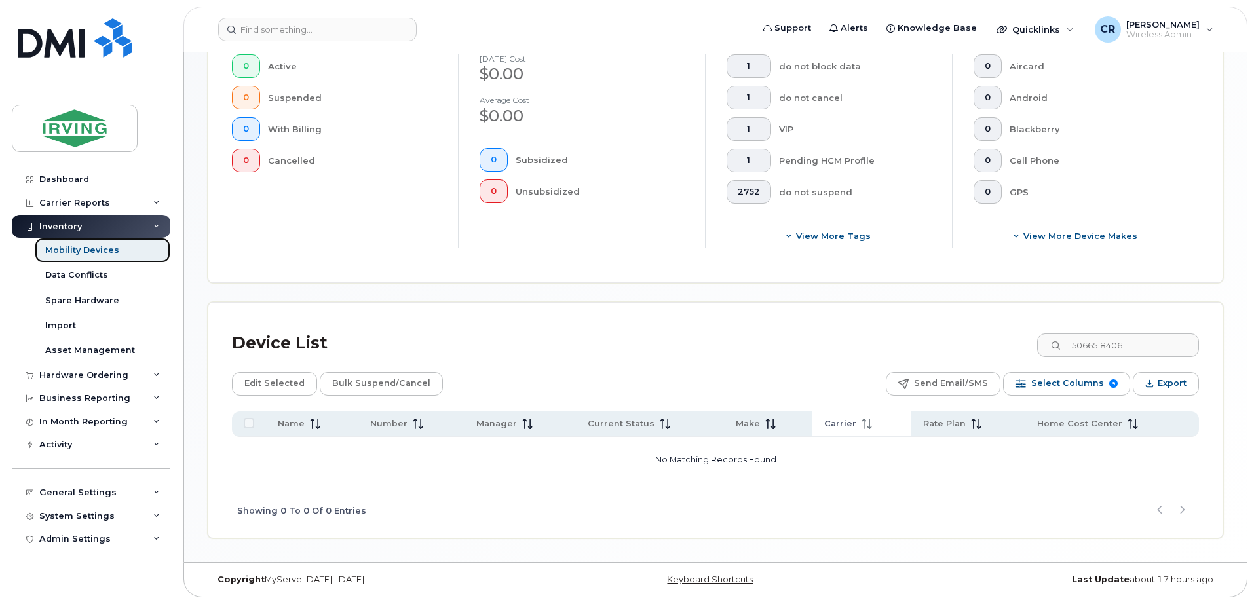
scroll to position [367, 0]
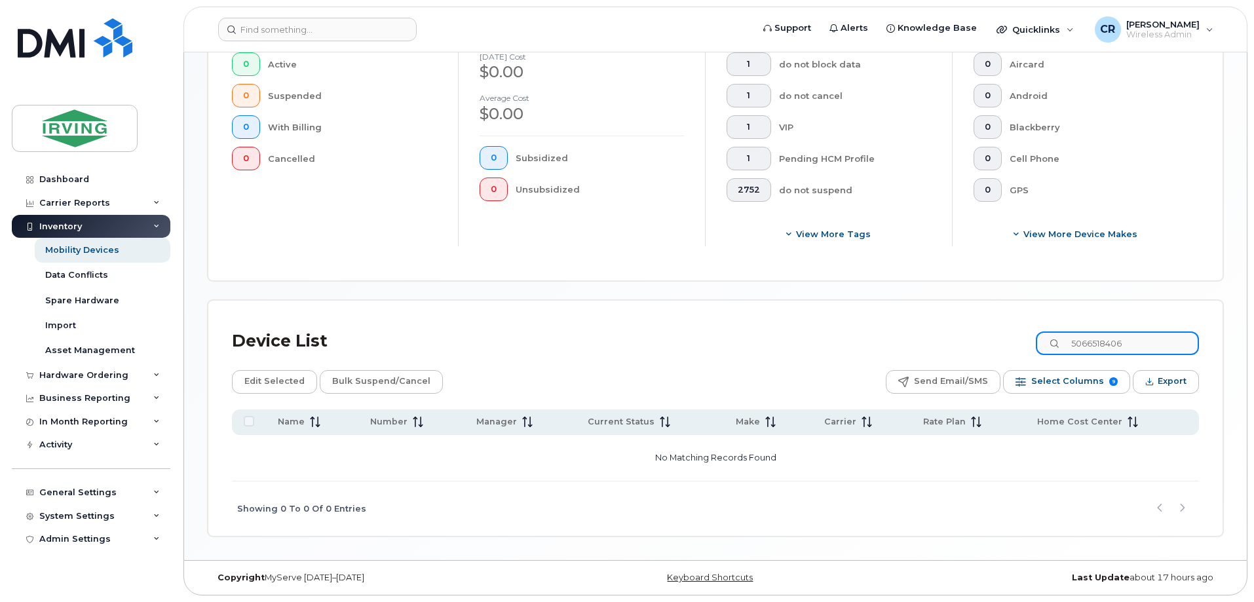
drag, startPoint x: 1169, startPoint y: 340, endPoint x: 806, endPoint y: 345, distance: 362.9
click at [806, 345] on div "Device List 5066518406" at bounding box center [715, 341] width 967 height 34
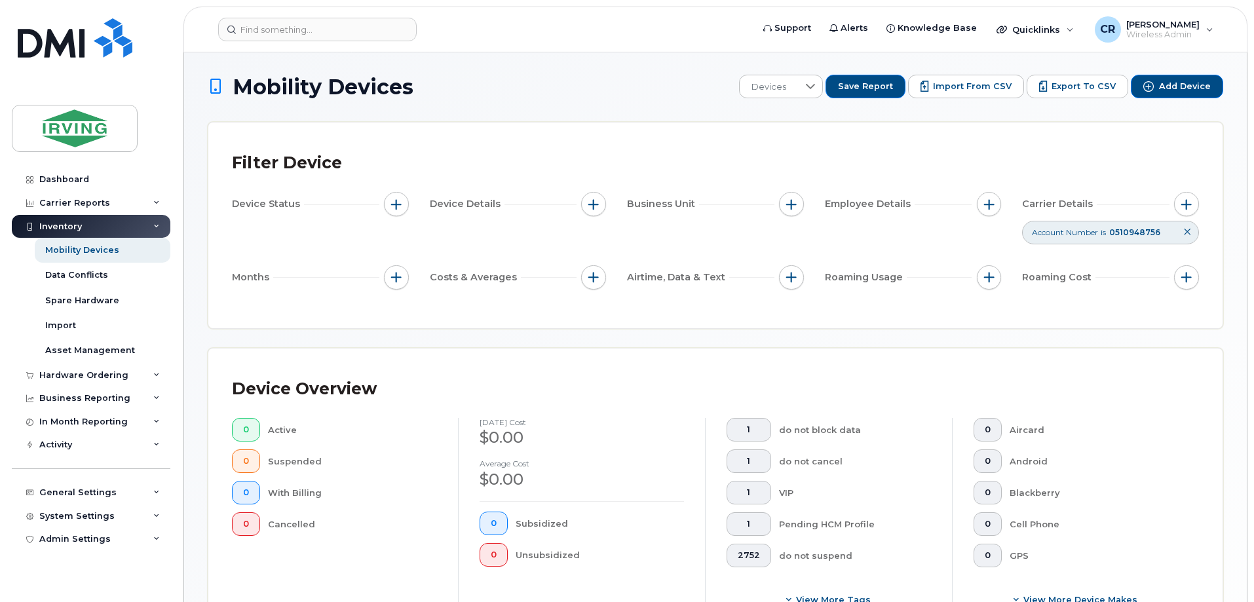
scroll to position [0, 0]
click at [1187, 232] on icon at bounding box center [1187, 233] width 8 height 8
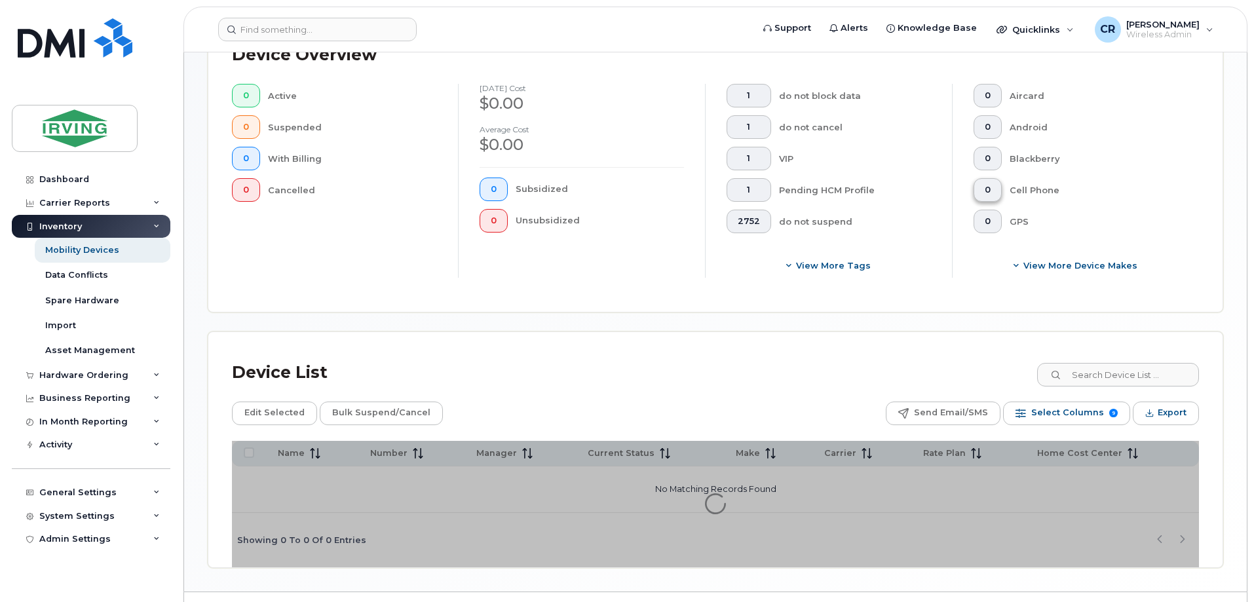
scroll to position [327, 0]
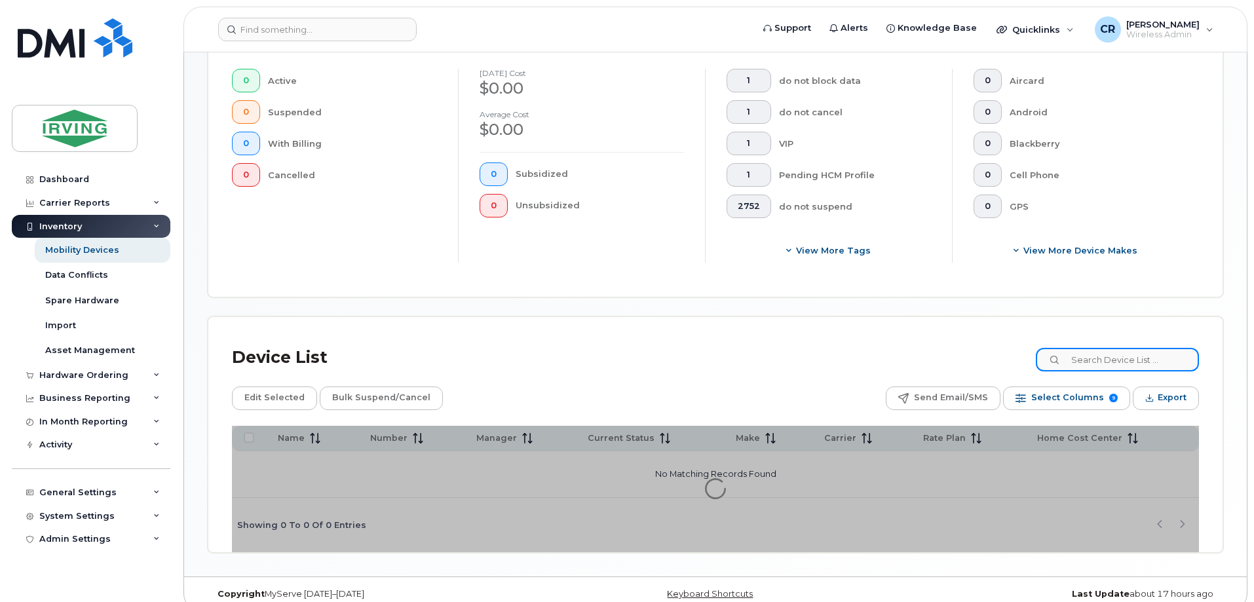
click at [1128, 358] on input at bounding box center [1116, 360] width 163 height 24
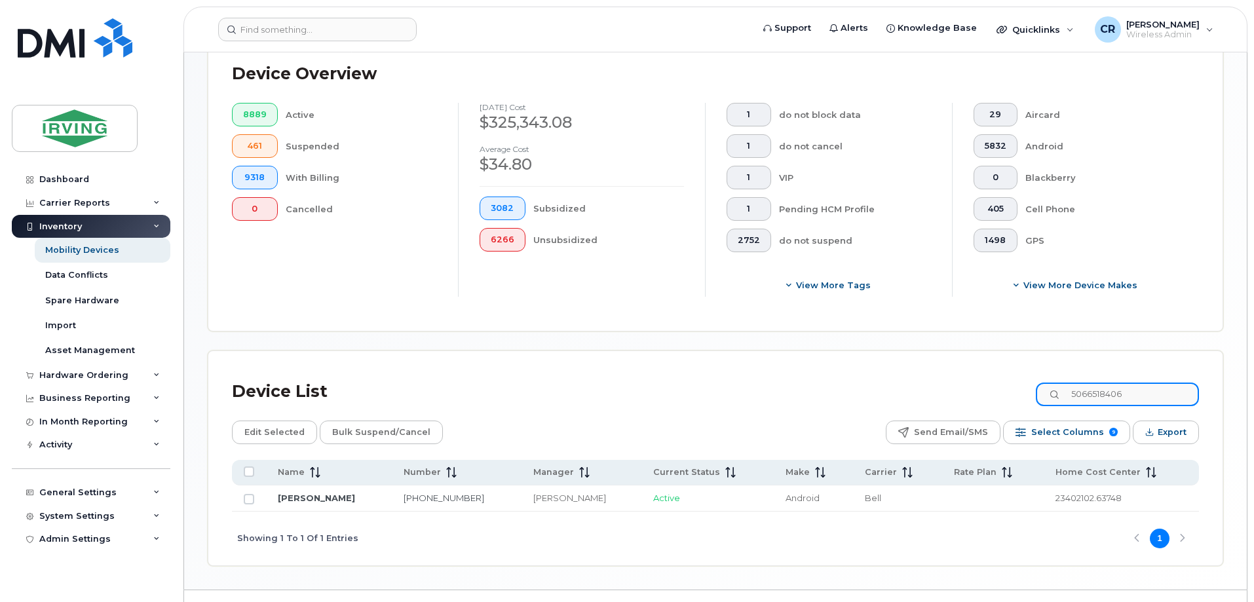
scroll to position [346, 0]
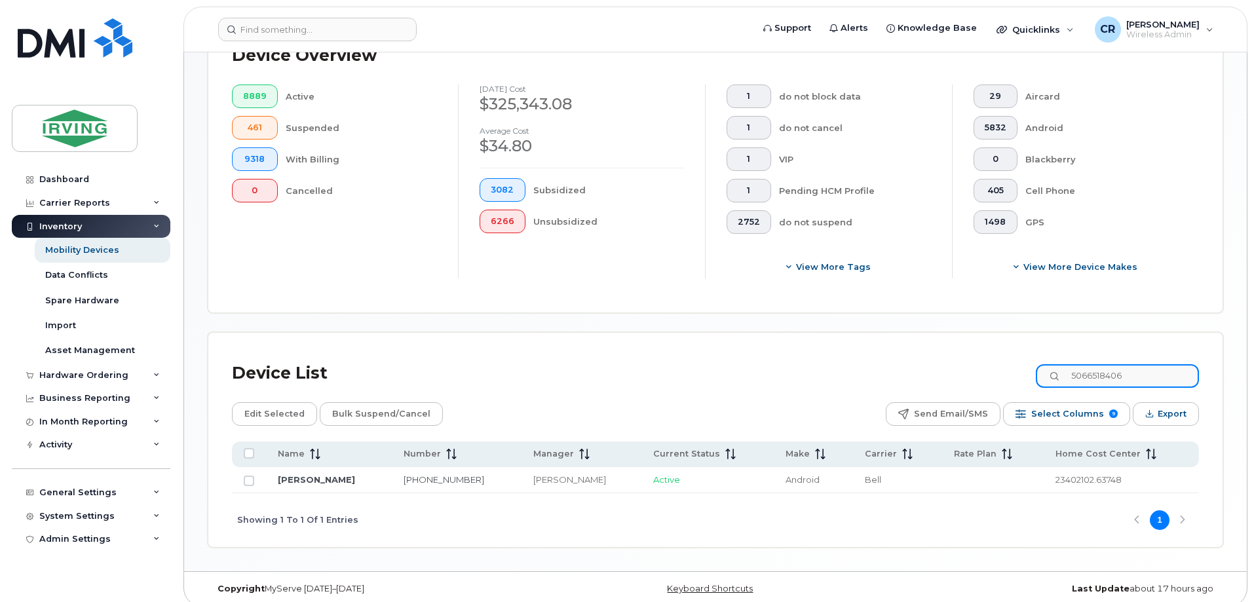
type input "5066518406"
click at [773, 474] on td "[PERSON_NAME]" at bounding box center [812, 480] width 79 height 26
click at [329, 474] on link "[PERSON_NAME]" at bounding box center [316, 479] width 77 height 10
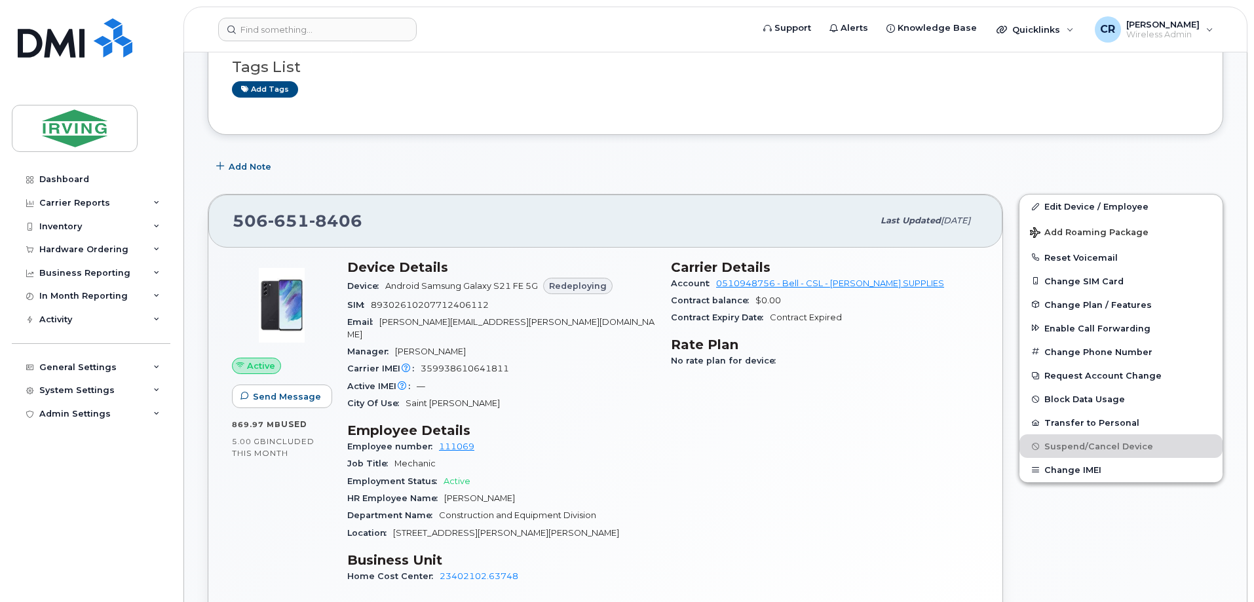
scroll to position [262, 0]
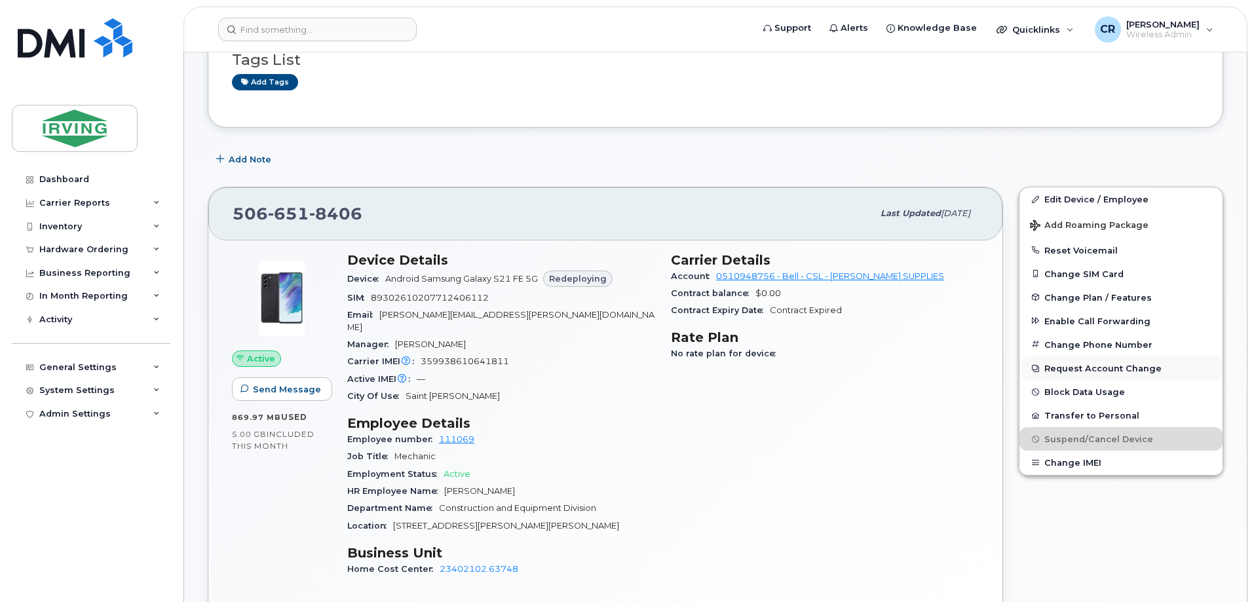
click at [1068, 373] on button "Request Account Change" at bounding box center [1120, 368] width 203 height 24
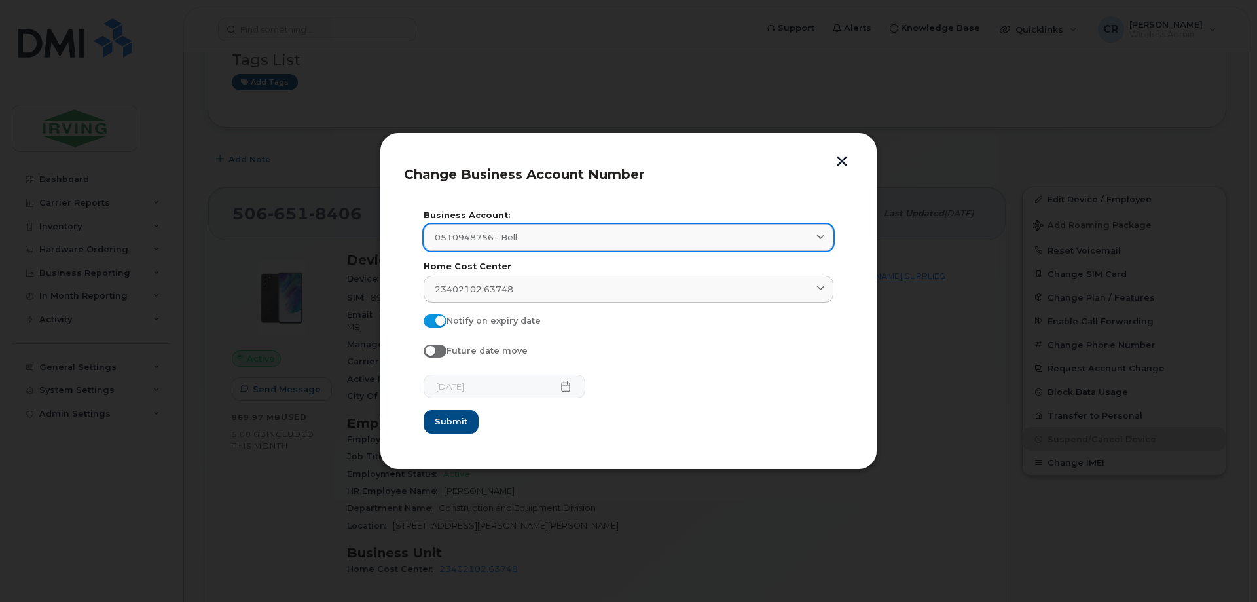
click at [770, 248] on link "0510948756 - Bell" at bounding box center [629, 237] width 410 height 27
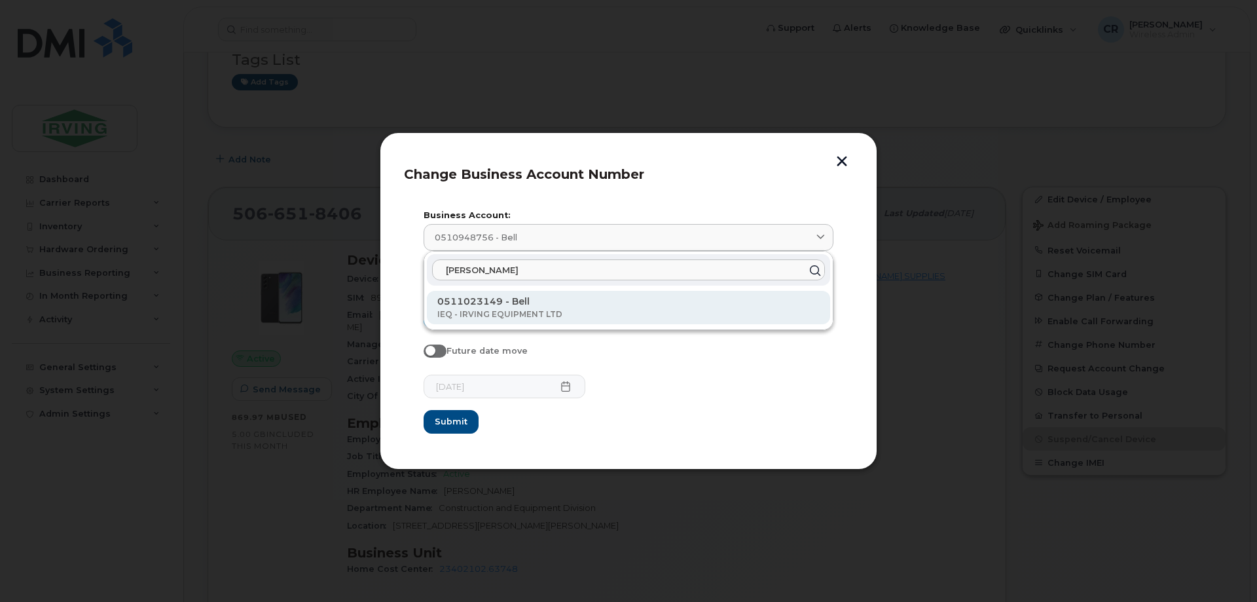
type input "[PERSON_NAME]"
click at [525, 293] on div "0511023149 - Bell IEQ - IRVING EQUIPMENT LTD" at bounding box center [628, 307] width 403 height 33
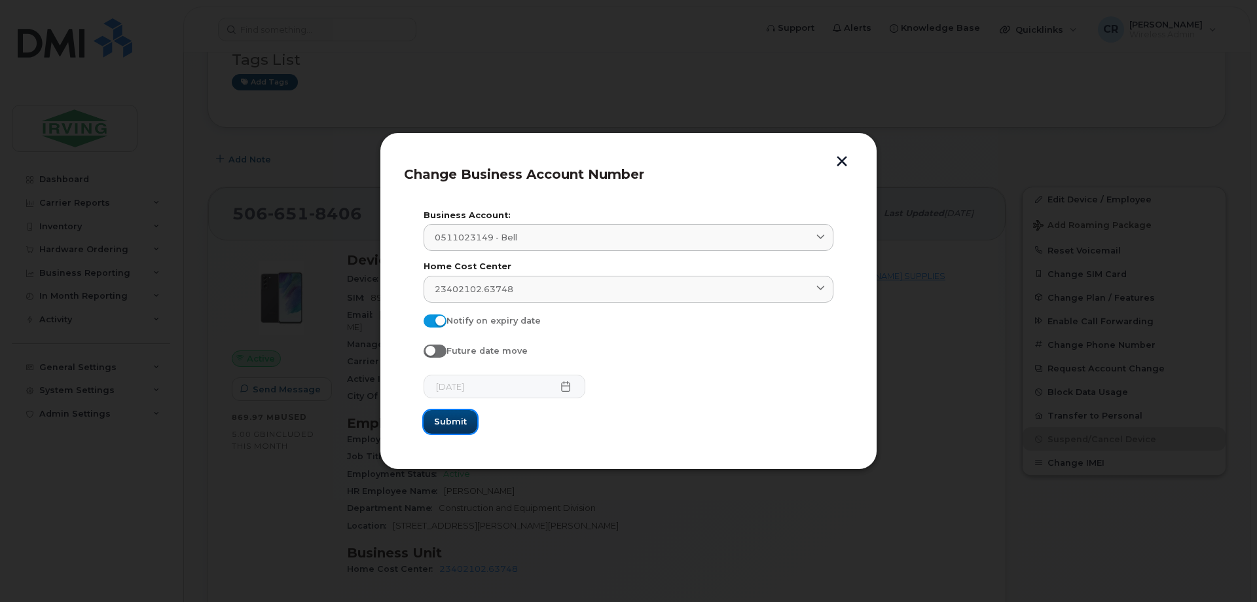
click at [449, 416] on span "Submit" at bounding box center [450, 421] width 33 height 12
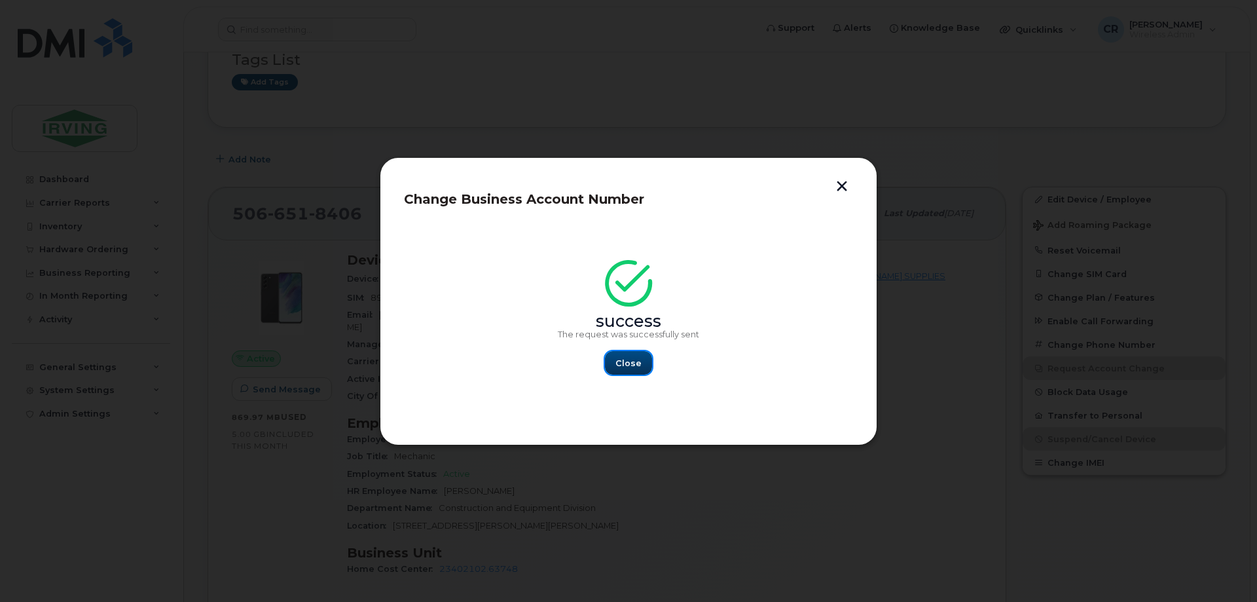
click at [620, 361] on span "Close" at bounding box center [629, 363] width 26 height 12
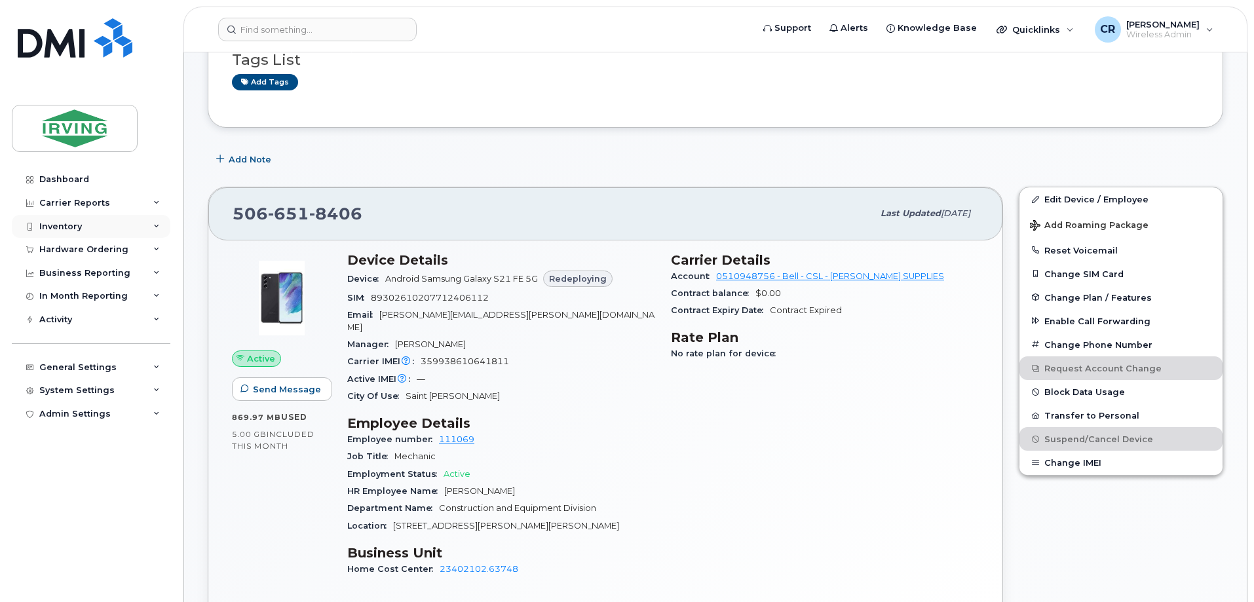
click at [67, 223] on div "Inventory" at bounding box center [60, 226] width 43 height 10
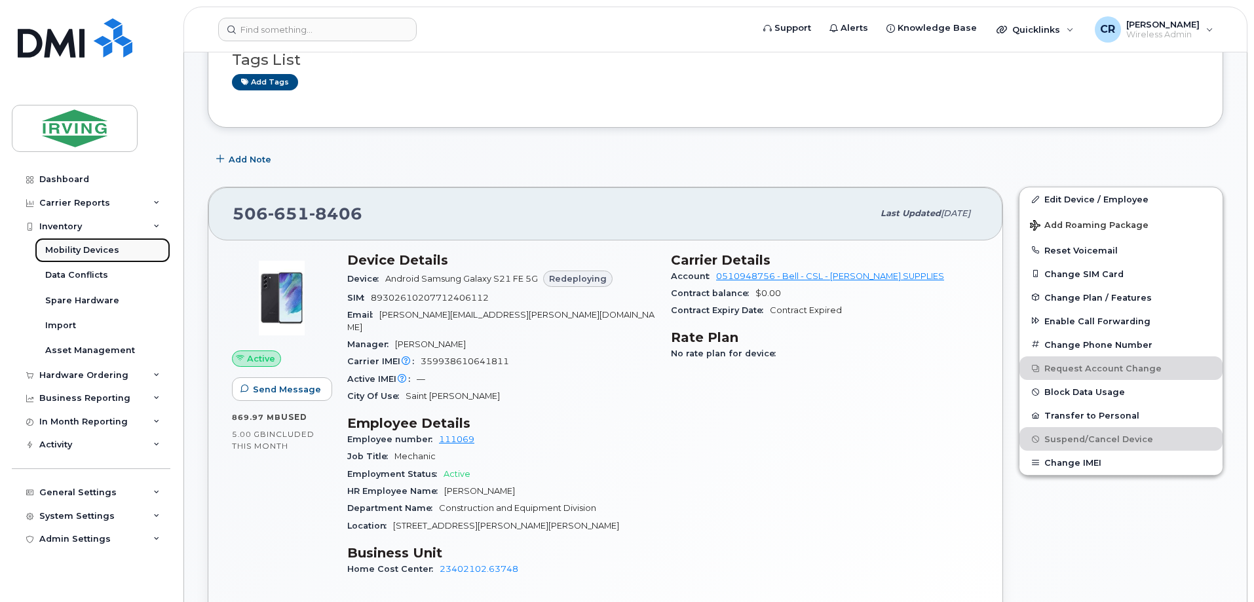
click at [67, 251] on div "Mobility Devices" at bounding box center [82, 250] width 74 height 12
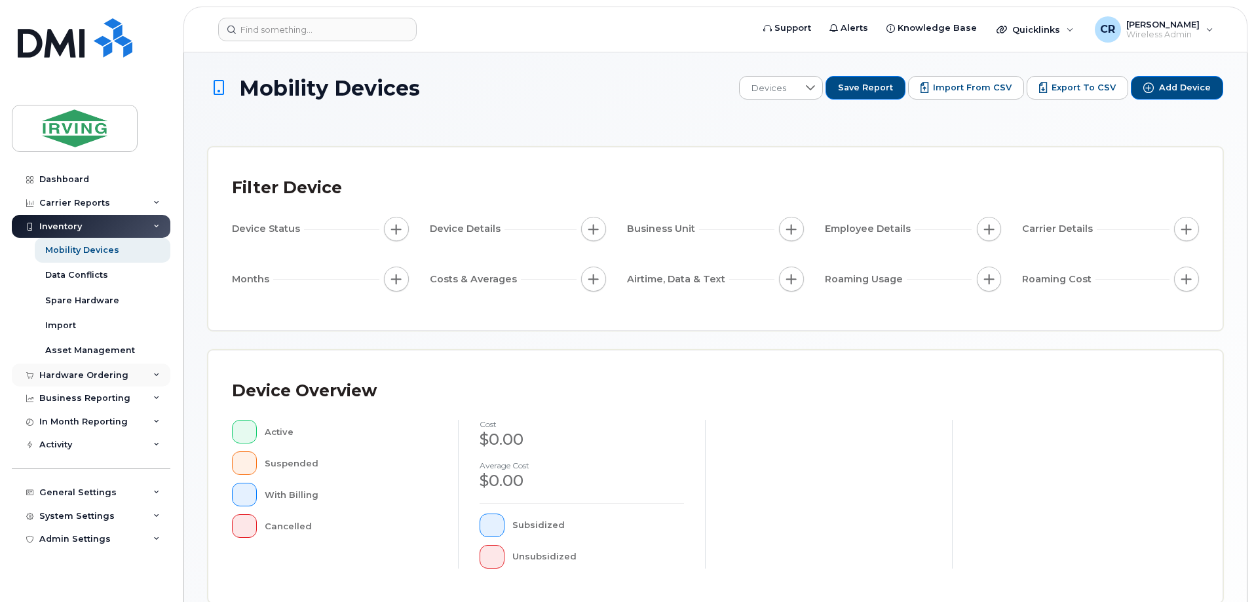
click at [65, 372] on div "Hardware Ordering" at bounding box center [83, 375] width 89 height 10
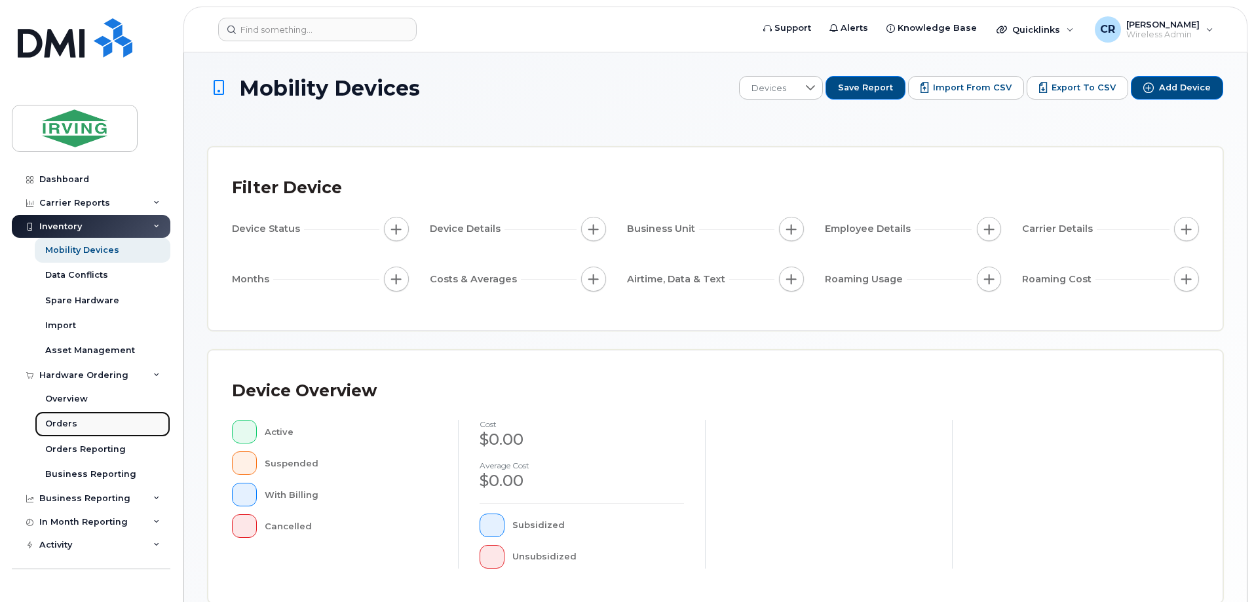
click at [58, 424] on div "Orders" at bounding box center [61, 424] width 32 height 12
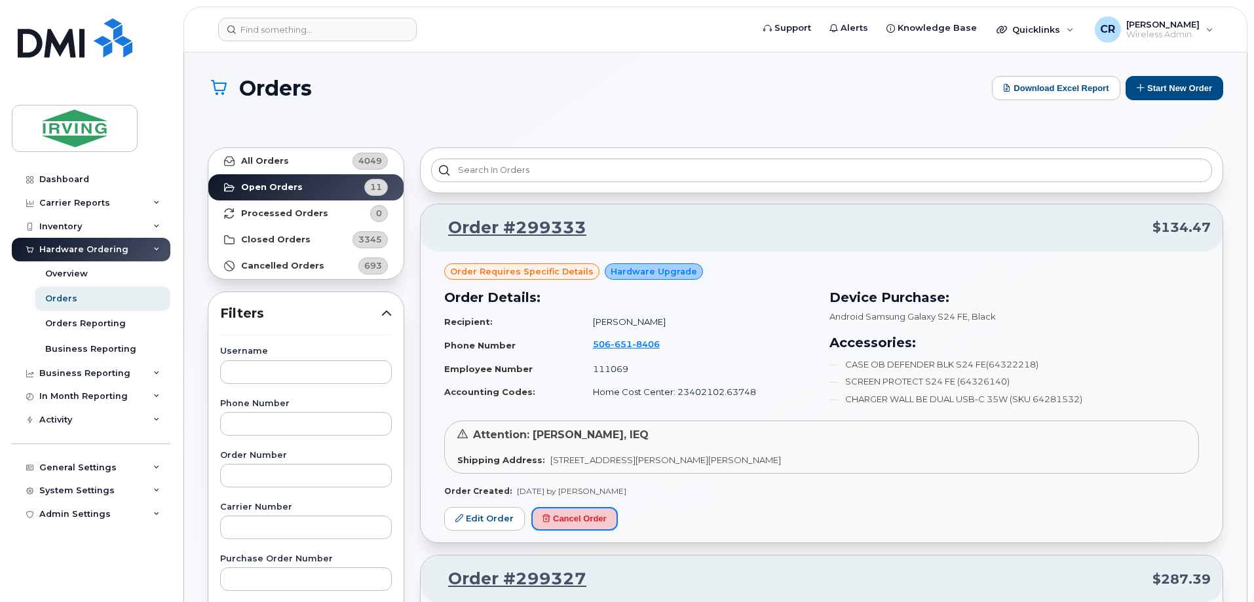
click at [580, 523] on button "Cancel Order" at bounding box center [574, 519] width 86 height 24
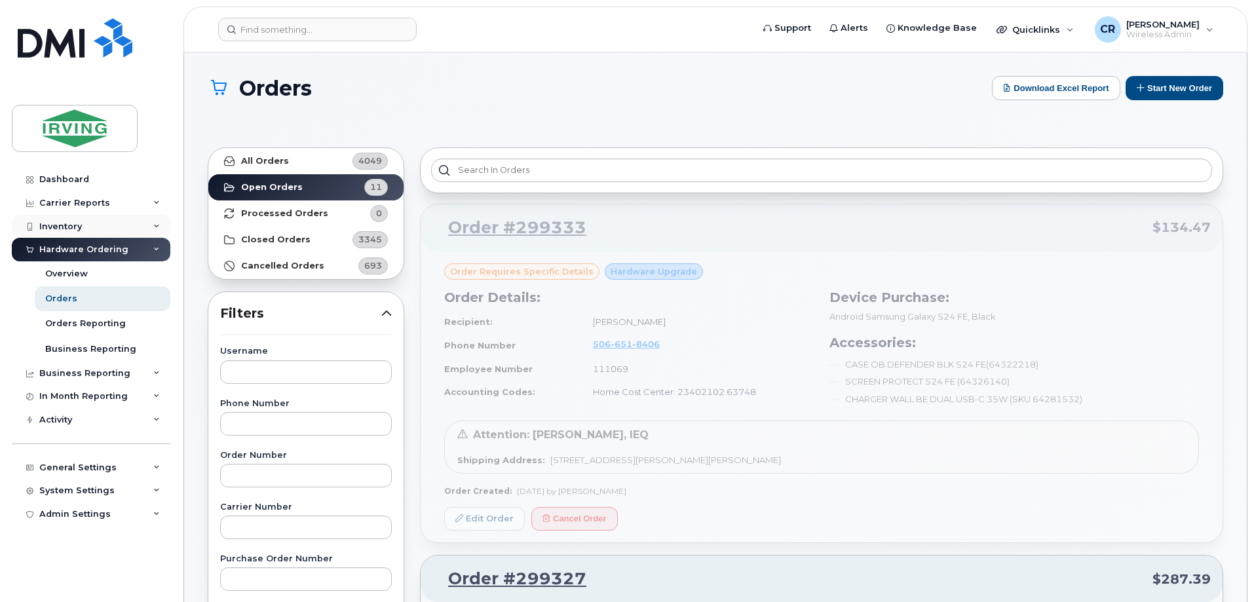
click at [70, 221] on div "Inventory" at bounding box center [60, 226] width 43 height 10
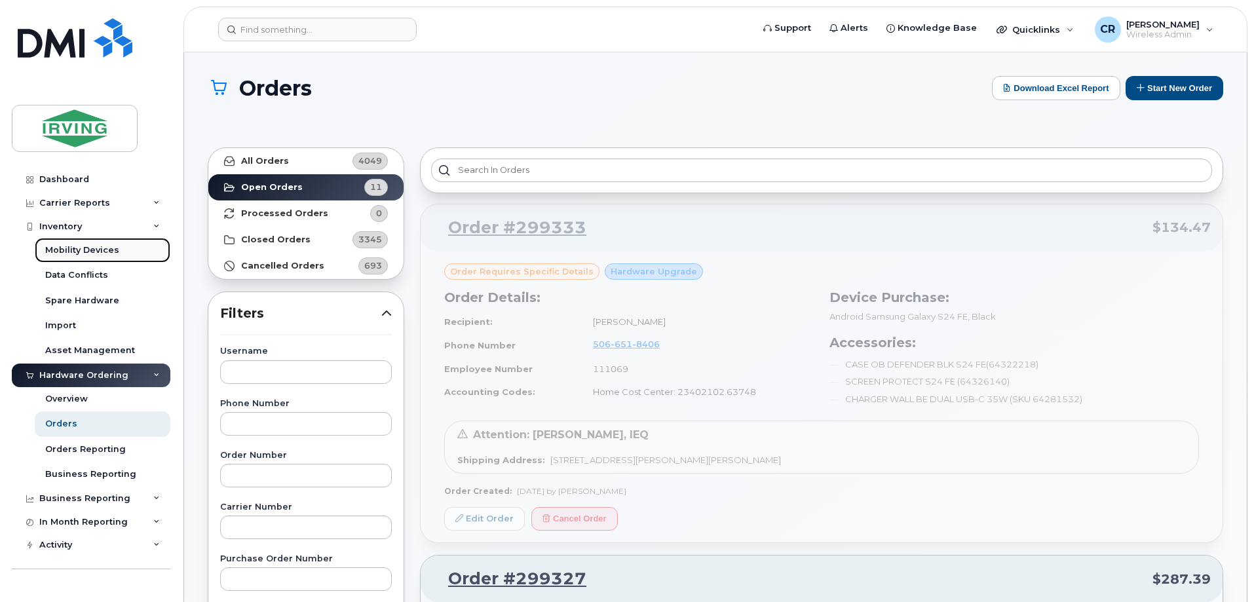
click at [74, 246] on div "Mobility Devices" at bounding box center [82, 250] width 74 height 12
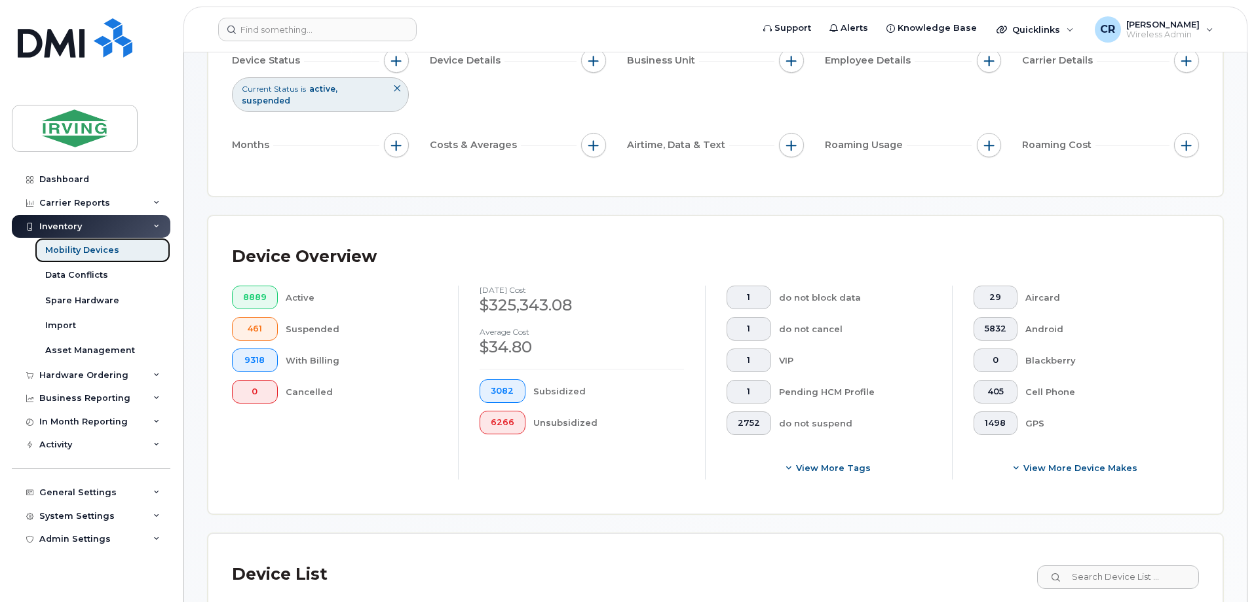
scroll to position [327, 0]
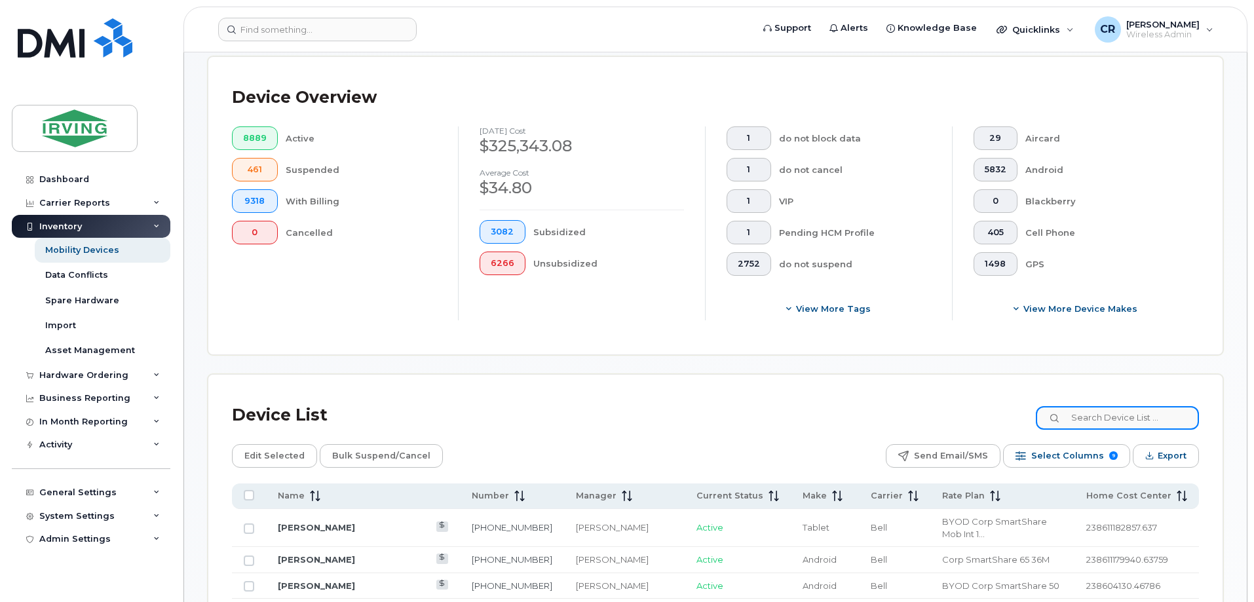
click at [1129, 406] on input at bounding box center [1116, 418] width 163 height 24
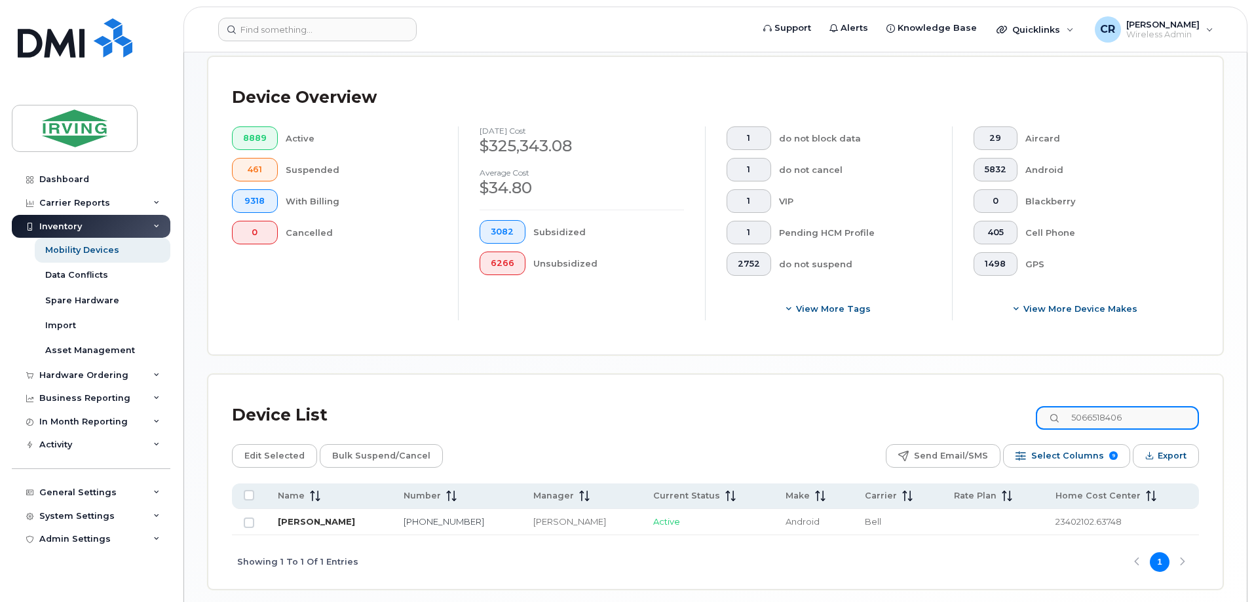
type input "5066518406"
click at [326, 516] on link "[PERSON_NAME]" at bounding box center [316, 521] width 77 height 10
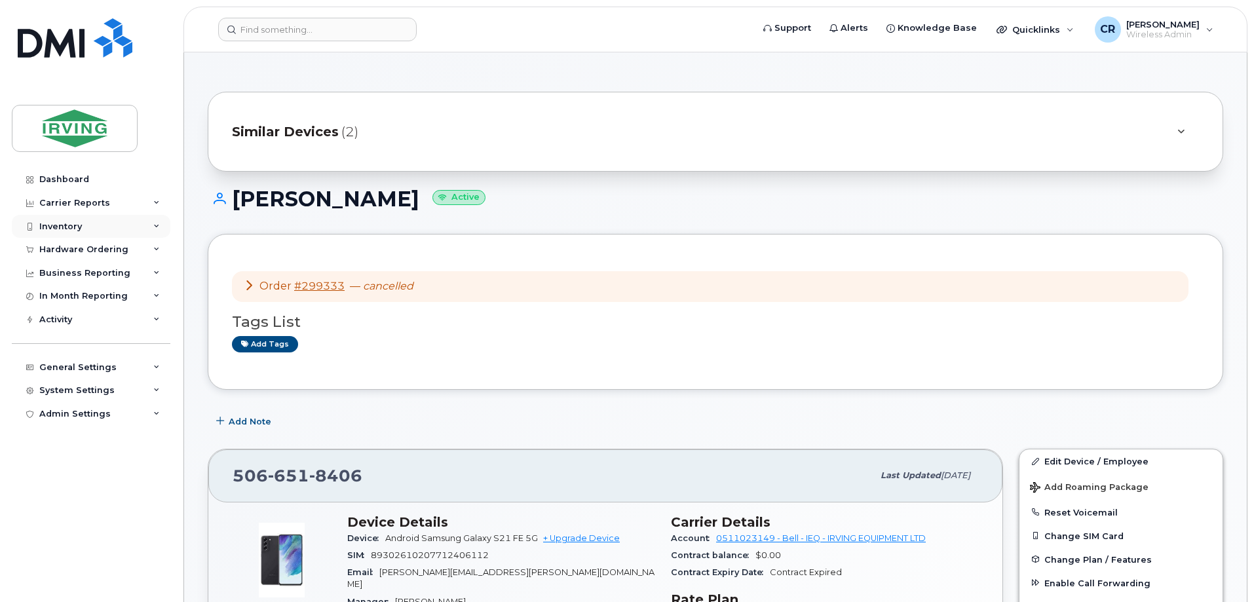
click at [54, 221] on div "Inventory" at bounding box center [60, 226] width 43 height 10
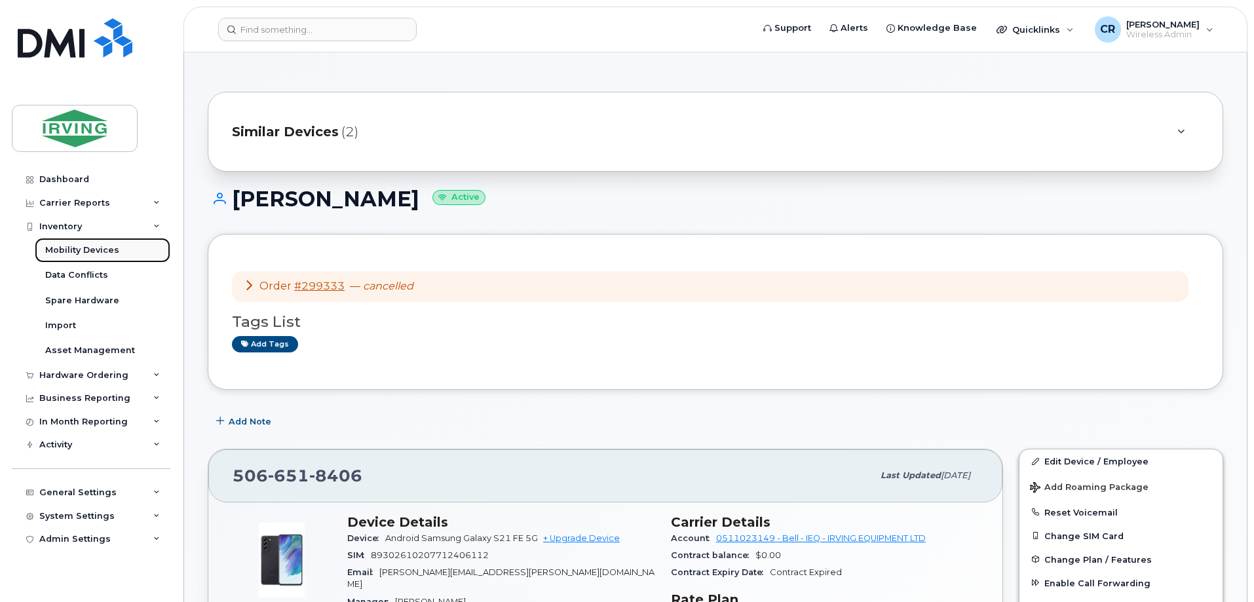
click at [75, 246] on div "Mobility Devices" at bounding box center [82, 250] width 74 height 12
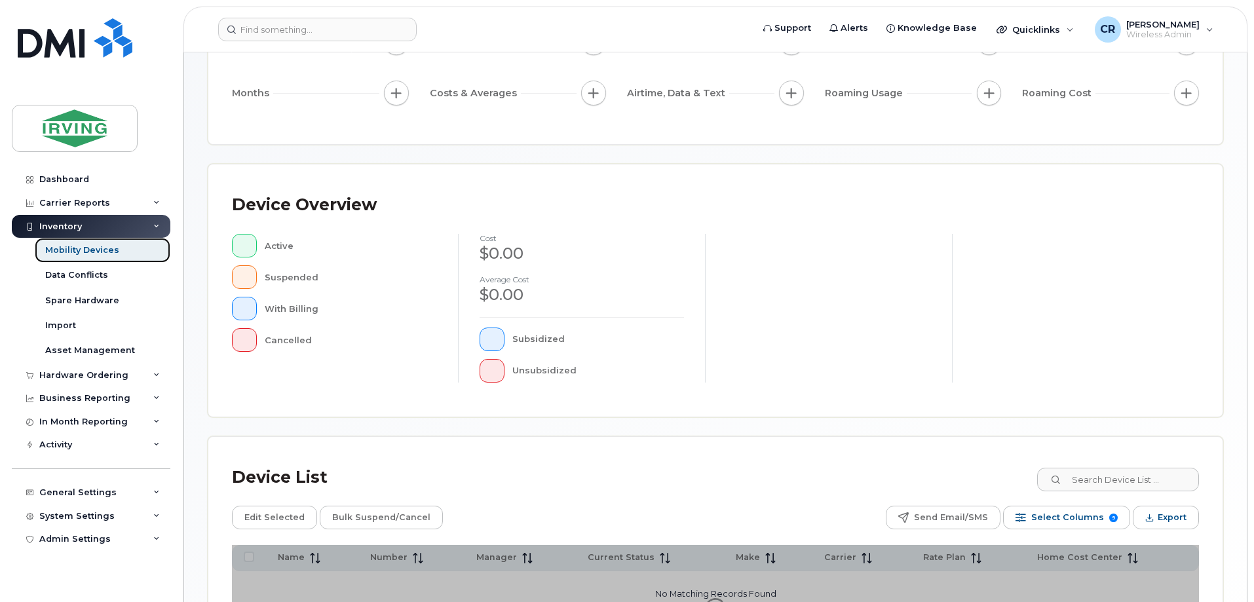
scroll to position [196, 0]
